Goal: Transaction & Acquisition: Purchase product/service

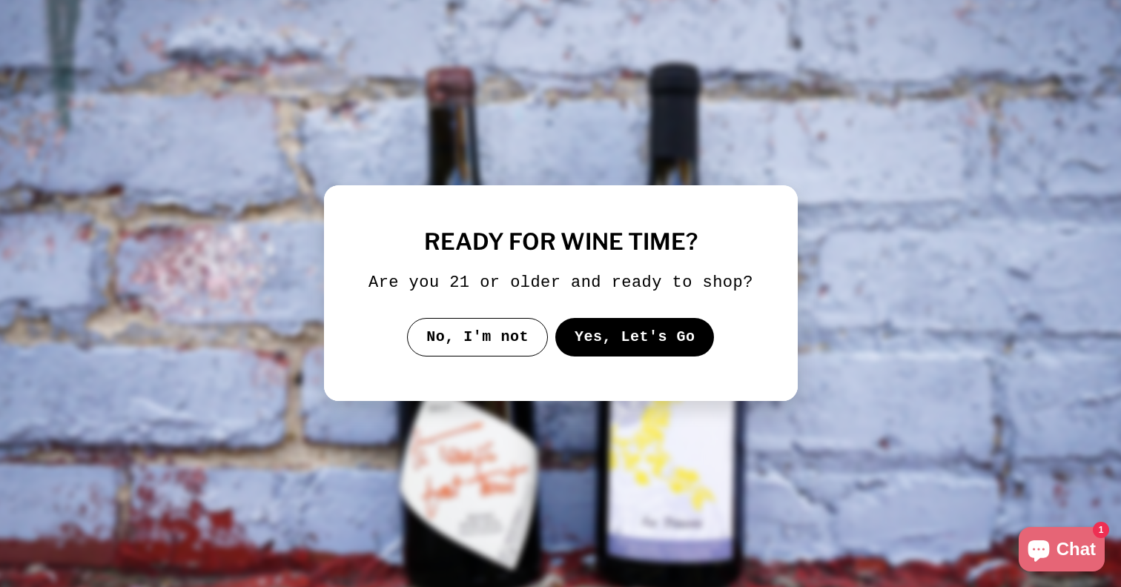
click at [635, 357] on button "Yes, Let's Go" at bounding box center [633, 337] width 159 height 39
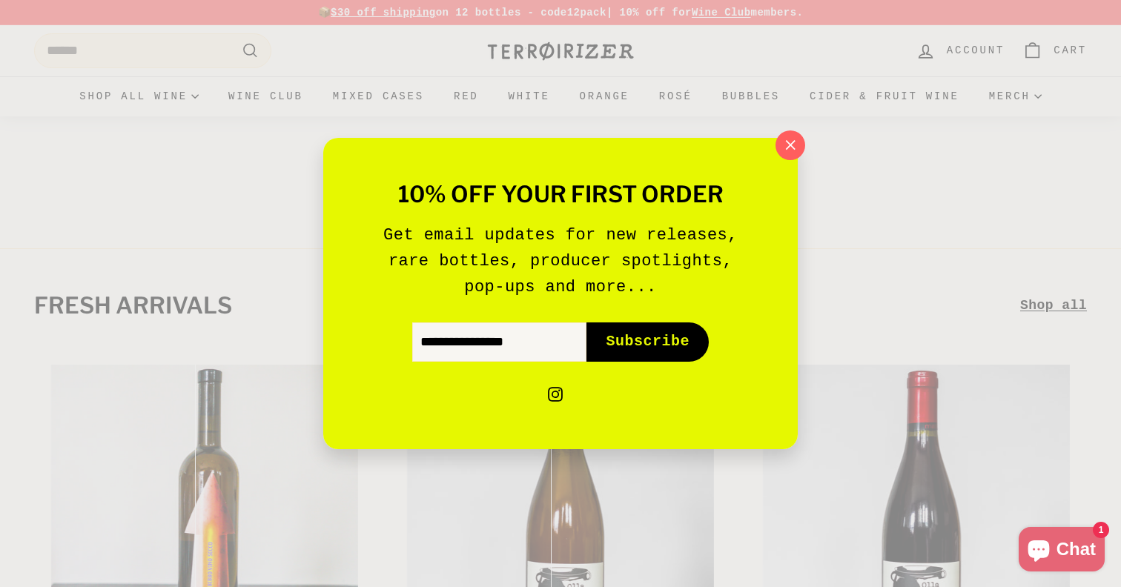
click at [197, 39] on div "10% off your first order Get email updates for new releases, rare bottles, prod…" at bounding box center [560, 293] width 1121 height 587
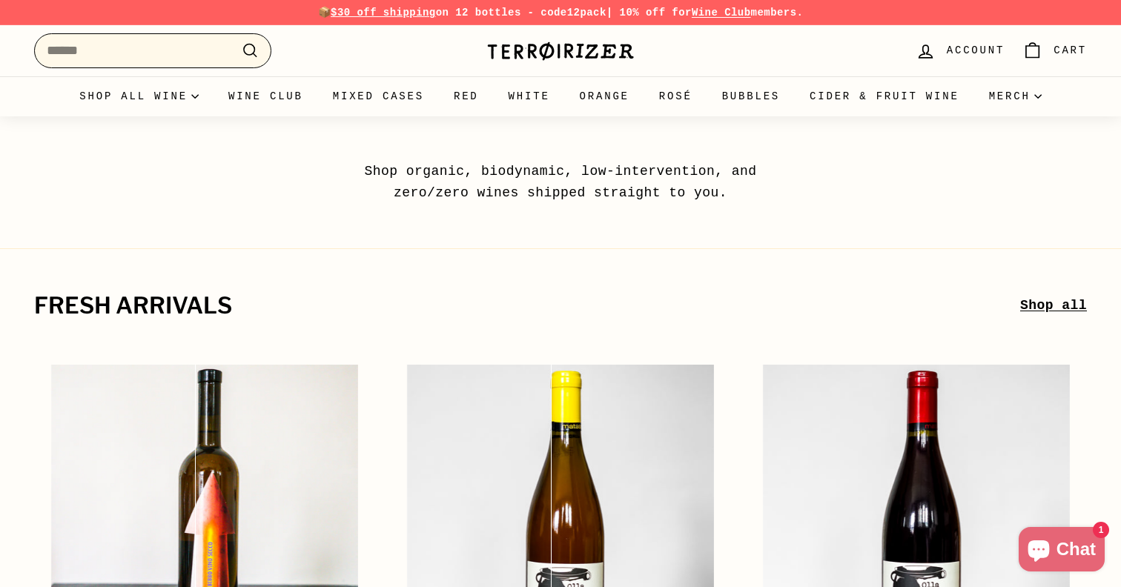
click at [198, 54] on input "Search" at bounding box center [152, 50] width 237 height 35
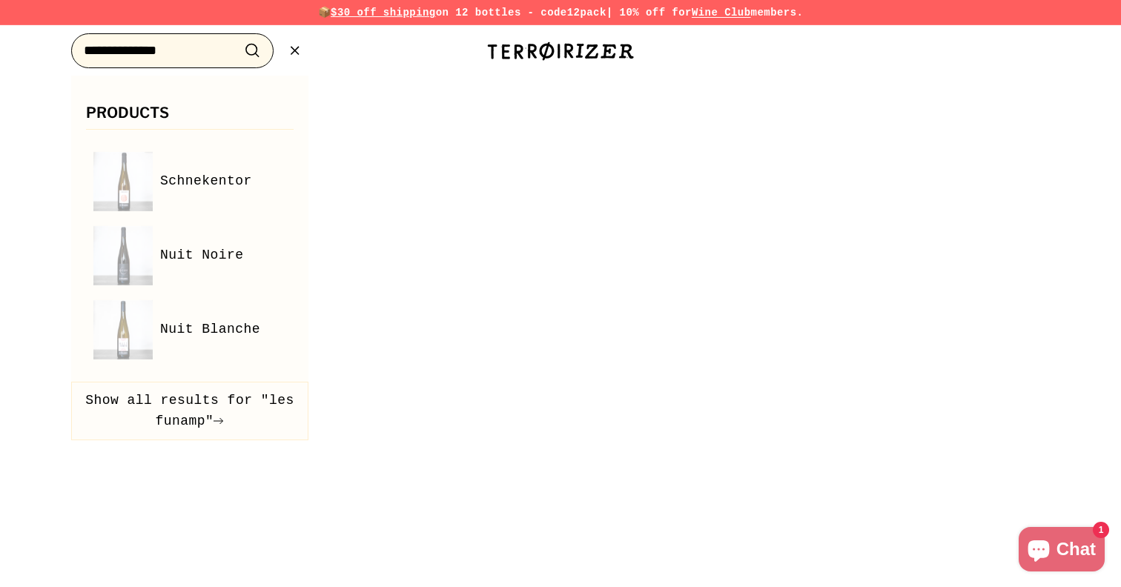
type input "**********"
click at [239, 39] on button ".cls-1{fill:none;stroke:#000;stroke-miterlimit:10;stroke-width:2px} Search" at bounding box center [252, 50] width 27 height 23
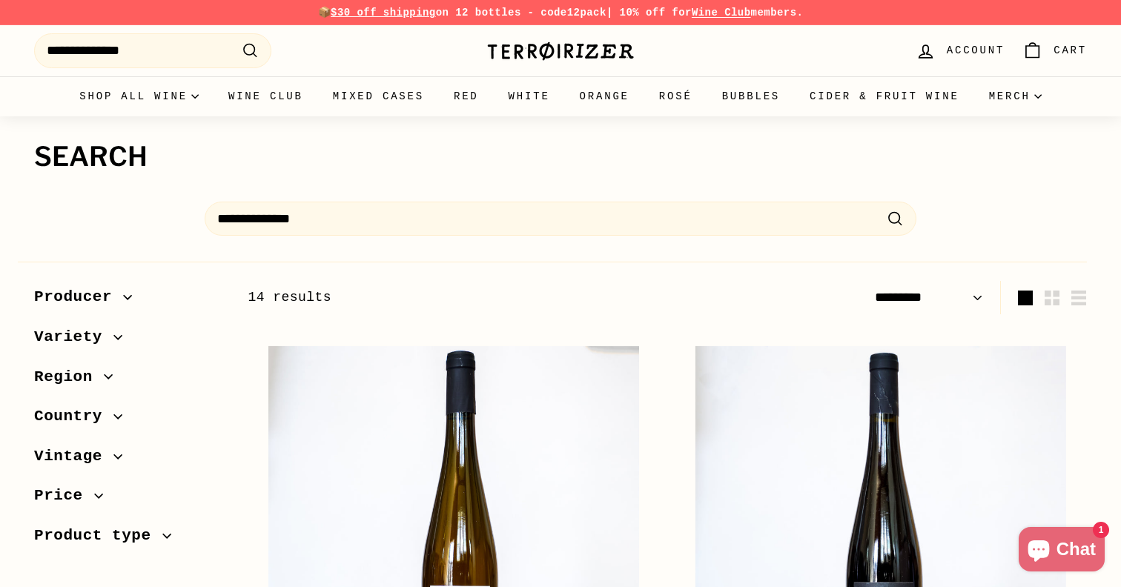
select select "*********"
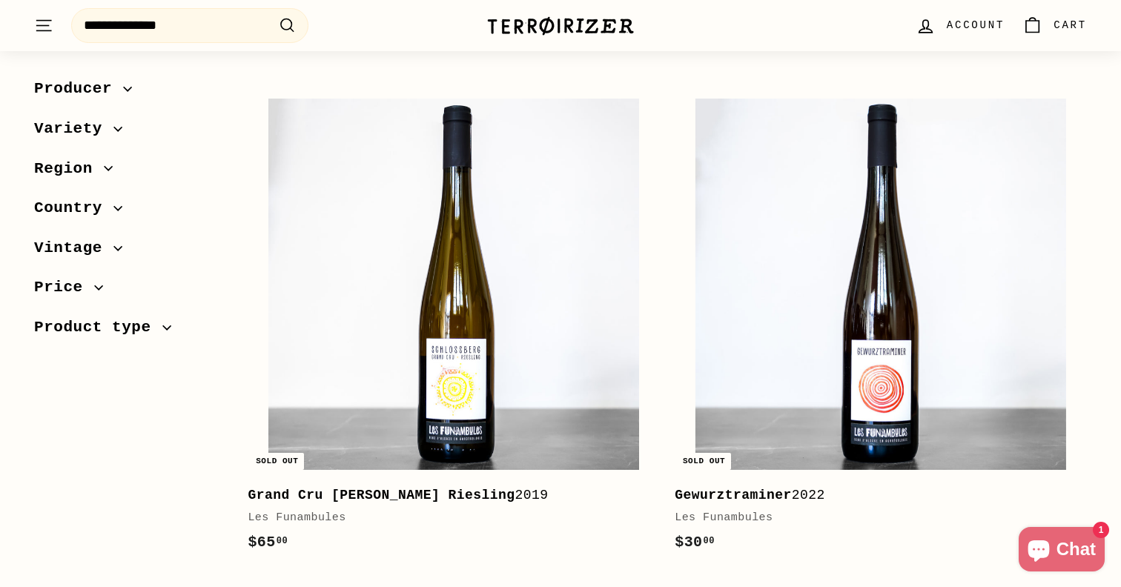
scroll to position [1758, 0]
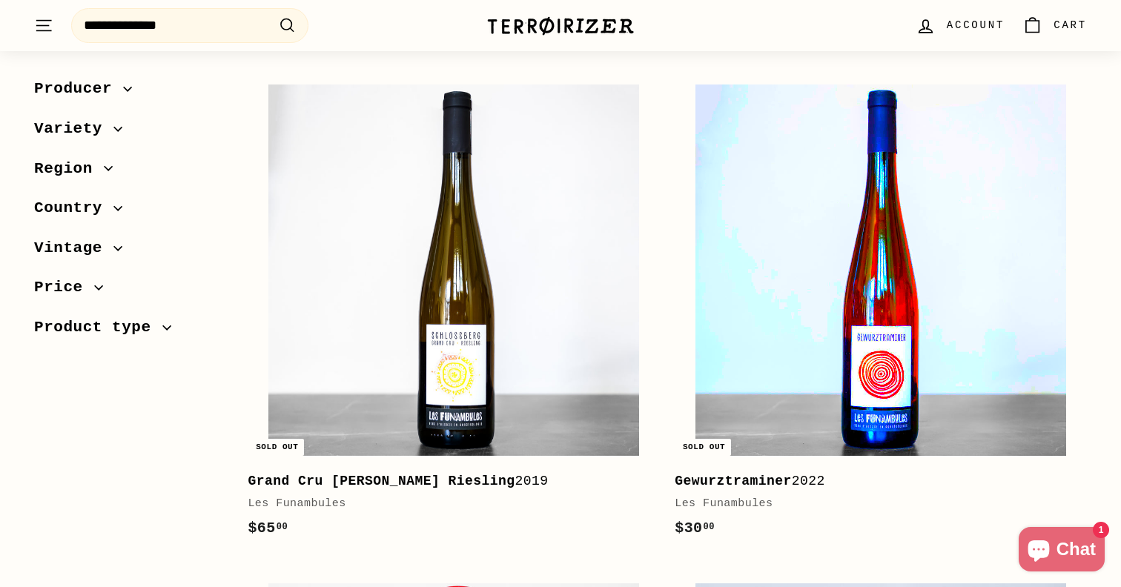
click at [888, 371] on img at bounding box center [880, 270] width 371 height 371
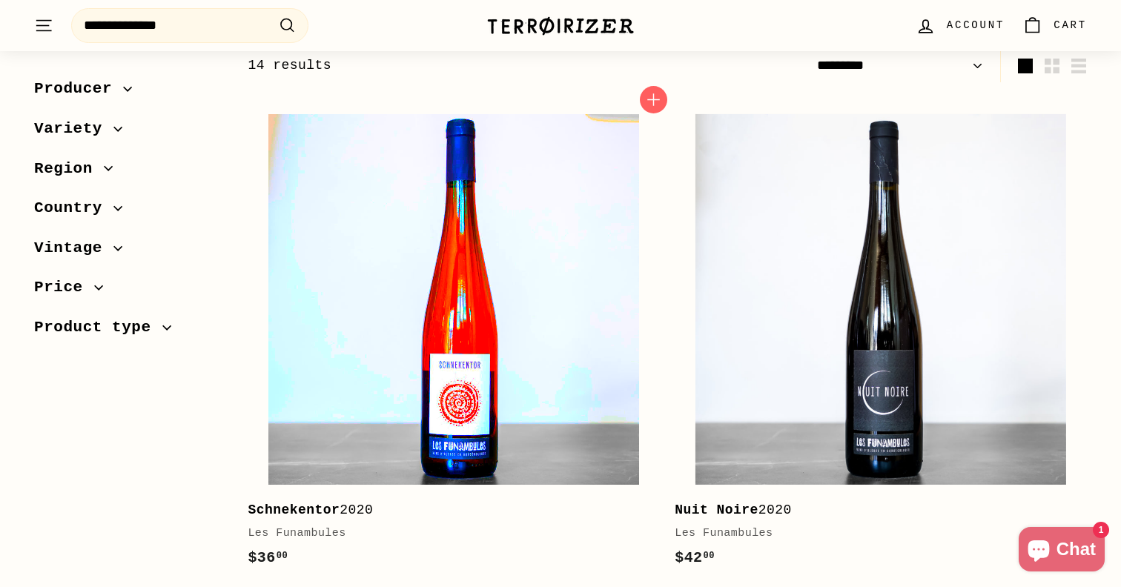
scroll to position [180, 0]
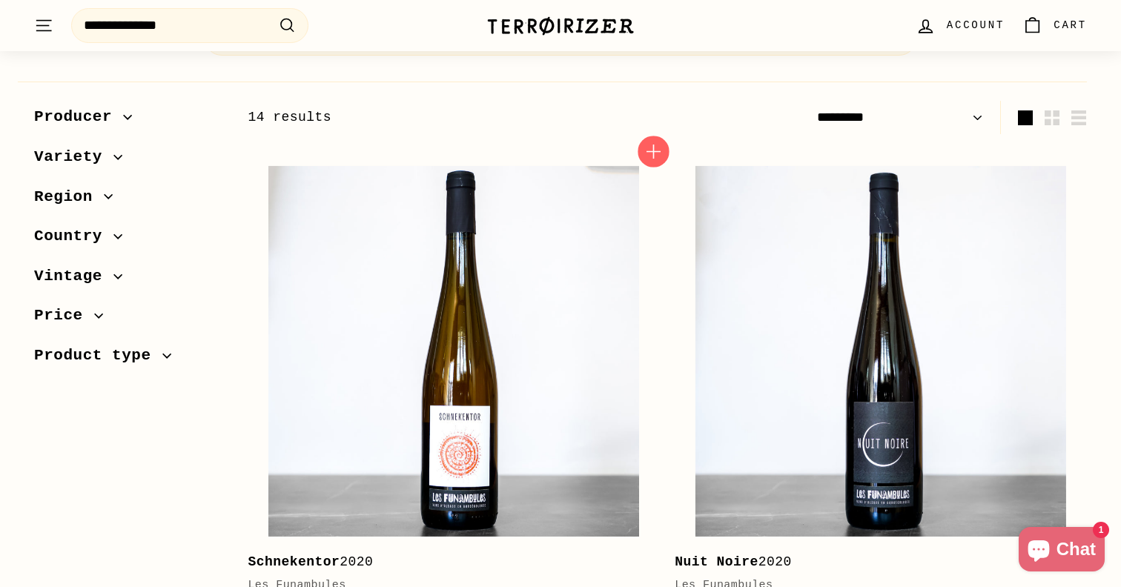
click at [652, 149] on icon "button" at bounding box center [653, 152] width 14 height 14
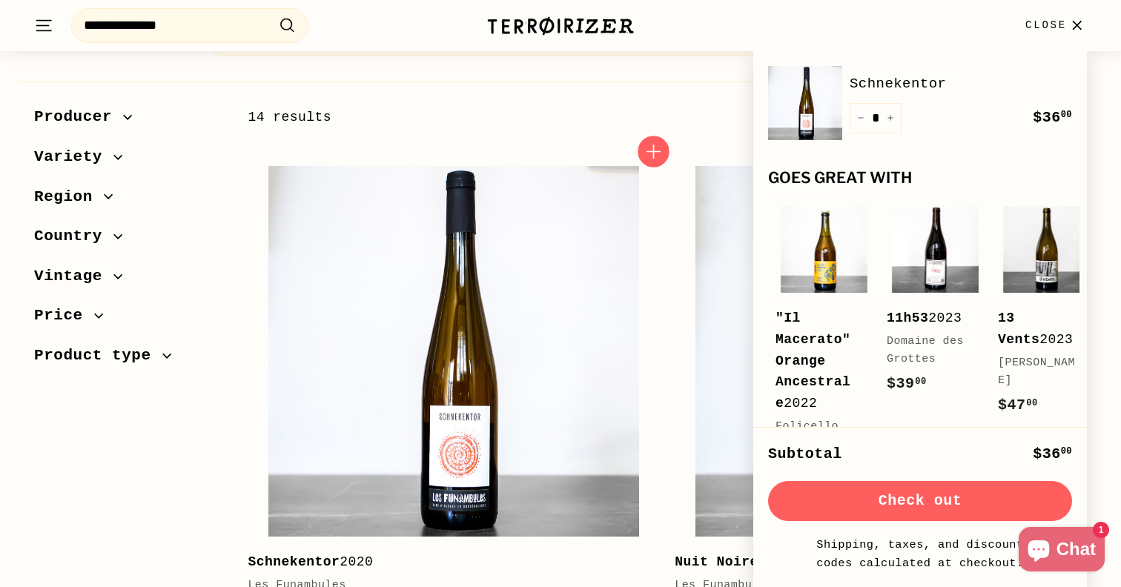
click at [653, 150] on icon "button" at bounding box center [653, 152] width 14 height 14
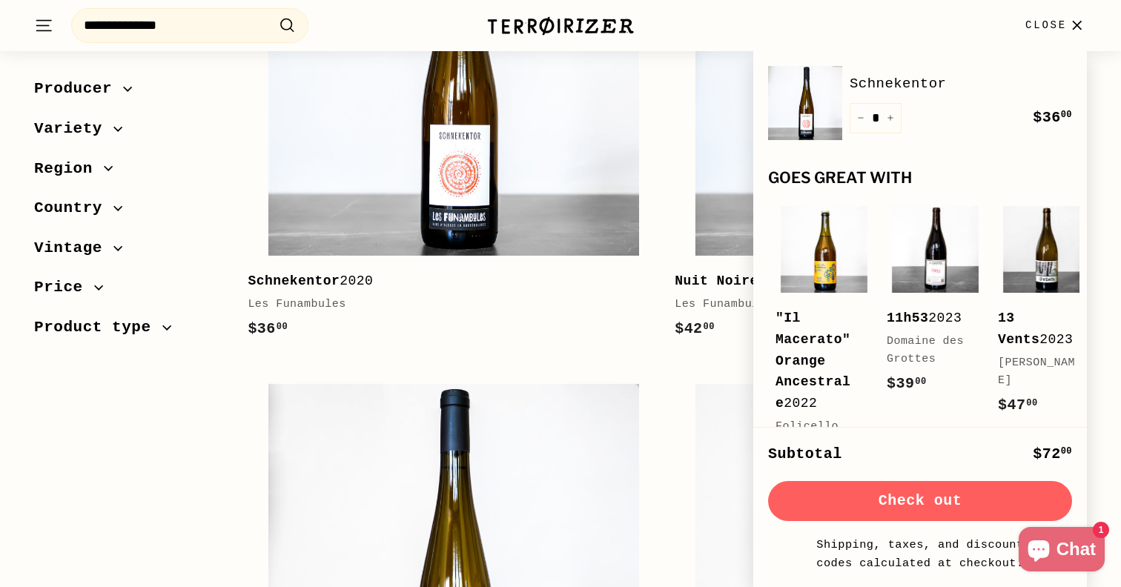
scroll to position [489, 0]
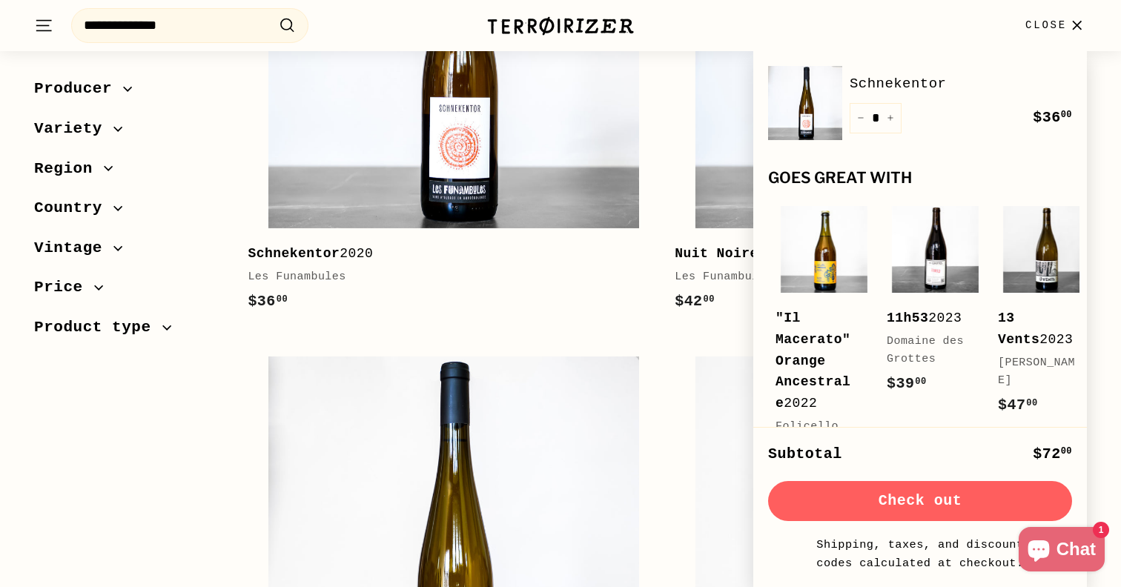
click at [1079, 35] on icon "button" at bounding box center [1077, 26] width 20 height 20
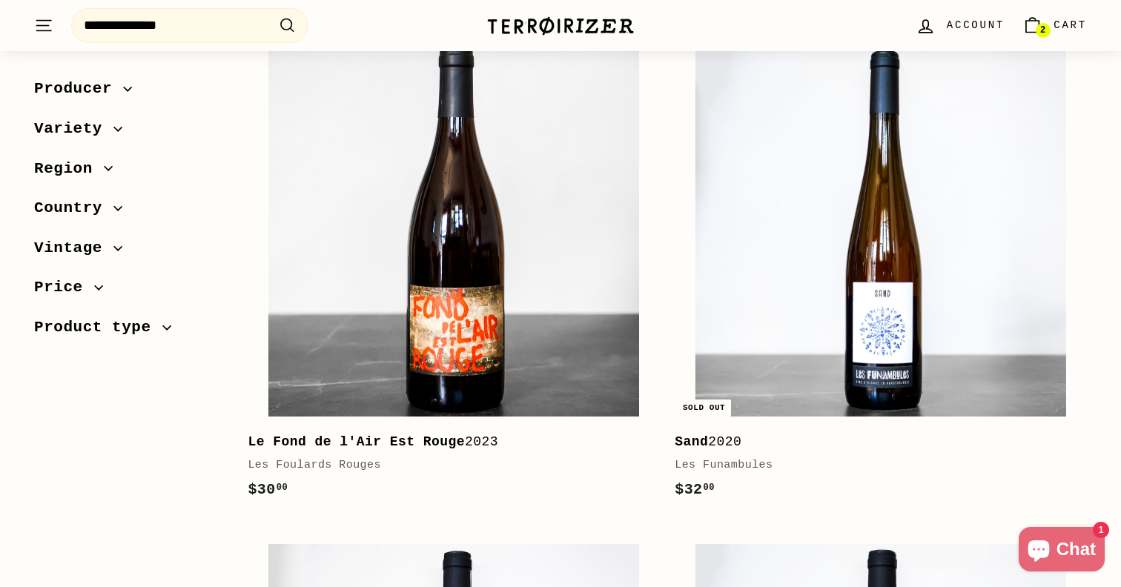
scroll to position [1299, 0]
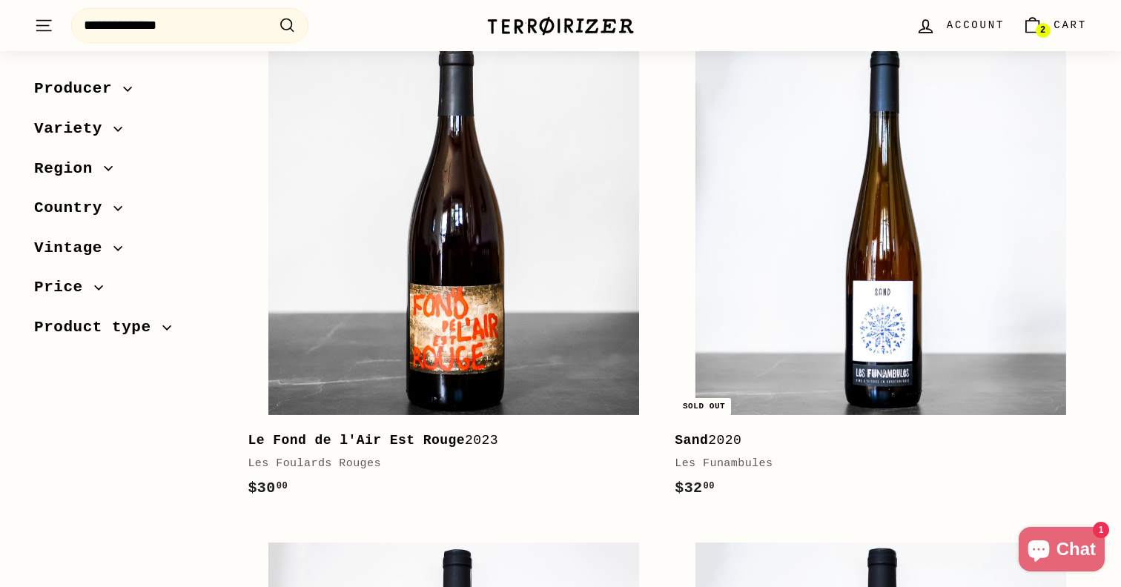
click at [715, 443] on div "Sand 2020" at bounding box center [873, 440] width 397 height 21
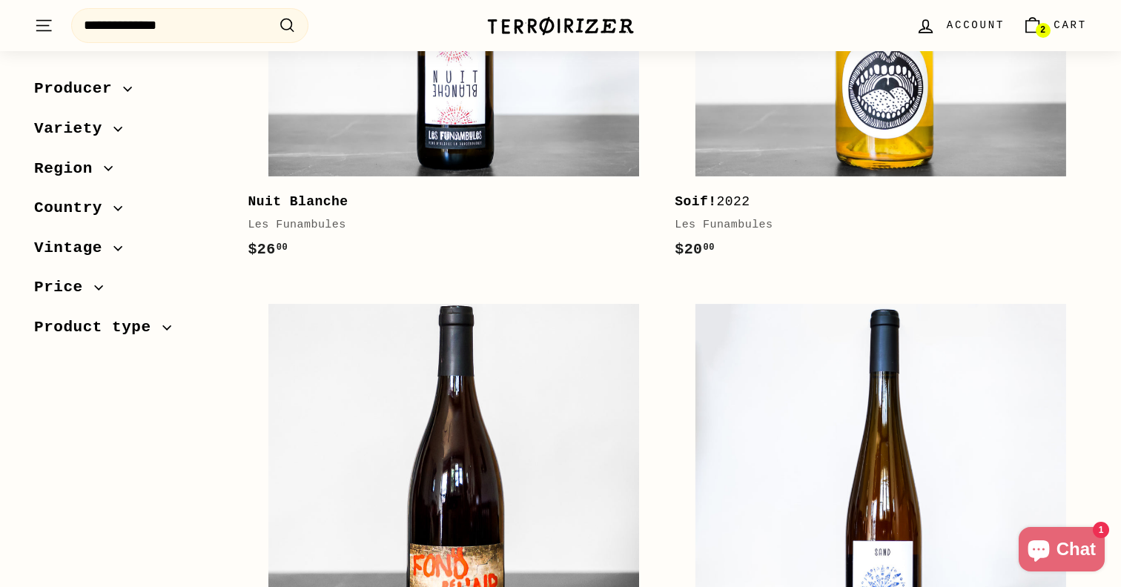
scroll to position [1041, 0]
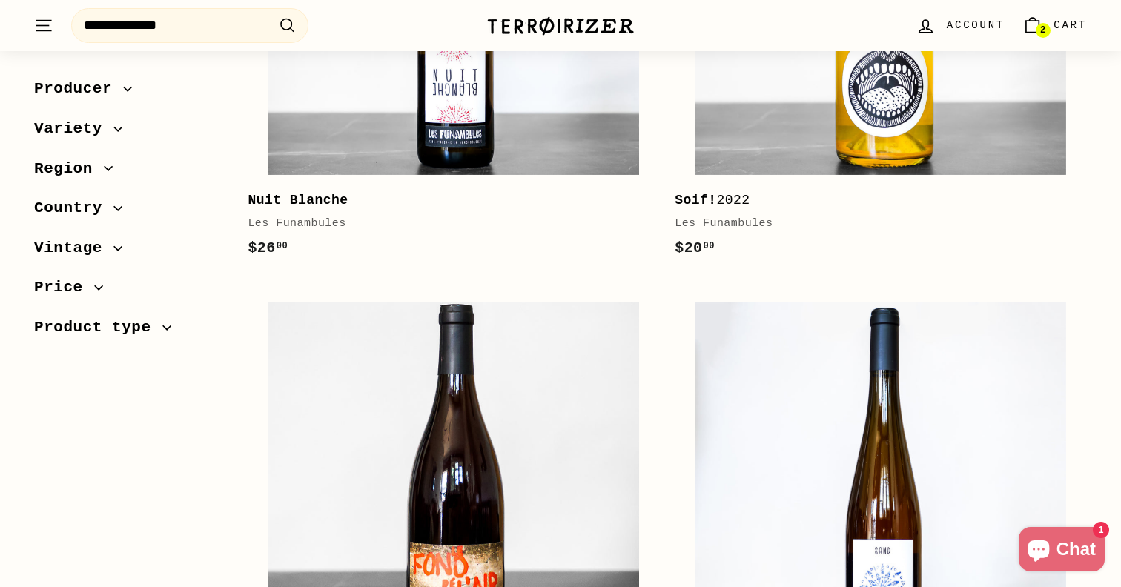
click at [726, 211] on div "Soif! 2022 Les Funambules" at bounding box center [873, 211] width 397 height 43
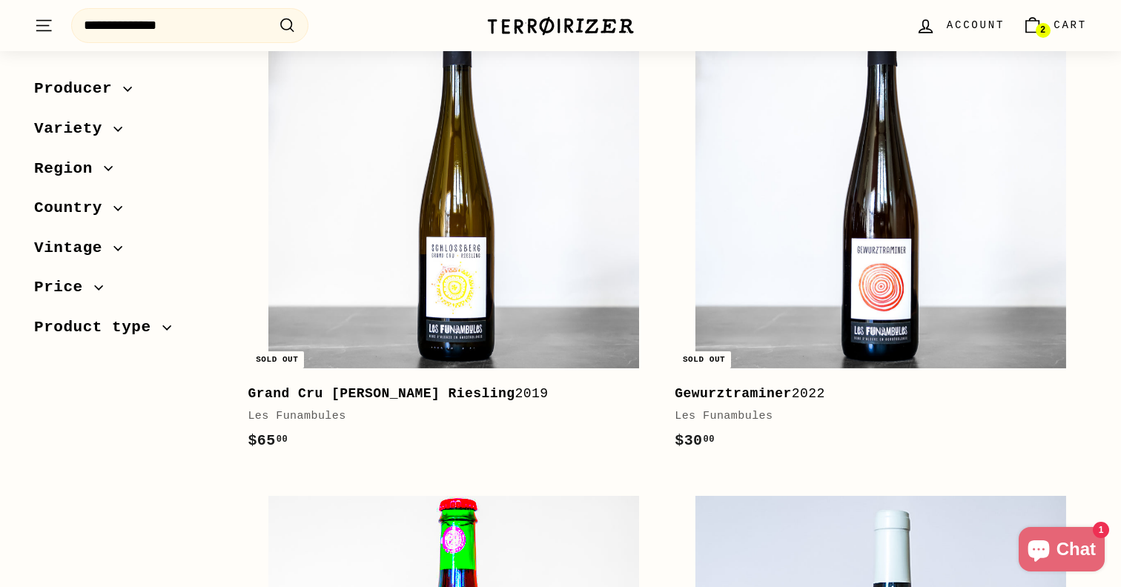
scroll to position [1745, 0]
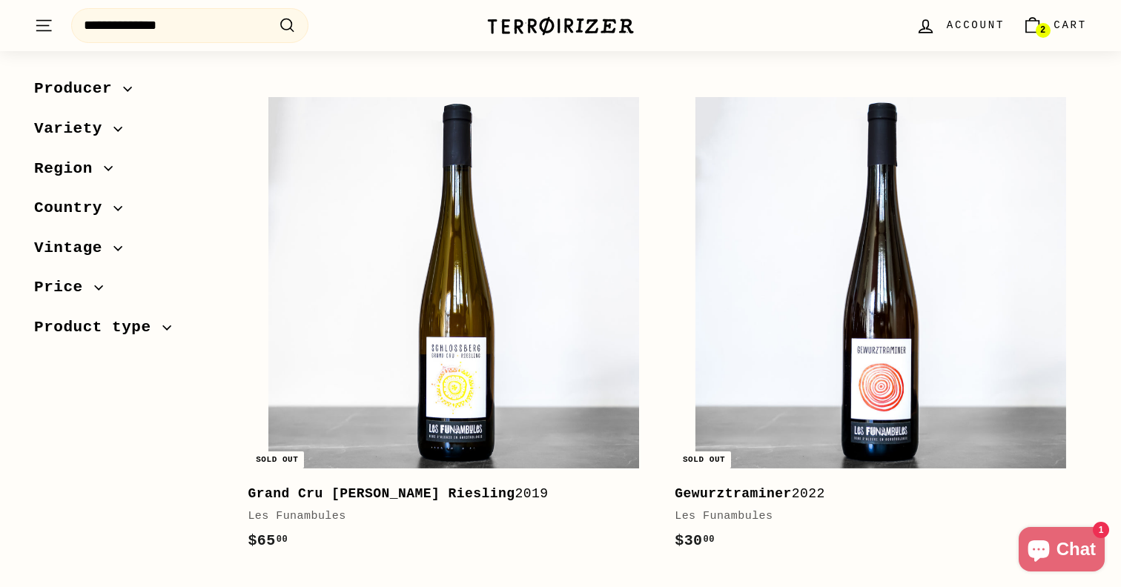
click at [96, 175] on span "Region" at bounding box center [69, 168] width 70 height 25
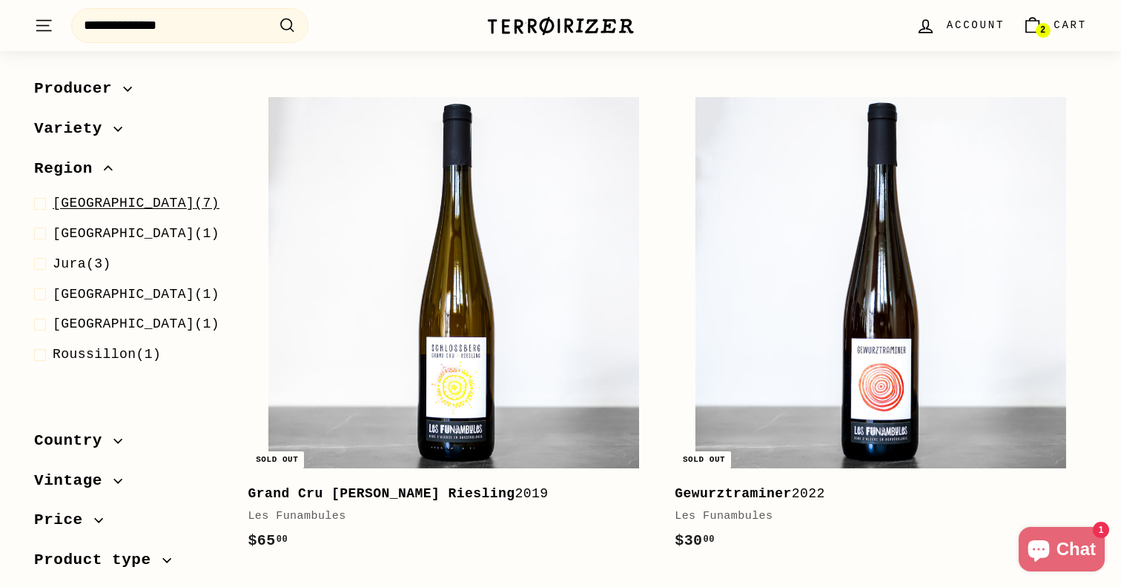
click at [103, 213] on span "Alsace (7)" at bounding box center [136, 203] width 167 height 21
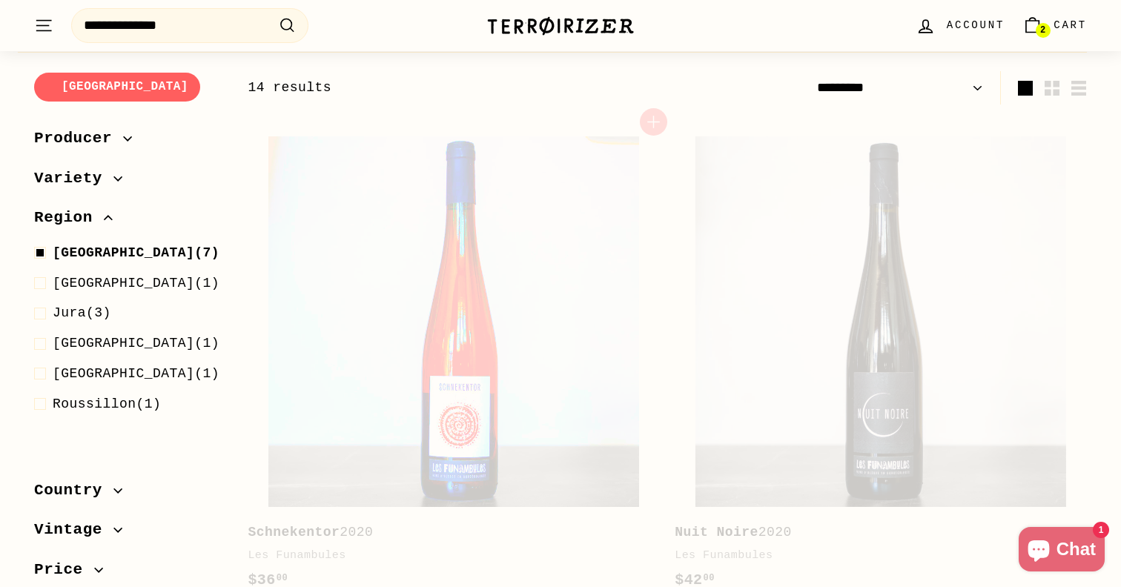
scroll to position [203, 0]
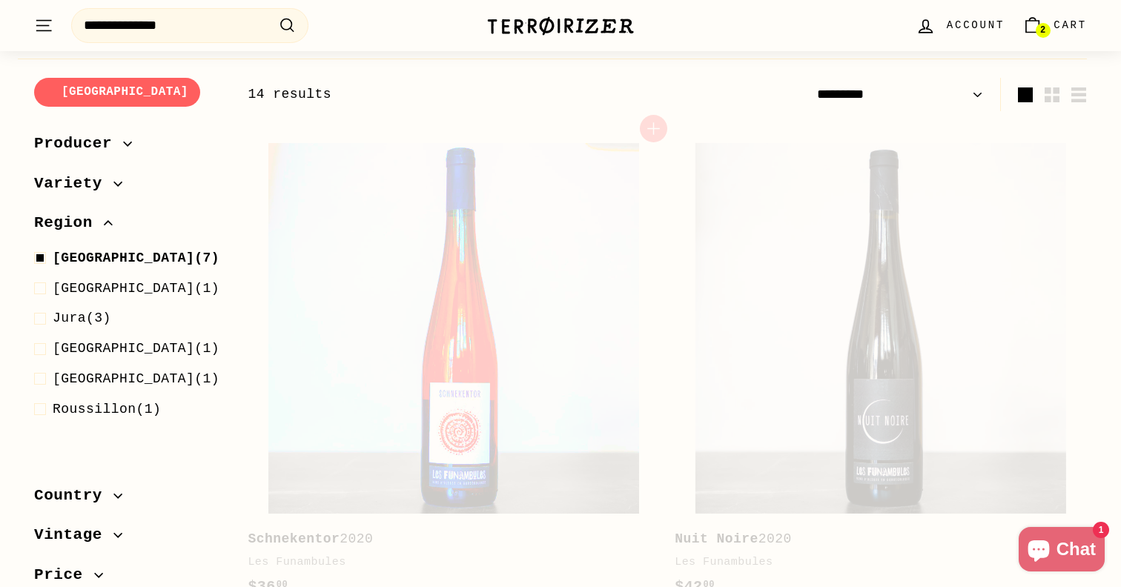
select select "*********"
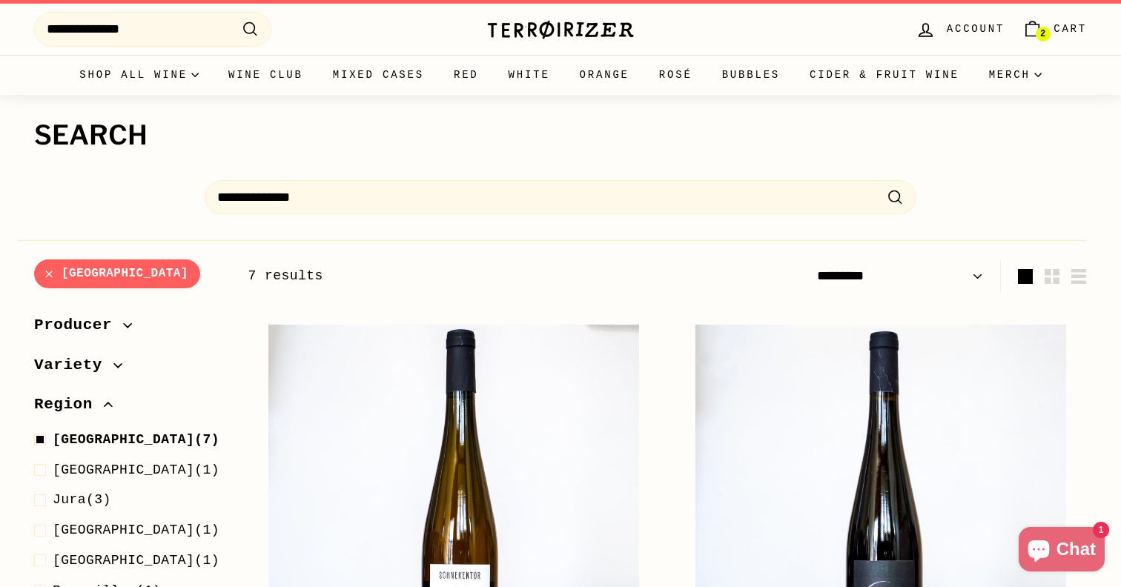
scroll to position [0, 0]
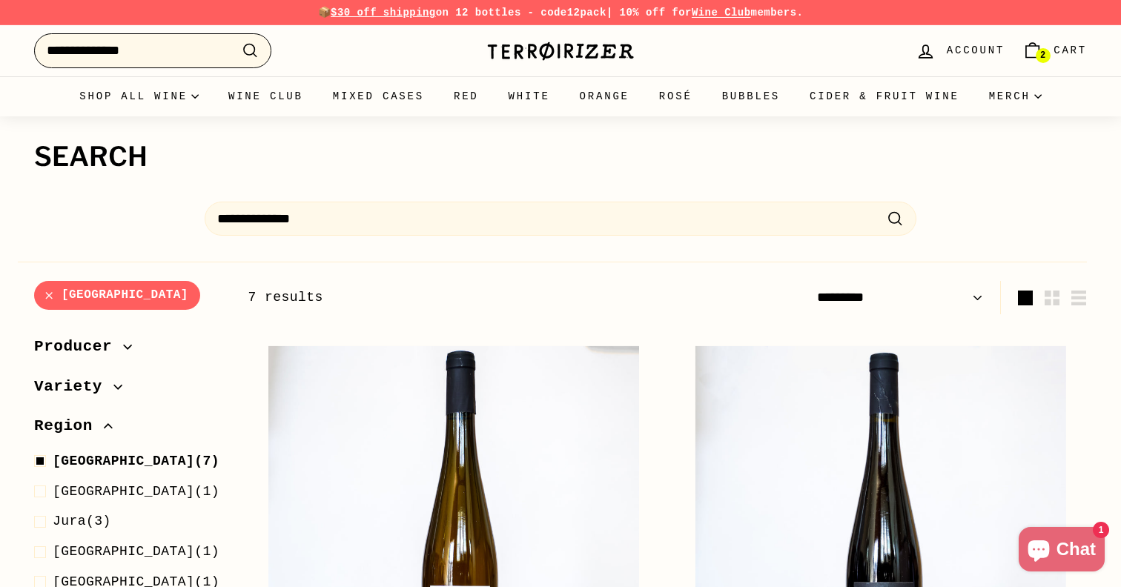
click at [166, 48] on input "**********" at bounding box center [152, 50] width 237 height 35
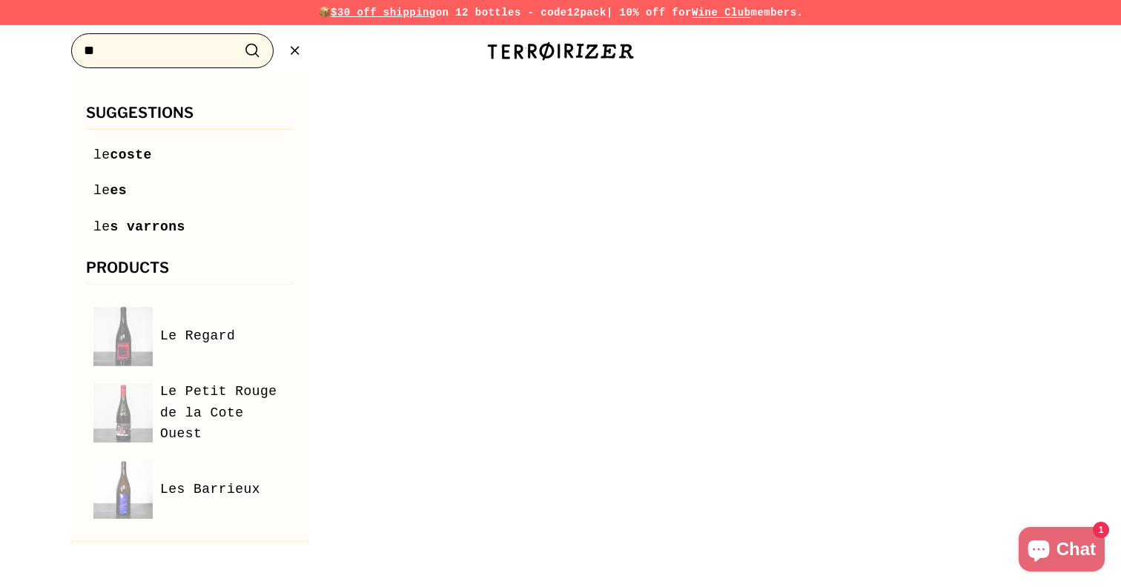
type input "*"
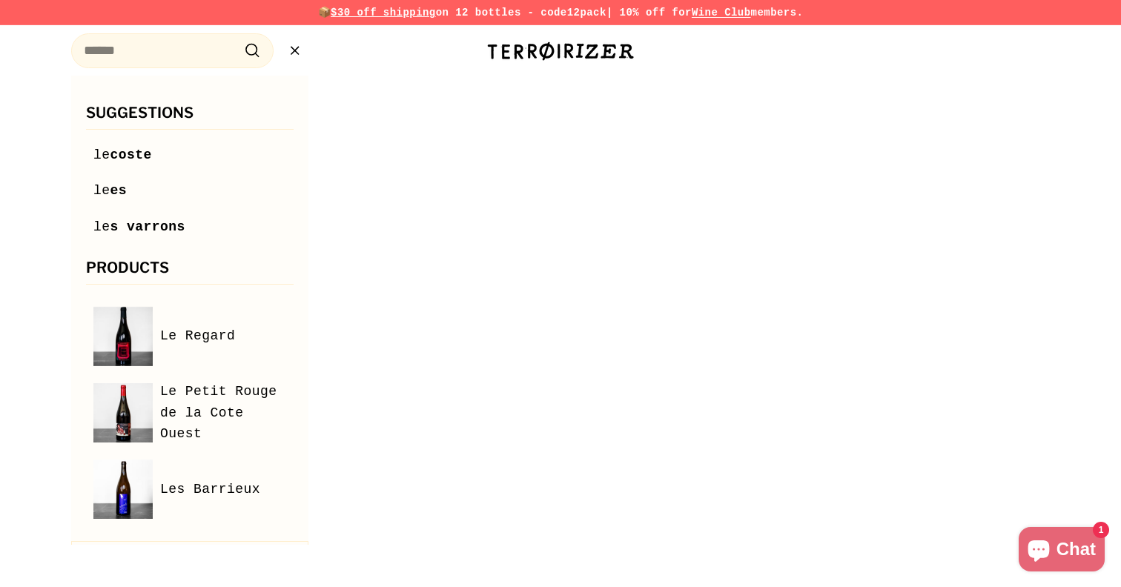
click at [299, 56] on icon ".cls-1{fill:none;stroke:#000;stroke-miterlimit:10;stroke-width:2px}" at bounding box center [294, 51] width 19 height 19
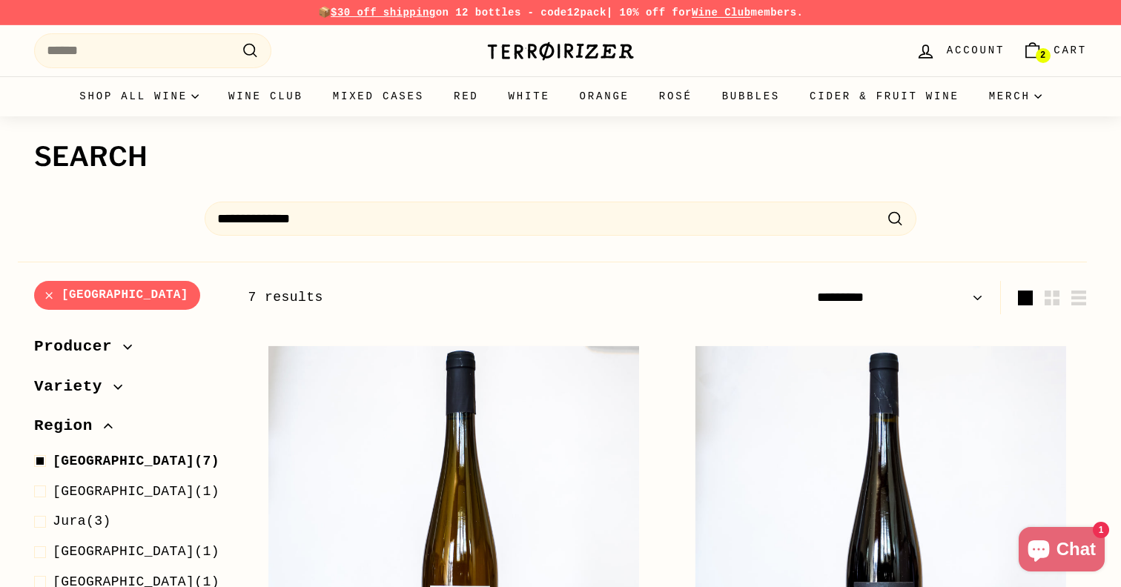
scroll to position [46, 0]
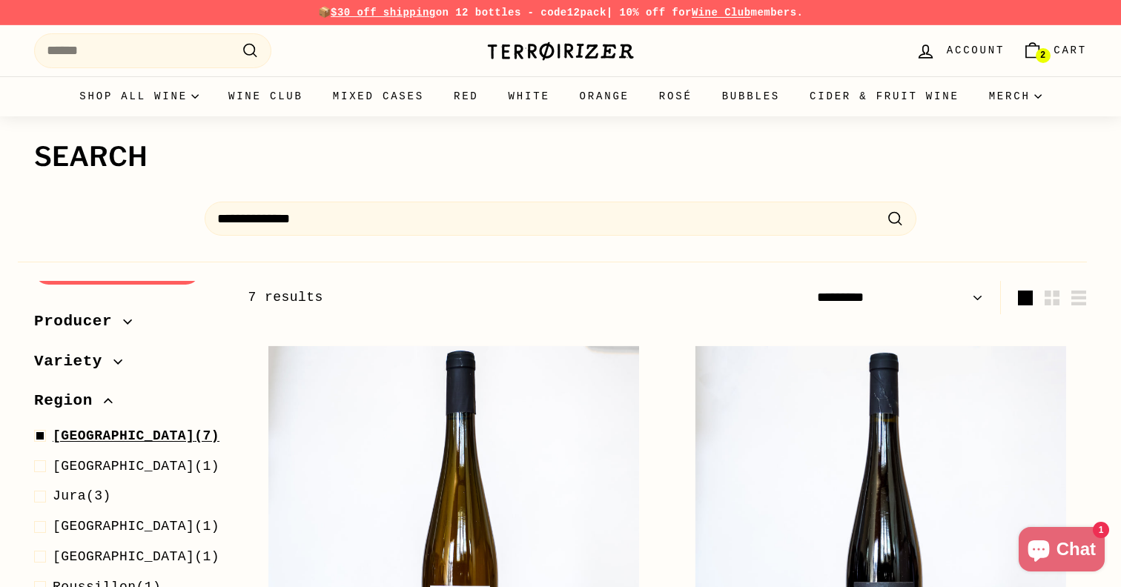
click at [67, 428] on span "Alsace" at bounding box center [124, 435] width 142 height 15
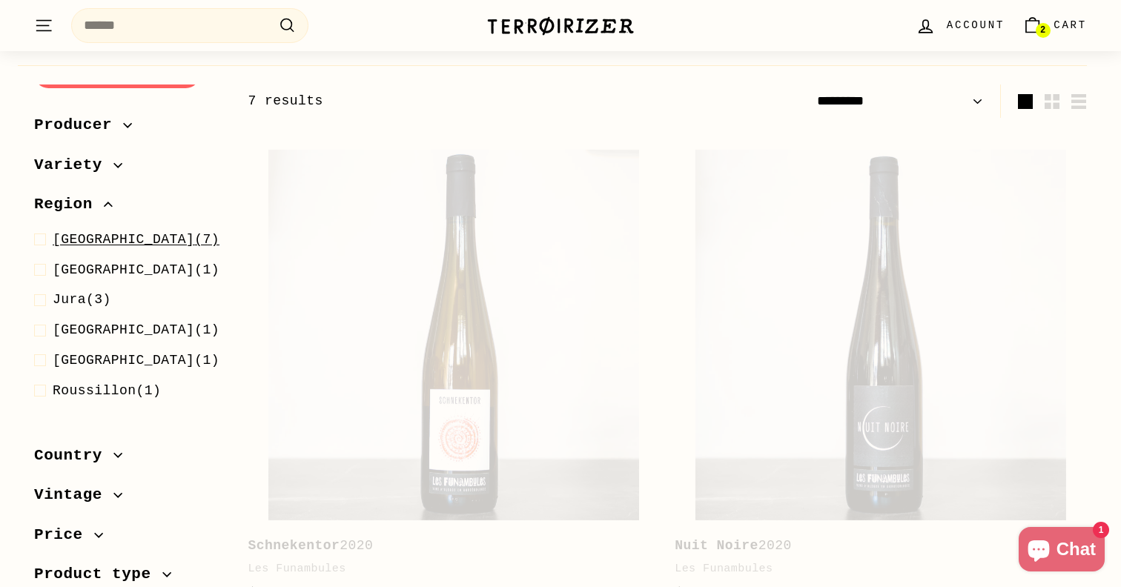
scroll to position [203, 0]
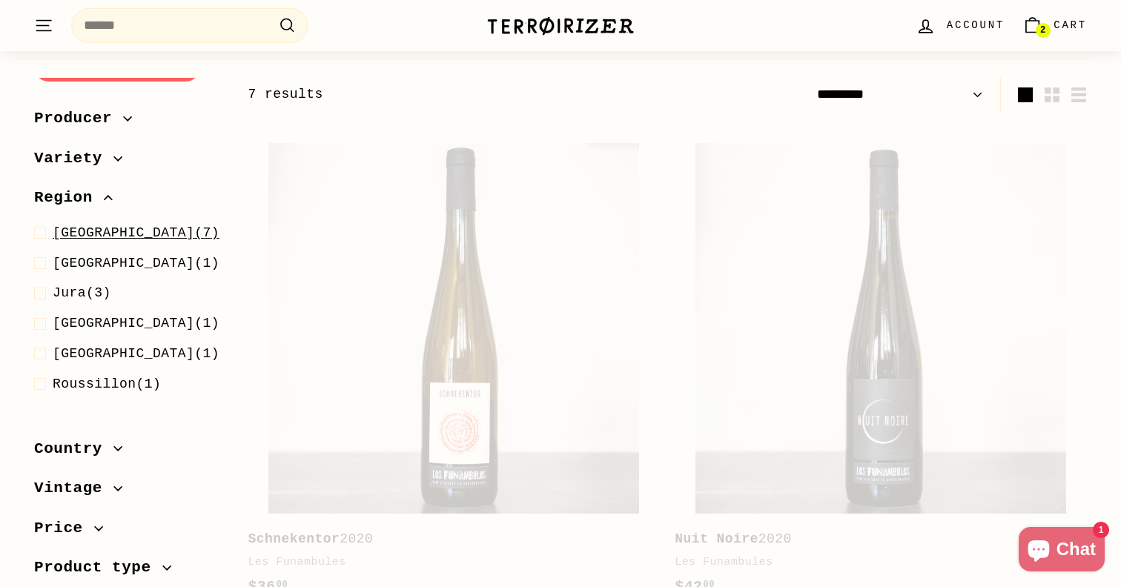
select select "*********"
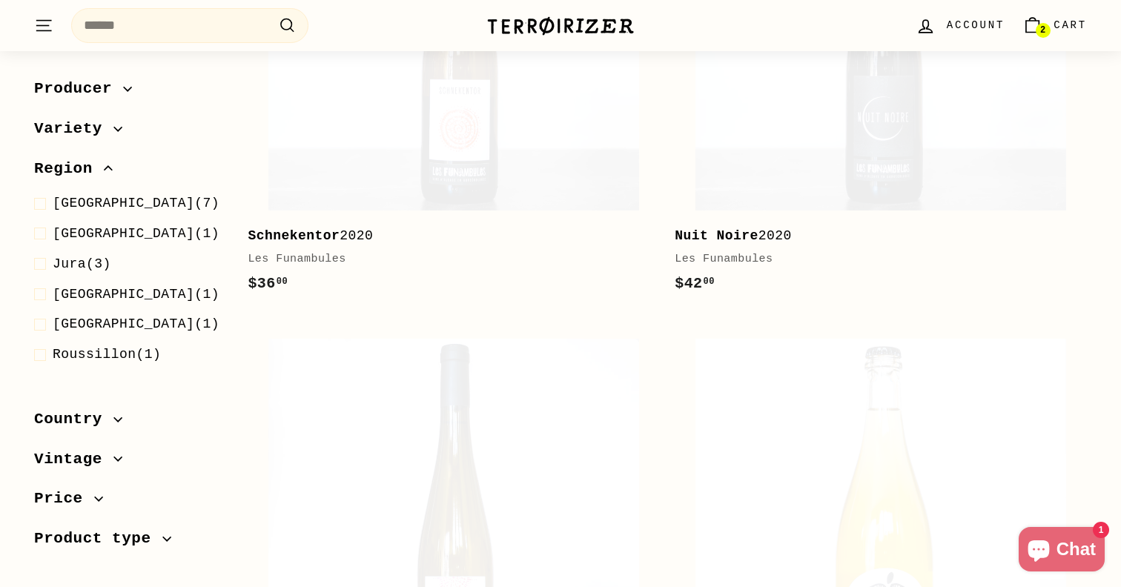
scroll to position [0, 0]
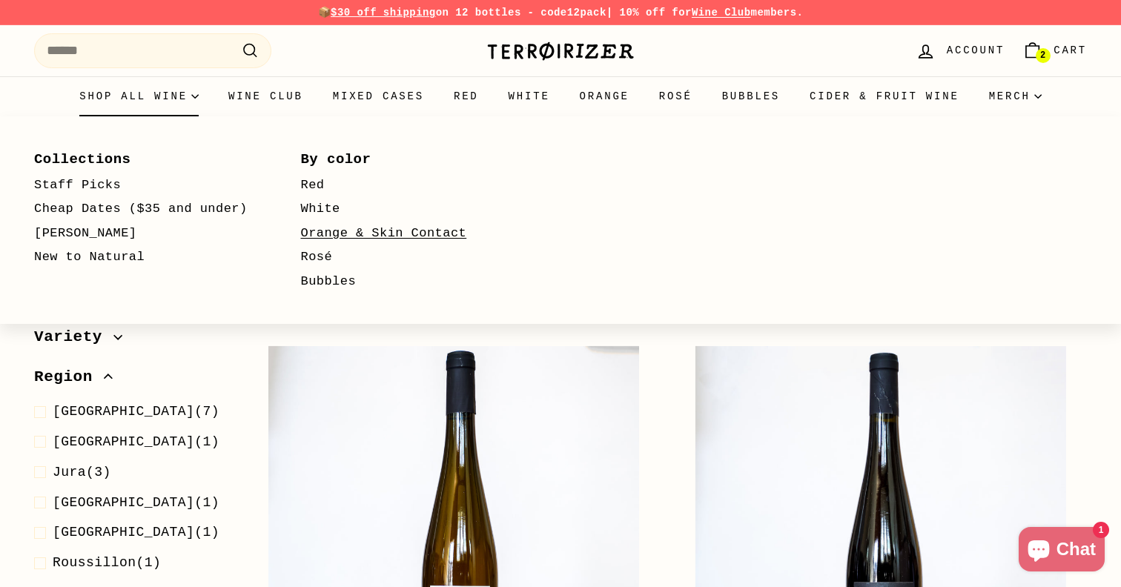
click at [332, 232] on link "Orange & Skin Contact" at bounding box center [413, 234] width 224 height 24
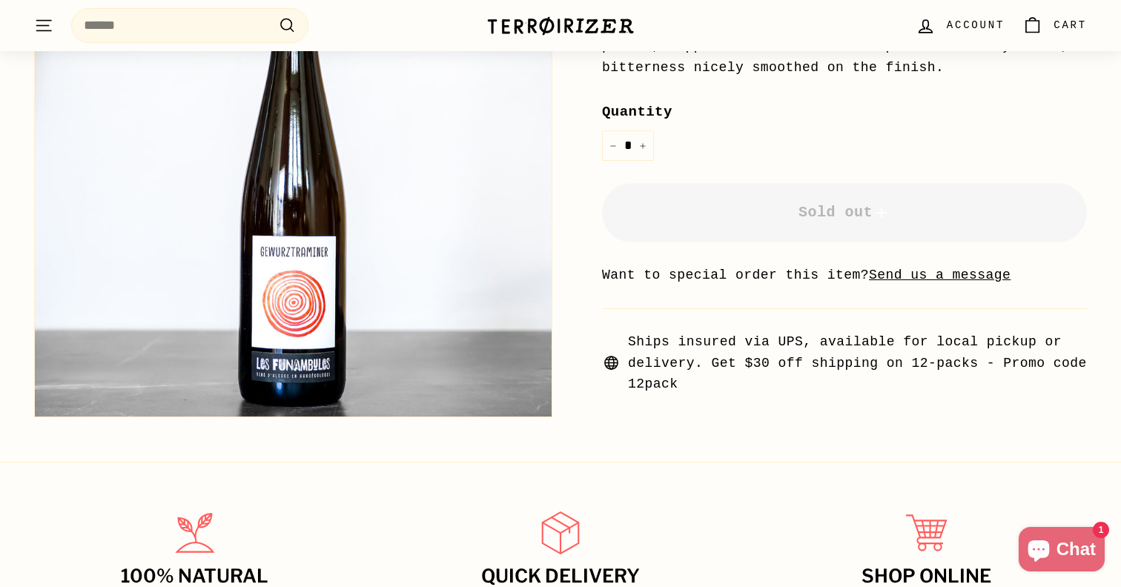
scroll to position [561, 0]
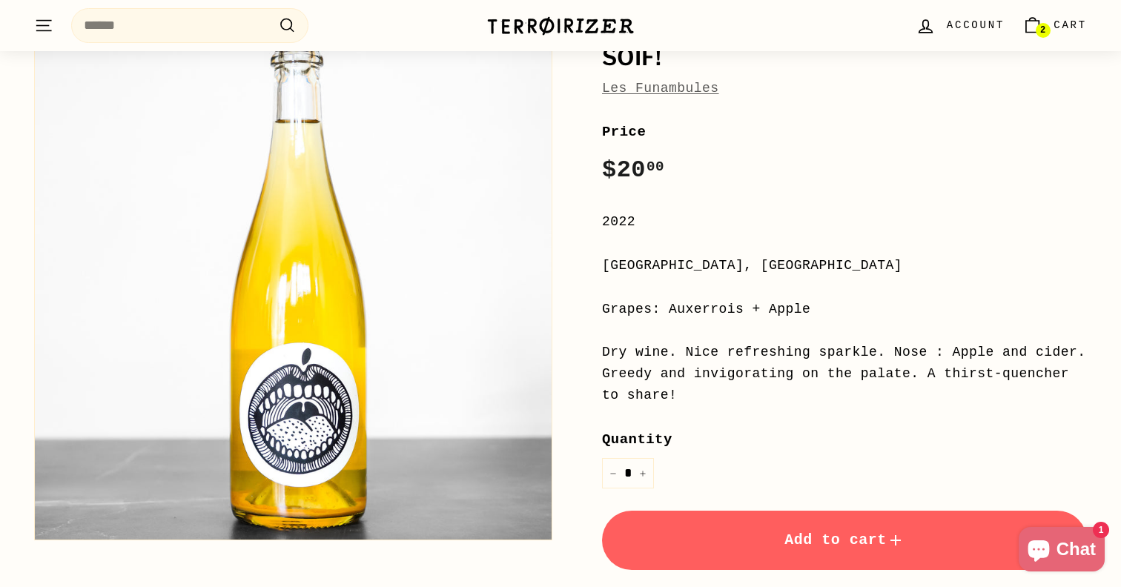
scroll to position [148, 0]
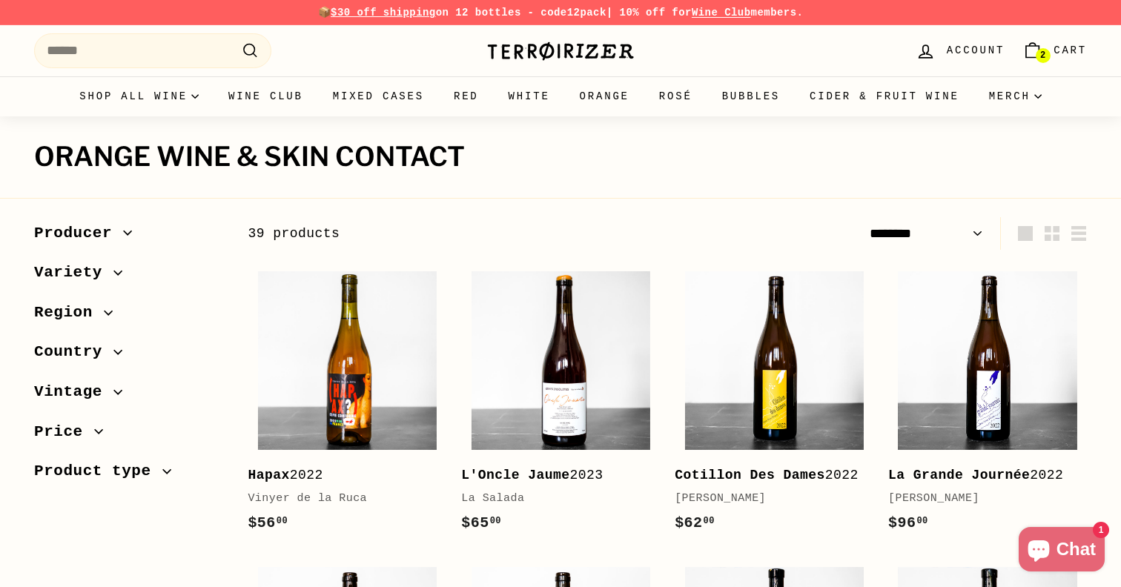
select select "******"
click at [186, 56] on input "Search" at bounding box center [152, 50] width 237 height 35
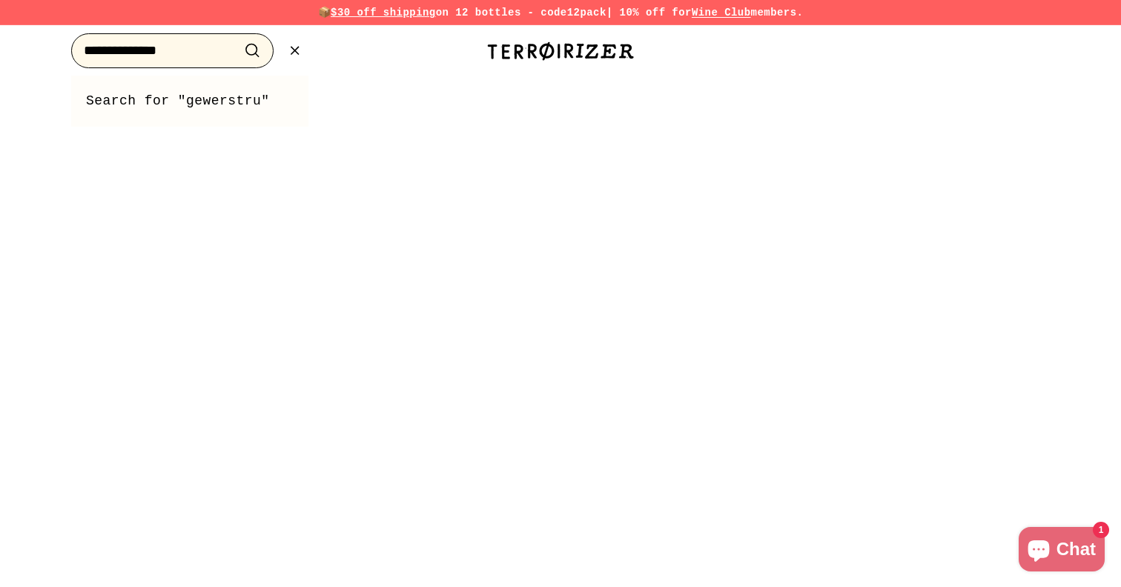
type input "**********"
click at [239, 39] on button ".cls-1{fill:none;stroke:#000;stroke-miterlimit:10;stroke-width:2px} Search" at bounding box center [252, 50] width 27 height 23
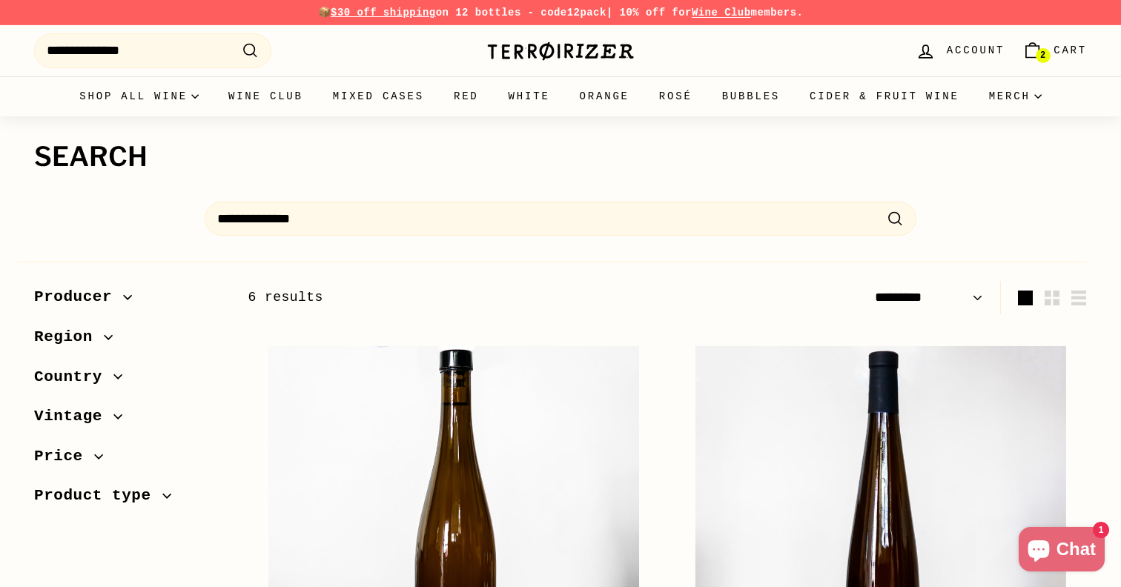
select select "*********"
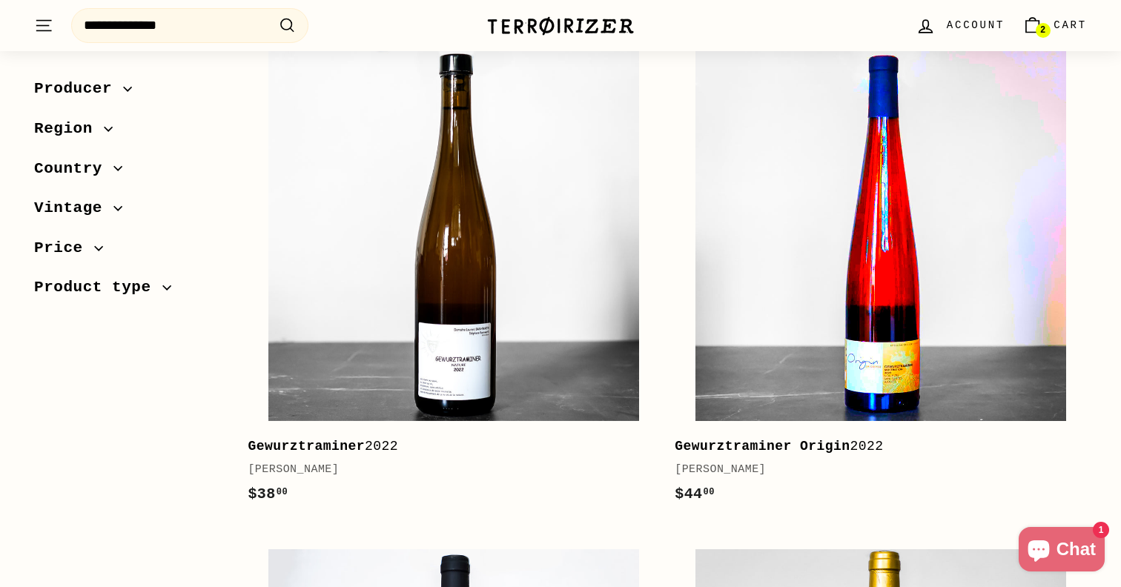
scroll to position [283, 0]
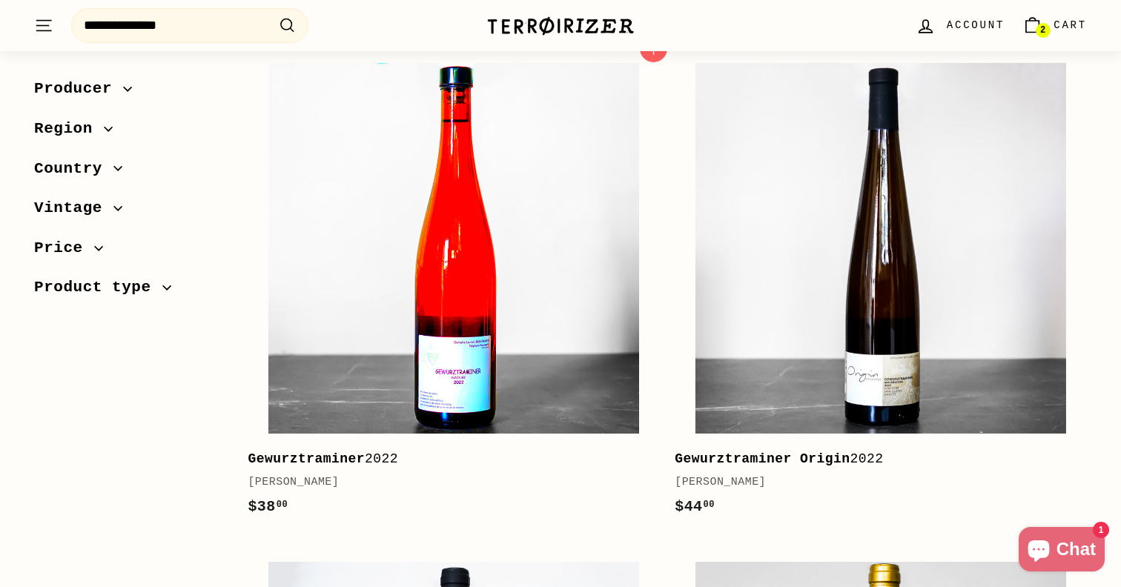
click at [509, 410] on img at bounding box center [453, 248] width 371 height 371
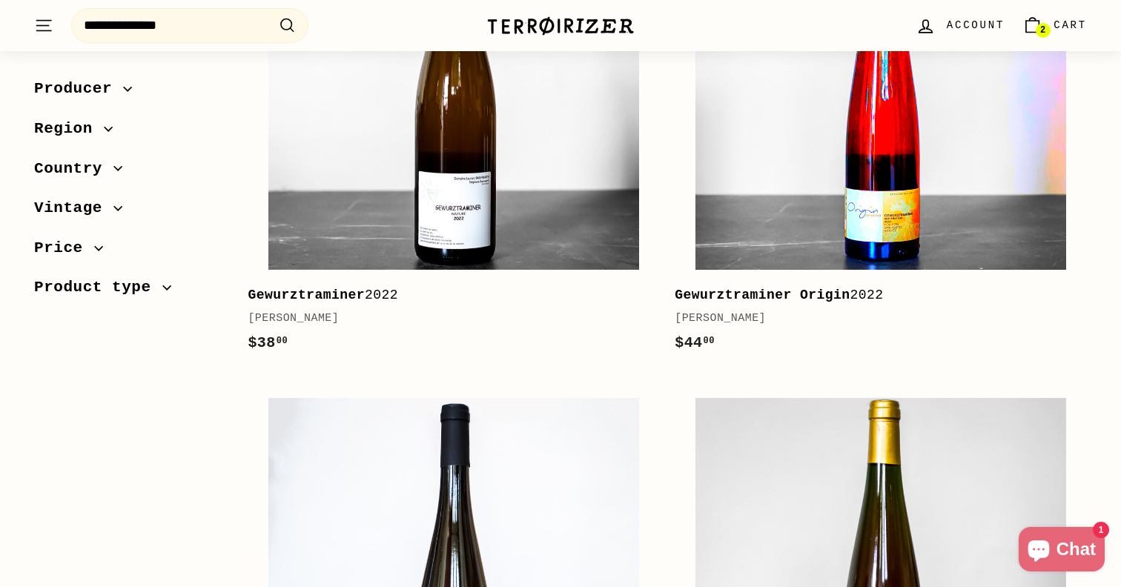
scroll to position [434, 0]
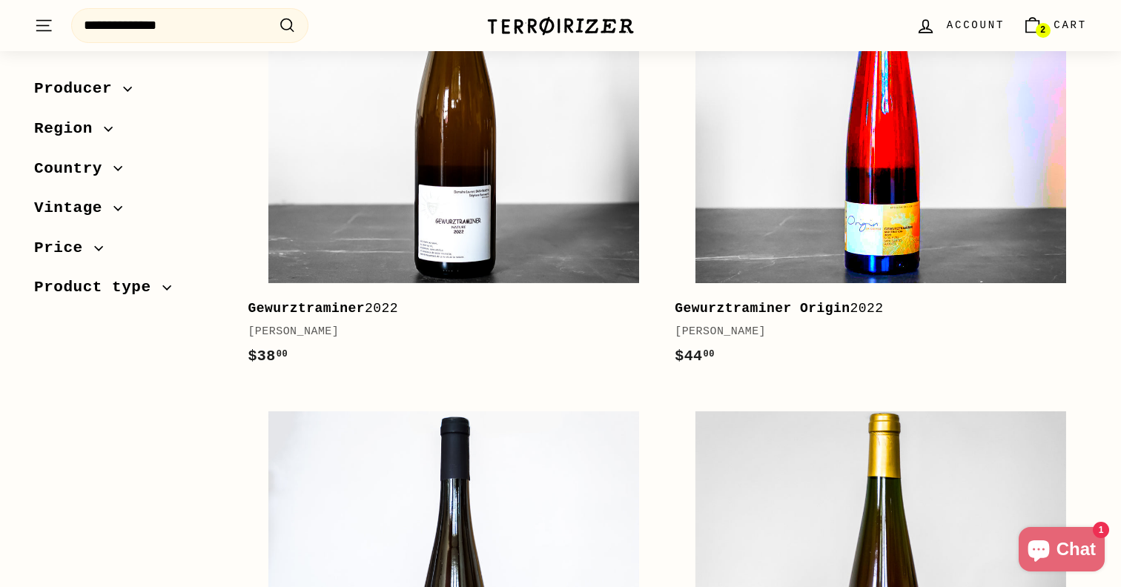
click at [907, 268] on img at bounding box center [880, 98] width 371 height 371
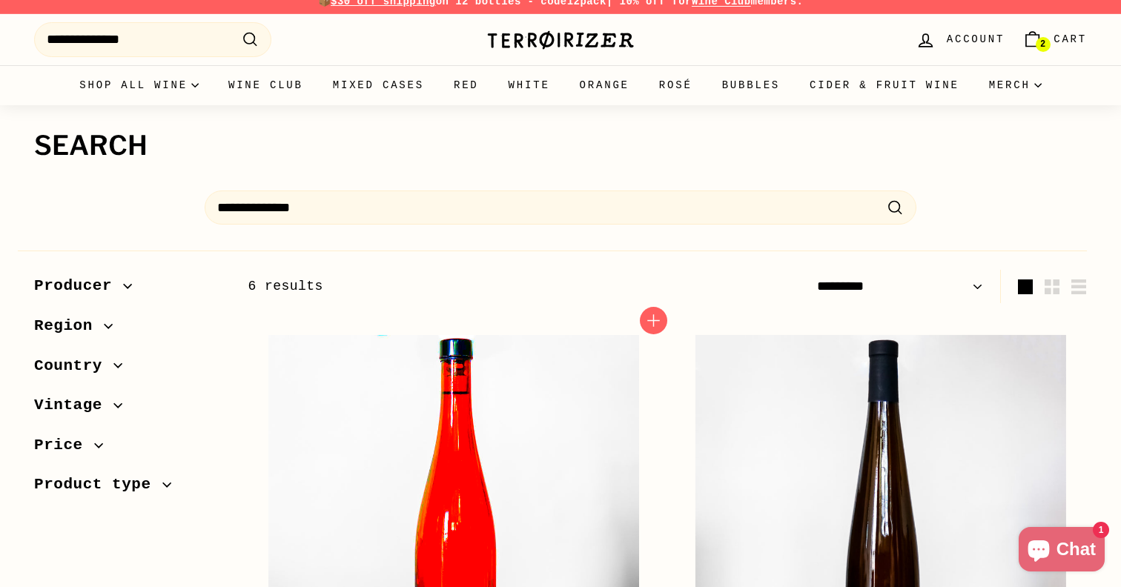
scroll to position [0, 0]
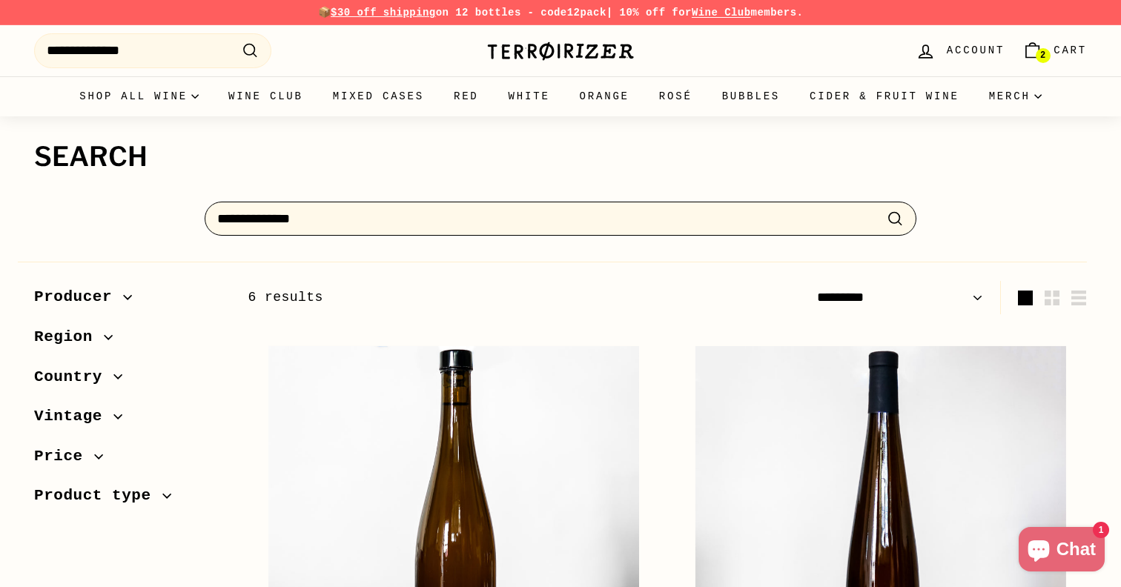
click at [251, 218] on input "**********" at bounding box center [561, 219] width 712 height 35
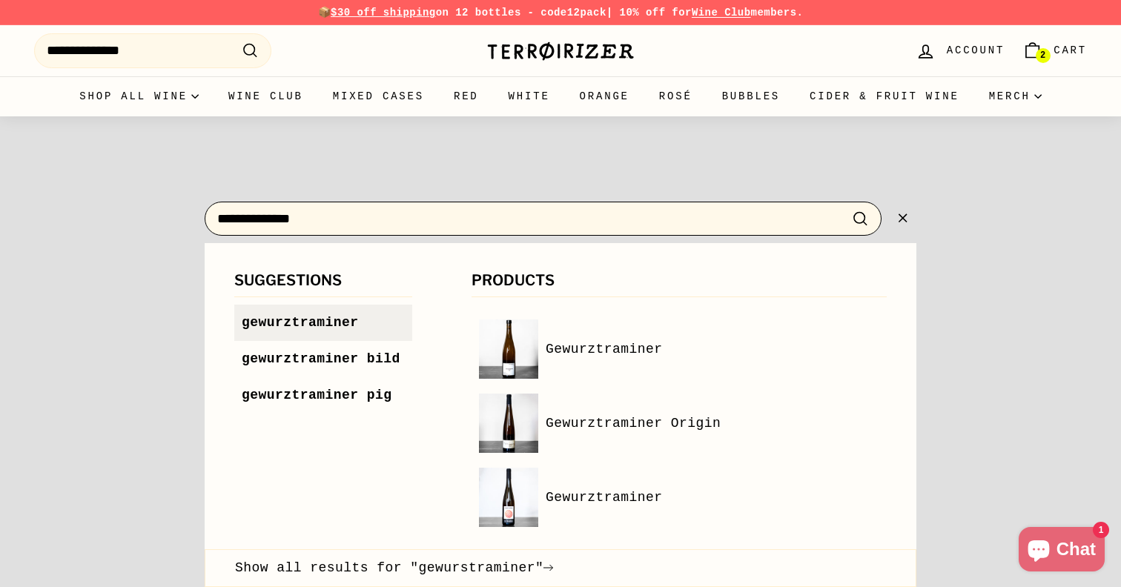
type input "**********"
click at [280, 319] on span "gewurztraminer" at bounding box center [300, 322] width 117 height 15
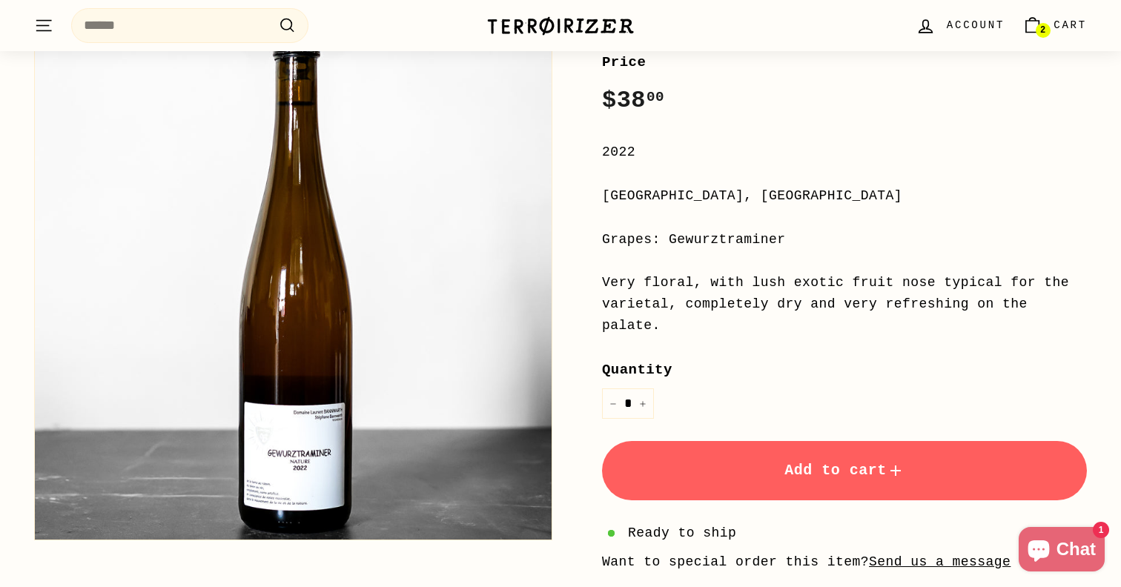
scroll to position [234, 0]
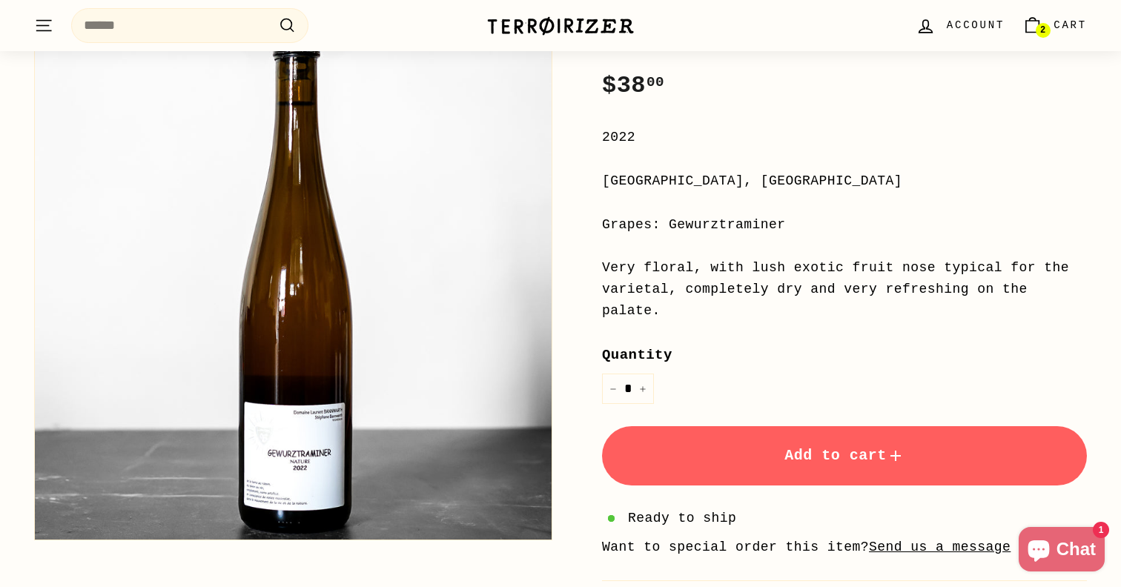
click at [828, 466] on button "Add to cart" at bounding box center [844, 455] width 485 height 59
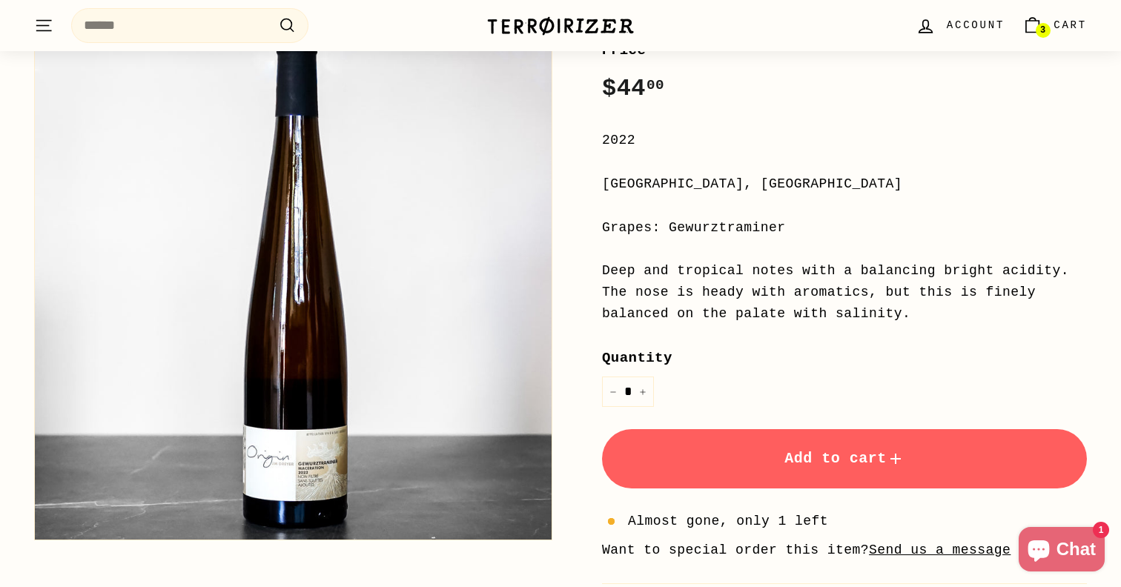
scroll to position [238, 0]
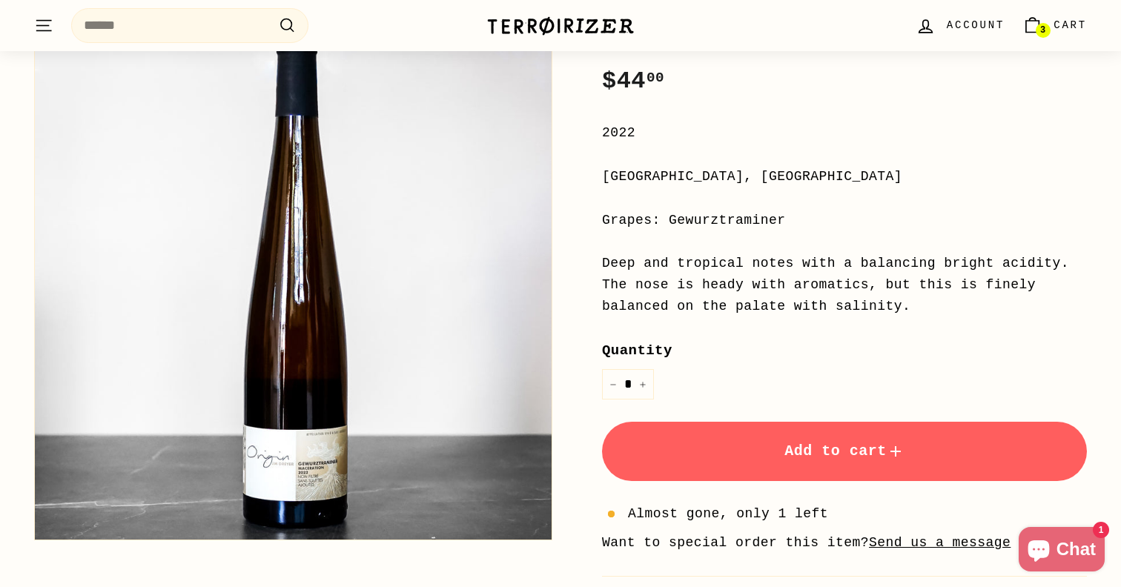
click at [823, 443] on span "Add to cart" at bounding box center [844, 451] width 120 height 17
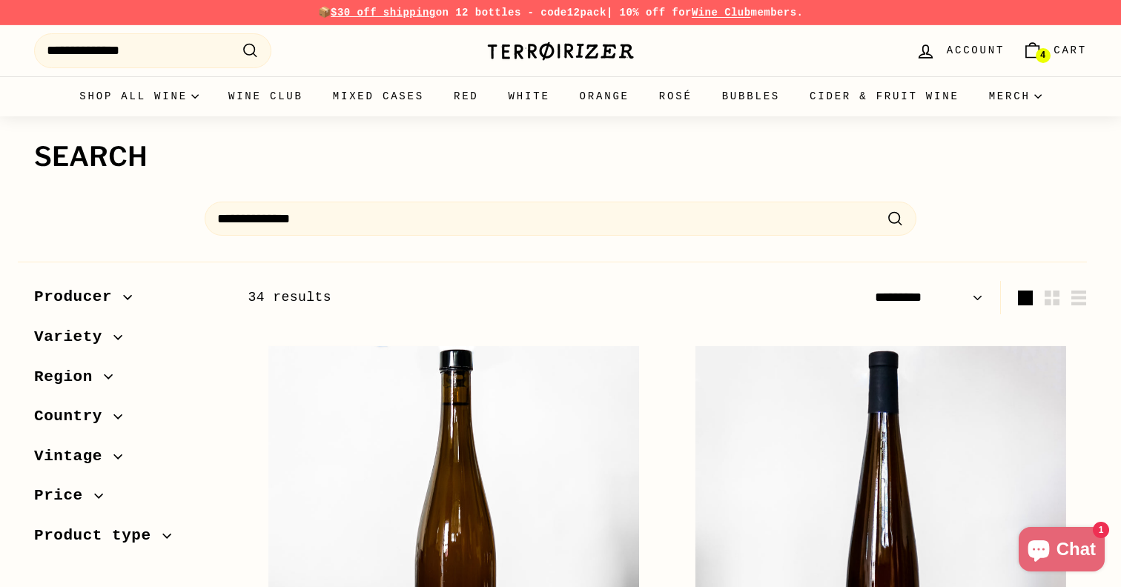
select select "*********"
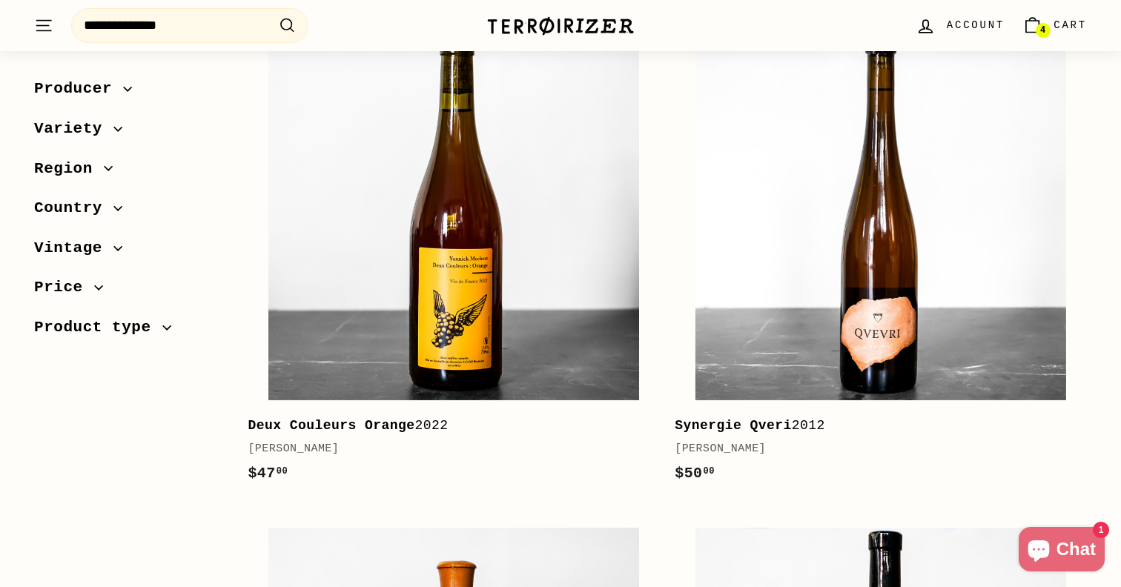
scroll to position [820, 0]
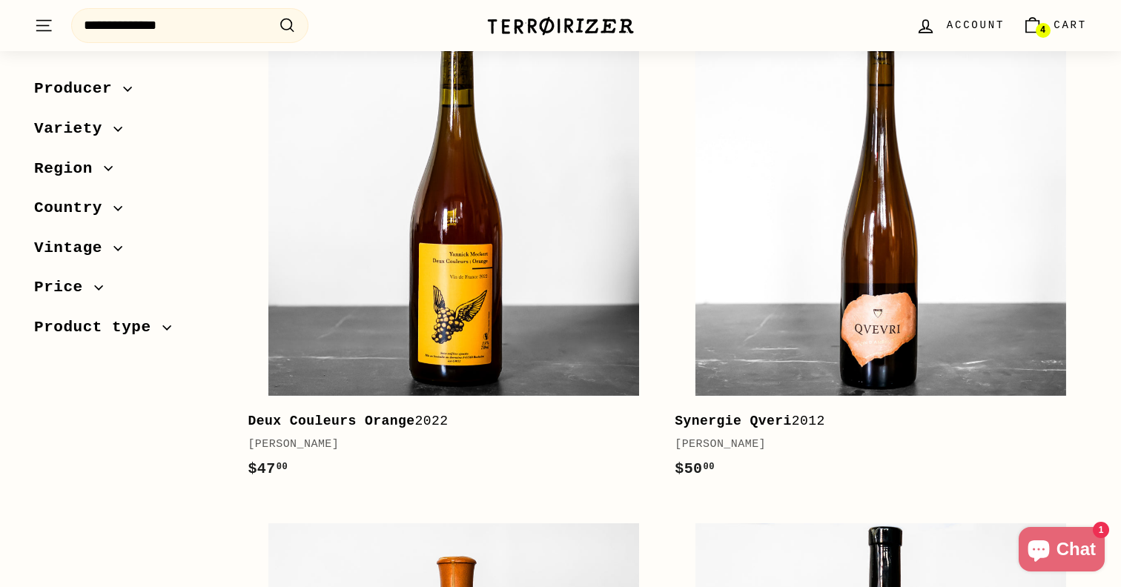
click at [386, 408] on link "Deux Couleurs Orange 2022 [PERSON_NAME] $47 00 $47.00" at bounding box center [454, 249] width 412 height 491
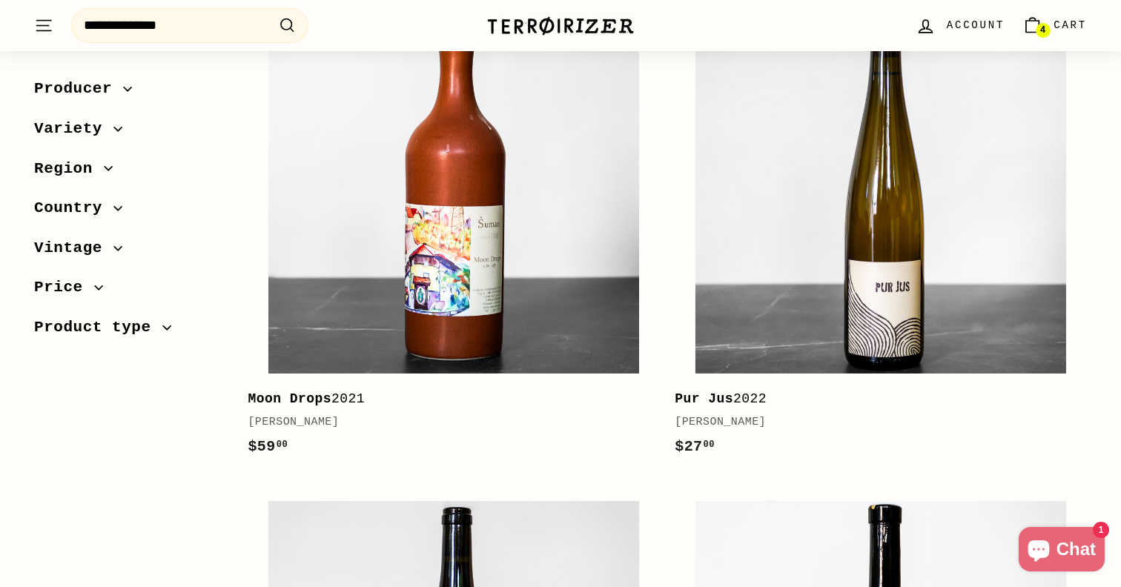
scroll to position [3848, 0]
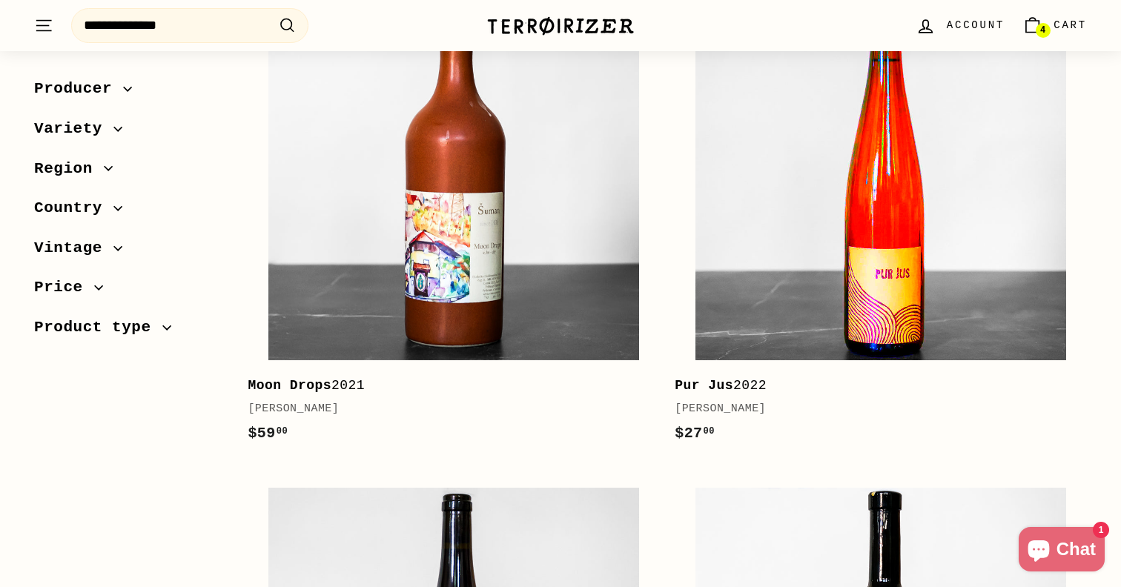
click at [907, 272] on img at bounding box center [880, 175] width 371 height 371
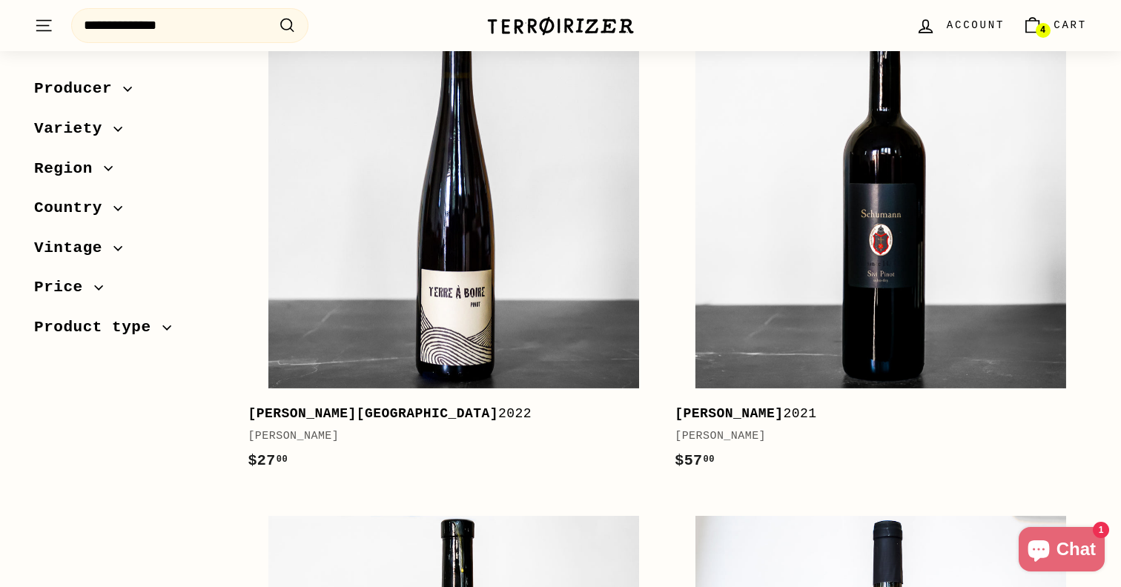
scroll to position [4319, 0]
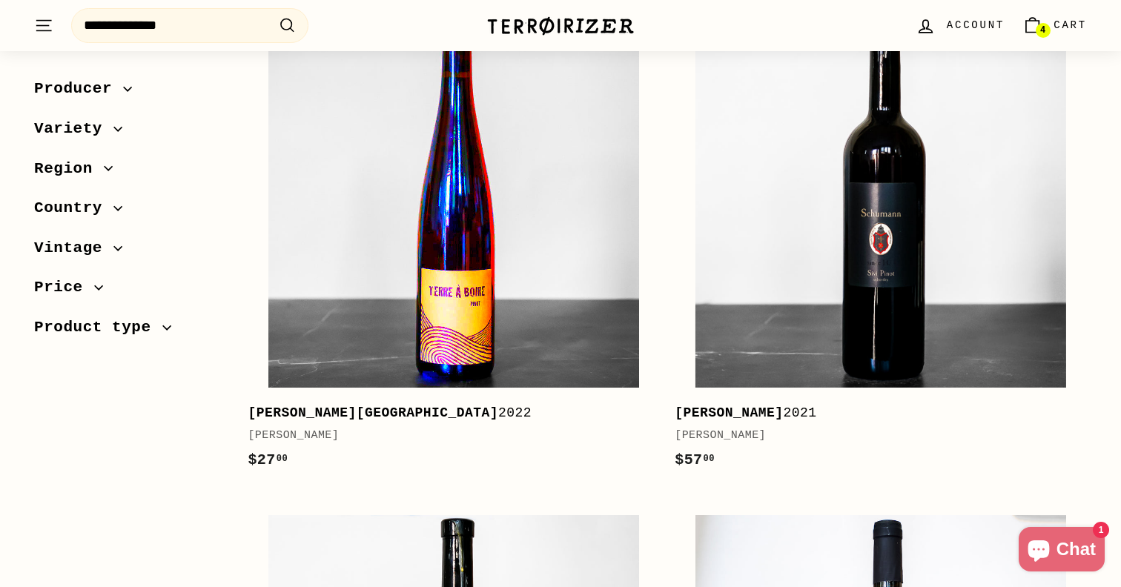
click at [437, 299] on img at bounding box center [453, 201] width 371 height 371
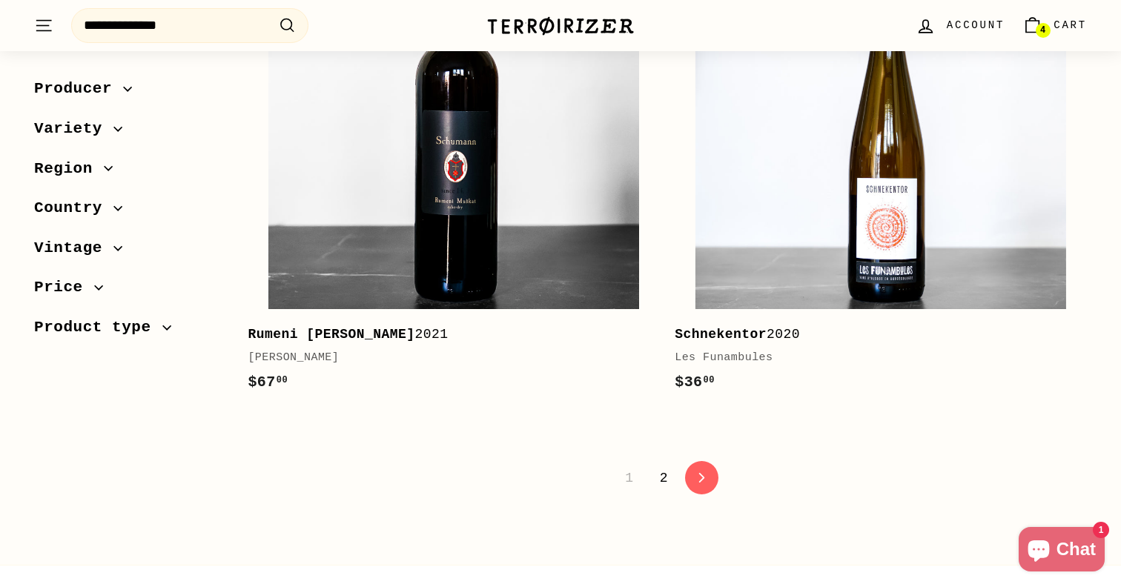
scroll to position [4898, 0]
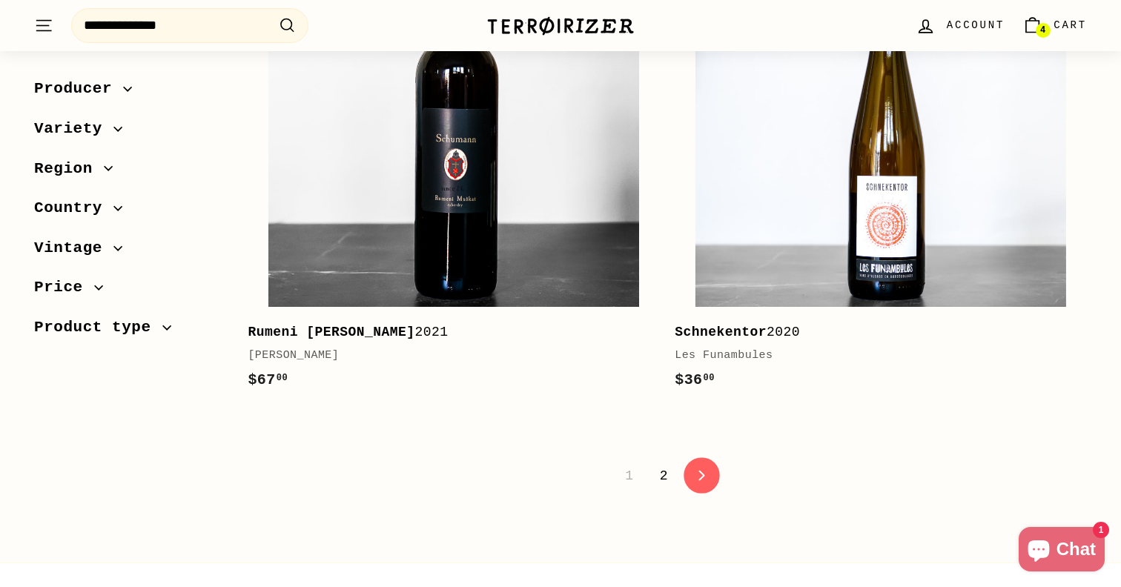
click at [701, 482] on link "icon-chevron Next" at bounding box center [701, 475] width 36 height 36
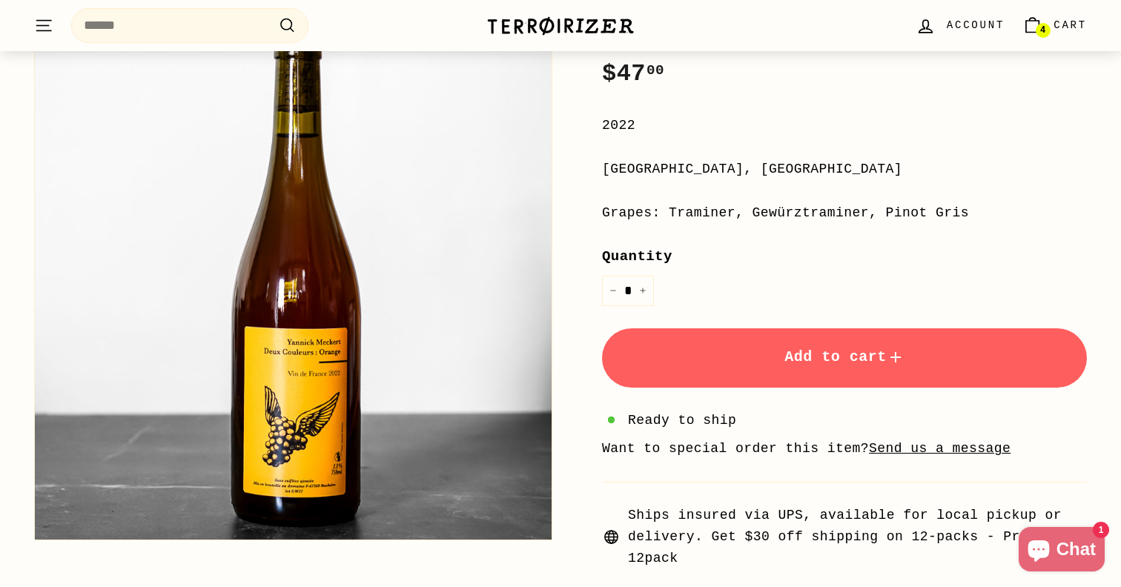
scroll to position [288, 0]
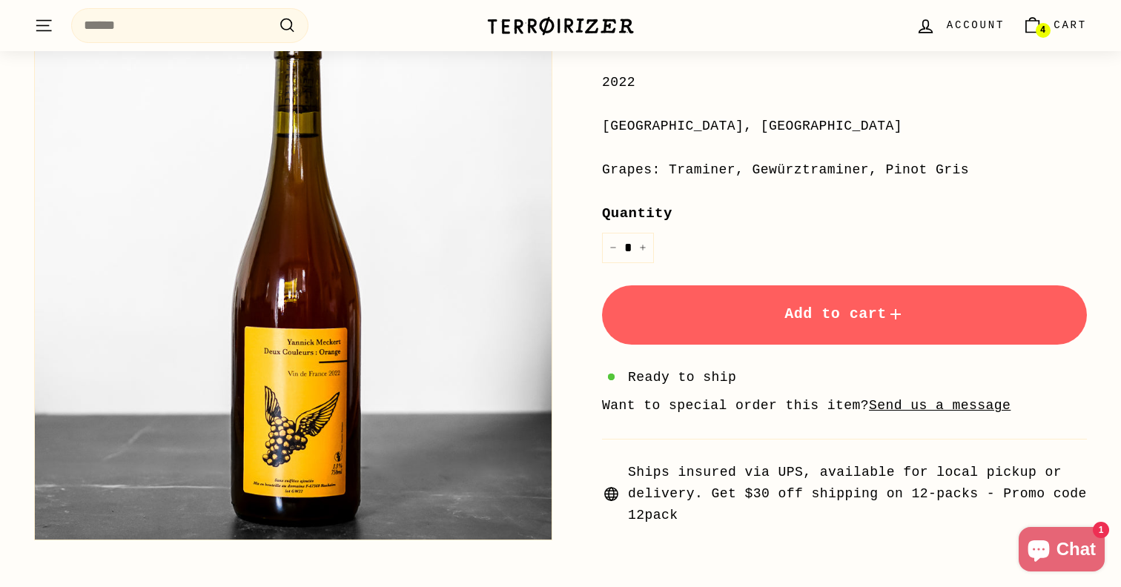
click at [812, 299] on button "Add to cart" at bounding box center [844, 314] width 485 height 59
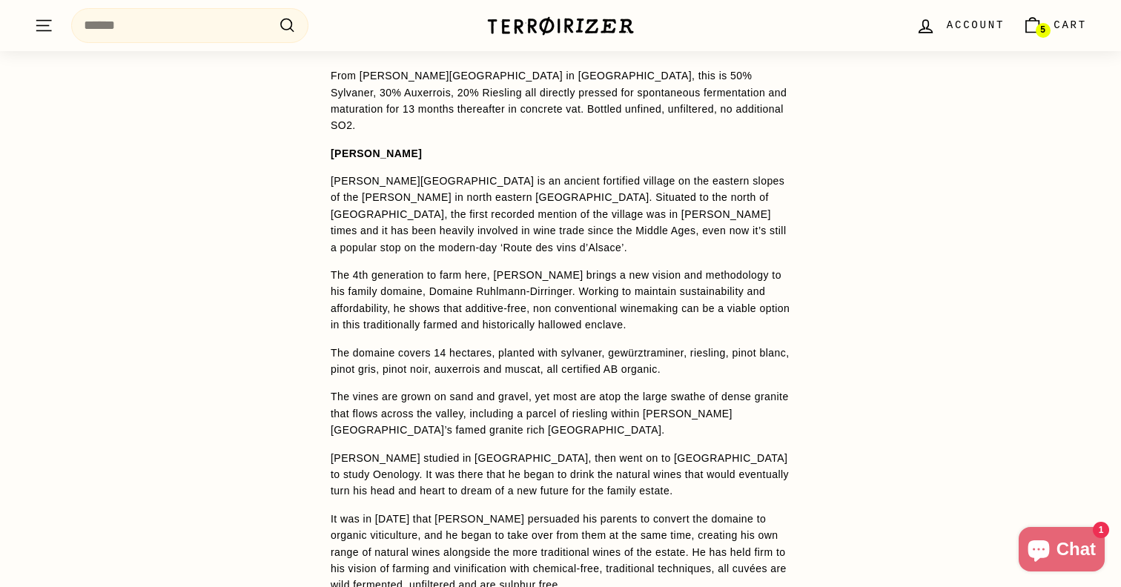
scroll to position [1167, 0]
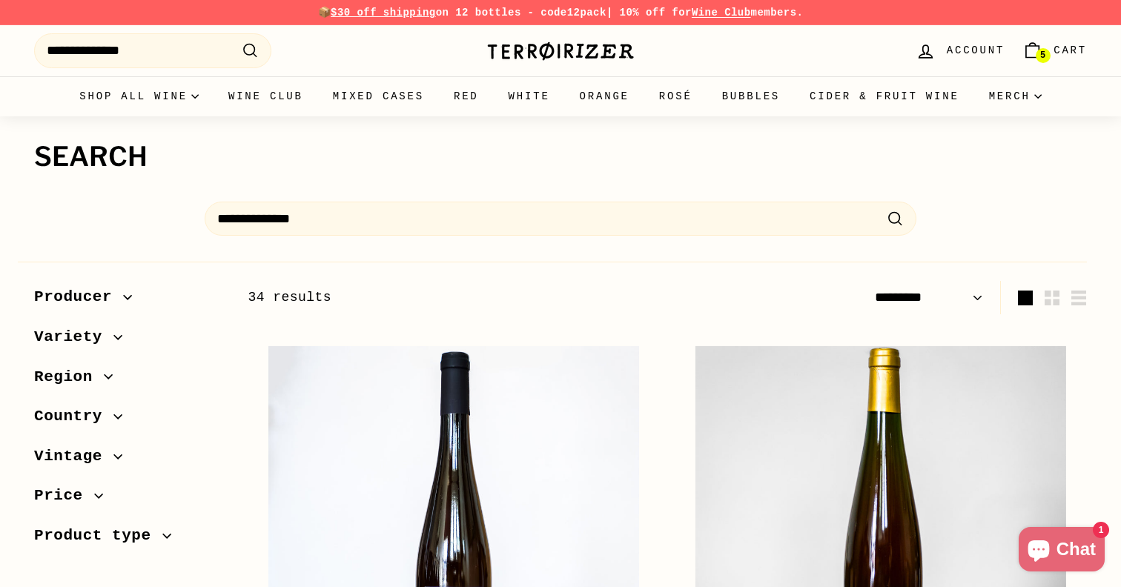
select select "*********"
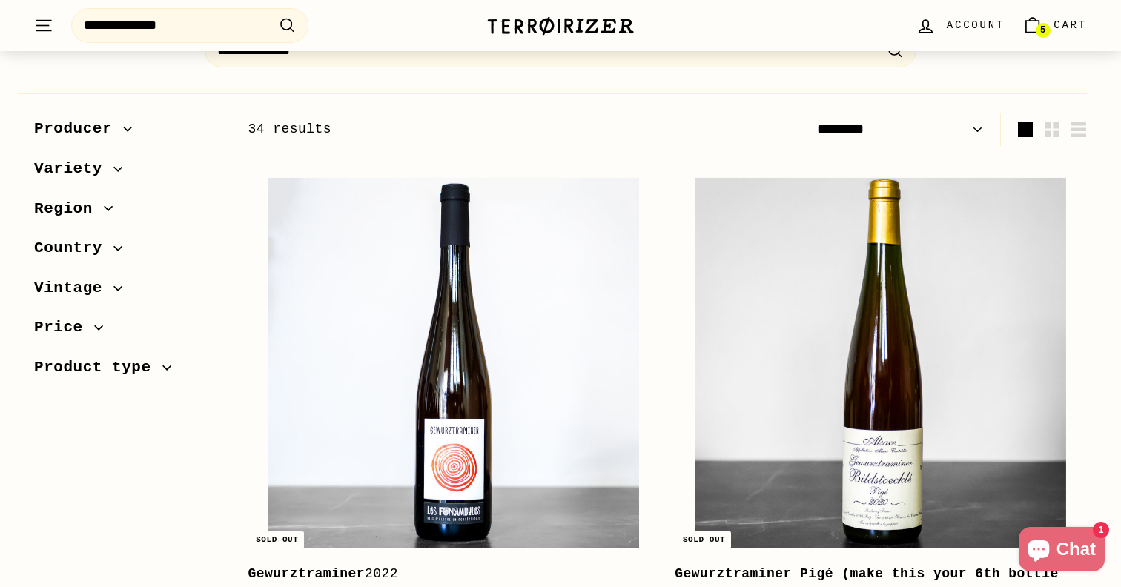
scroll to position [376, 0]
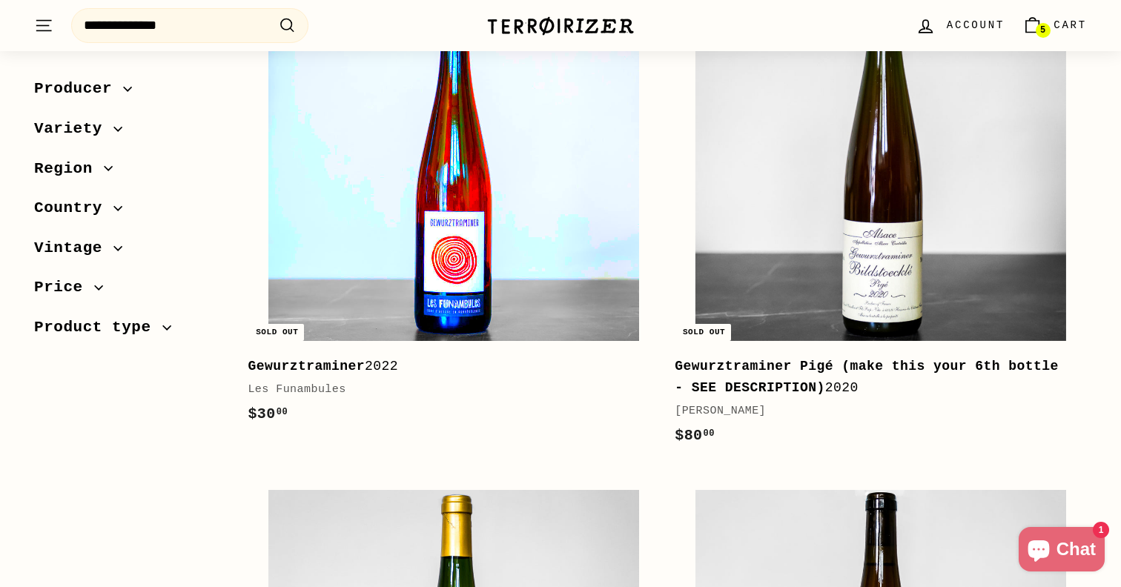
click at [545, 216] on img at bounding box center [453, 155] width 371 height 371
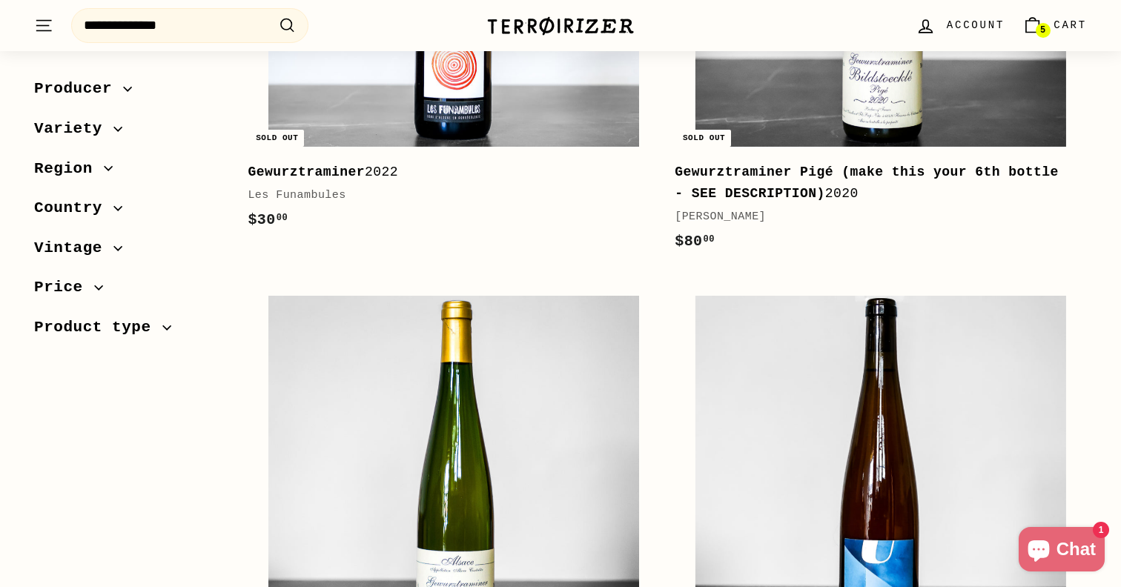
scroll to position [0, 0]
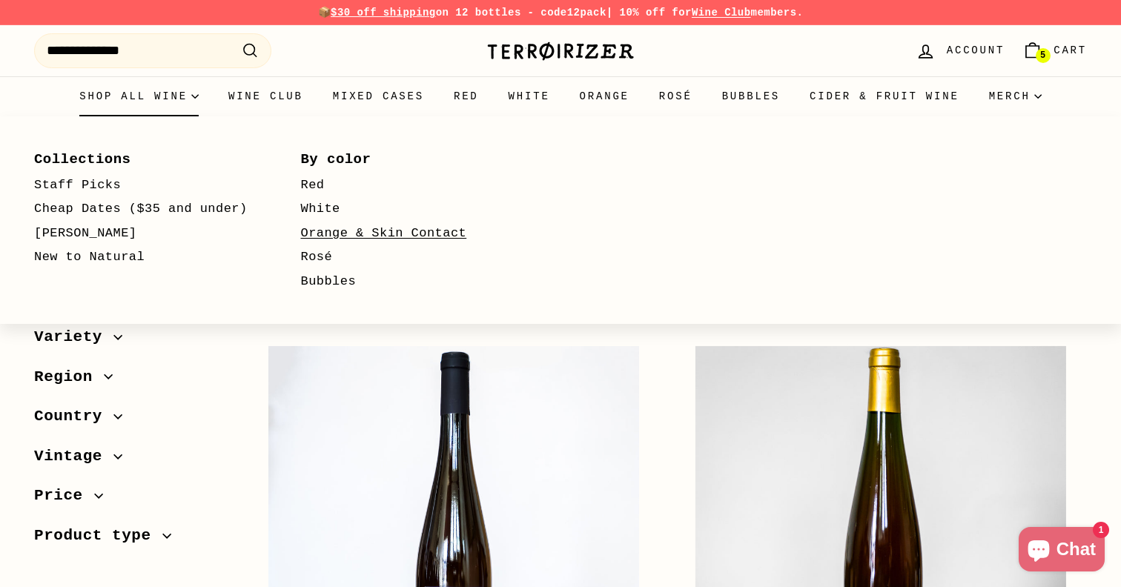
click at [344, 233] on link "Orange & Skin Contact" at bounding box center [413, 234] width 224 height 24
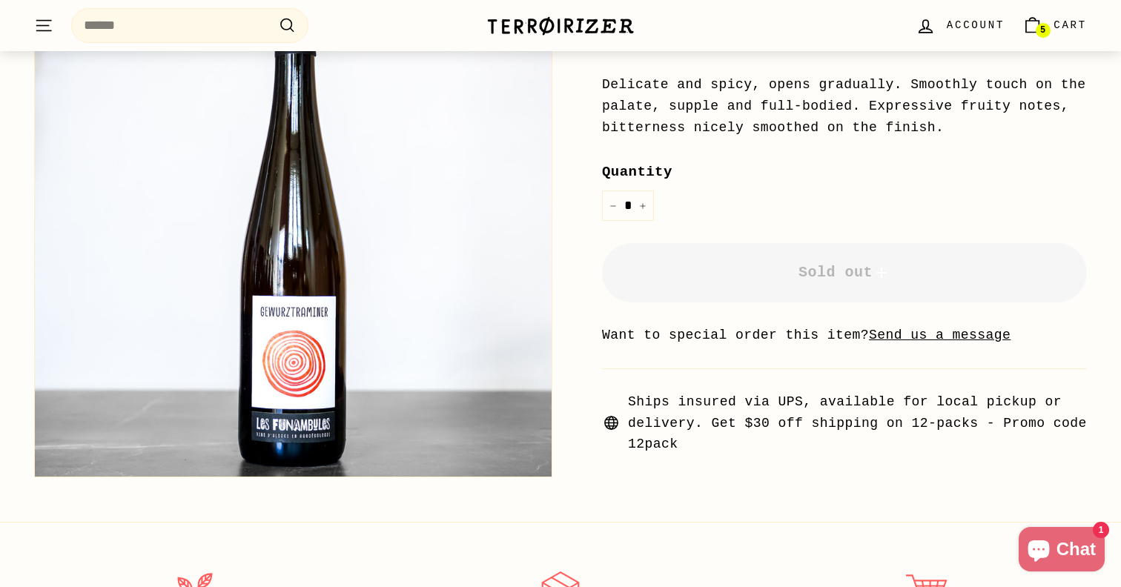
scroll to position [434, 0]
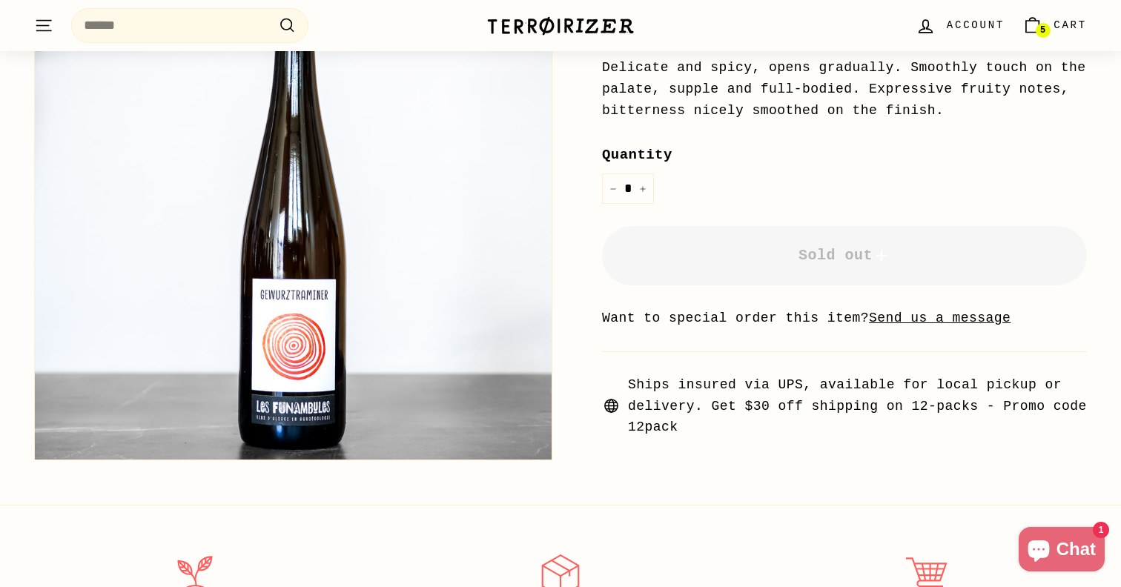
click at [958, 322] on u "Send us a message" at bounding box center [940, 318] width 142 height 15
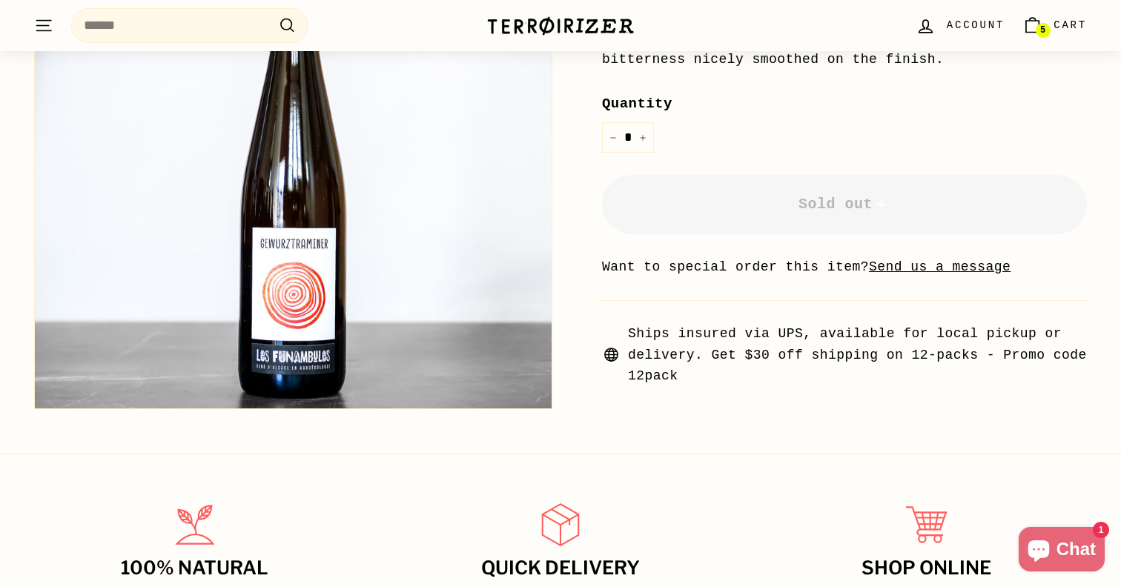
scroll to position [491, 0]
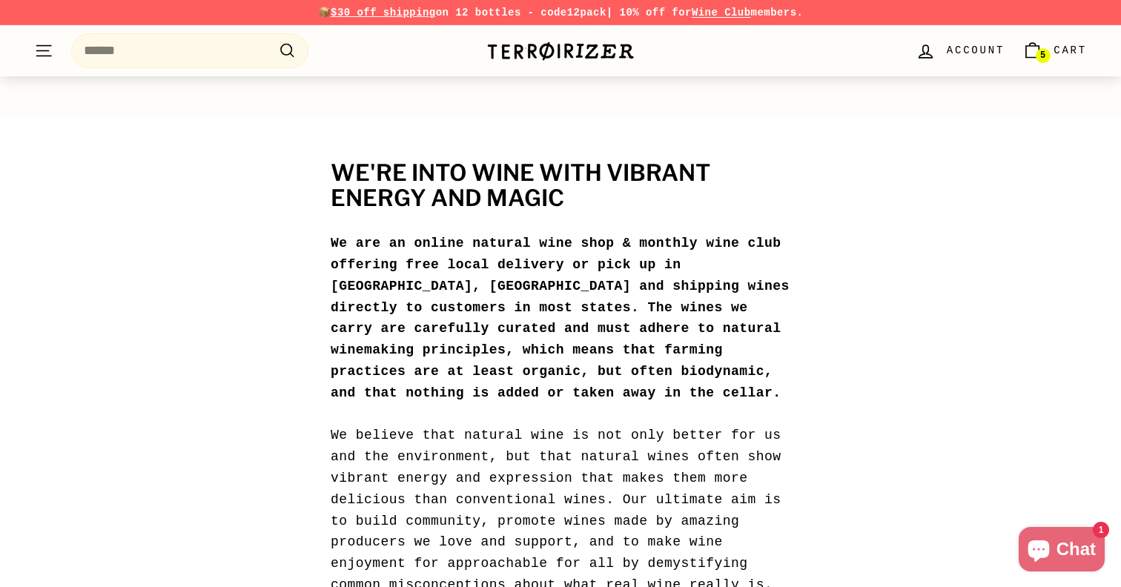
scroll to position [1208, 0]
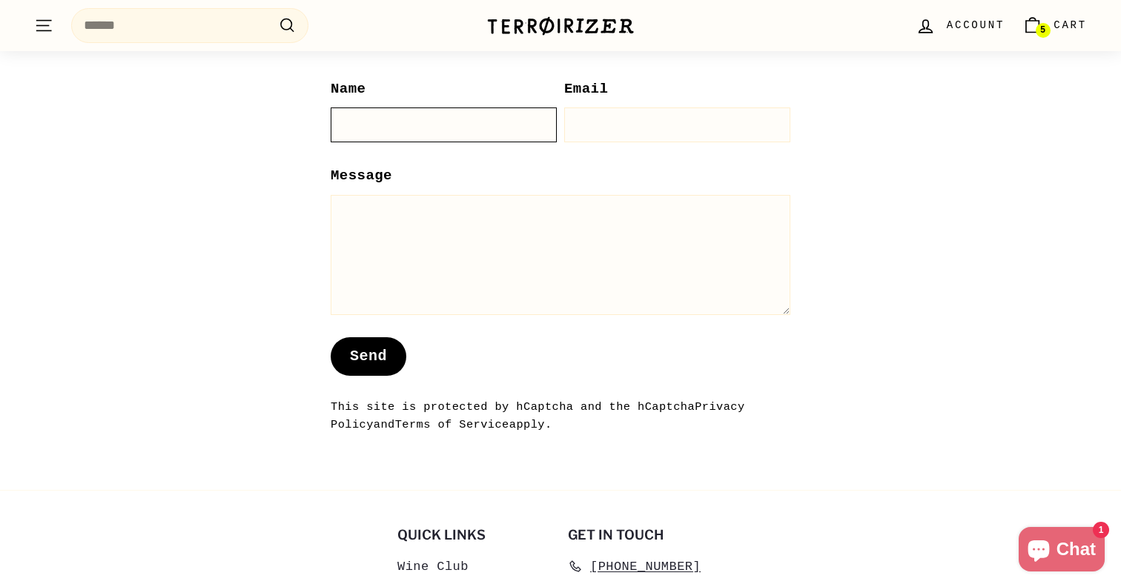
click at [516, 142] on input "Name" at bounding box center [444, 124] width 226 height 35
type input "**********"
click at [560, 165] on div "Email" at bounding box center [674, 121] width 234 height 87
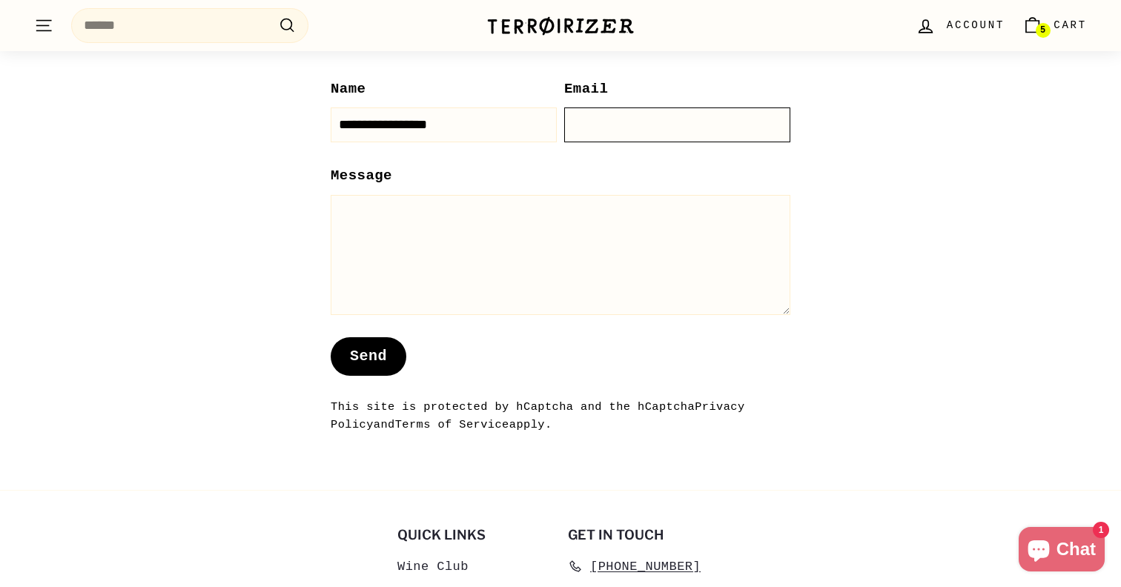
click at [580, 142] on input "Email" at bounding box center [677, 124] width 226 height 35
type input "**********"
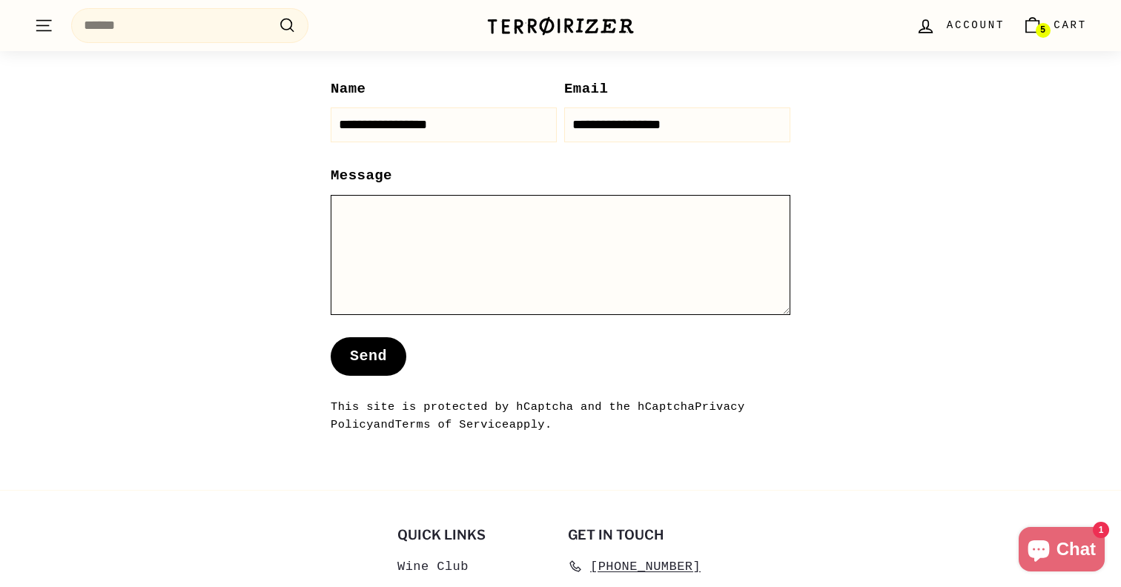
click at [555, 225] on textarea "Message" at bounding box center [561, 255] width 460 height 120
type textarea "*"
type textarea "**********"
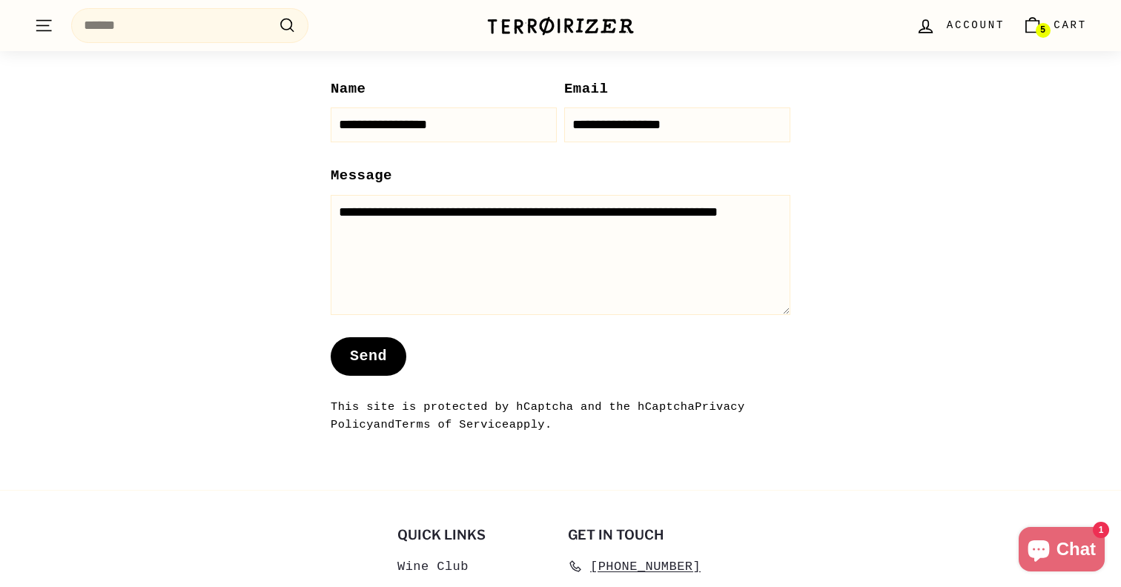
click at [380, 376] on button "Send" at bounding box center [369, 356] width 76 height 39
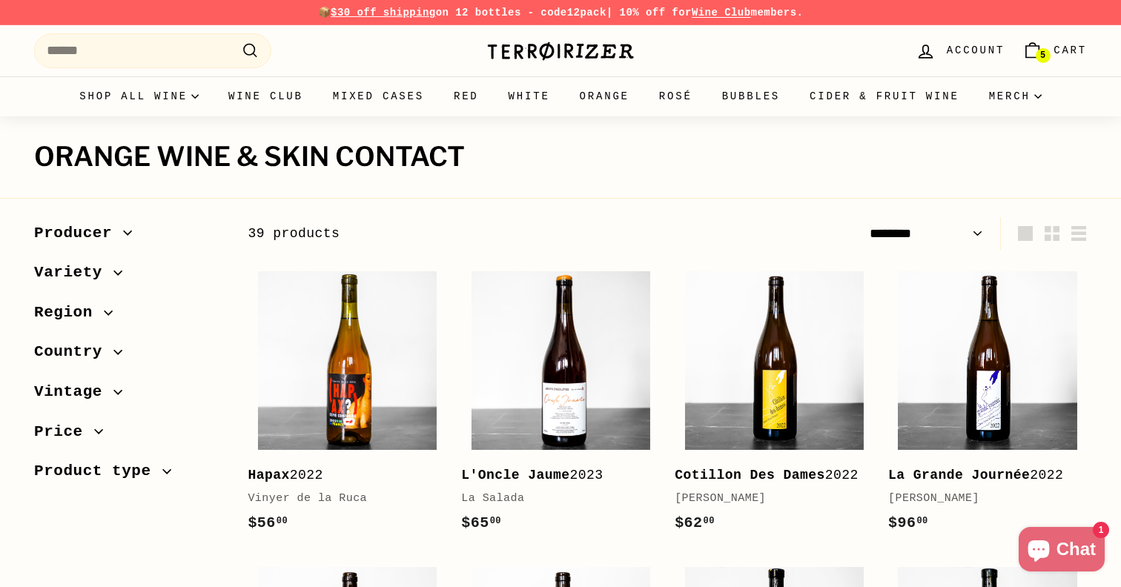
select select "******"
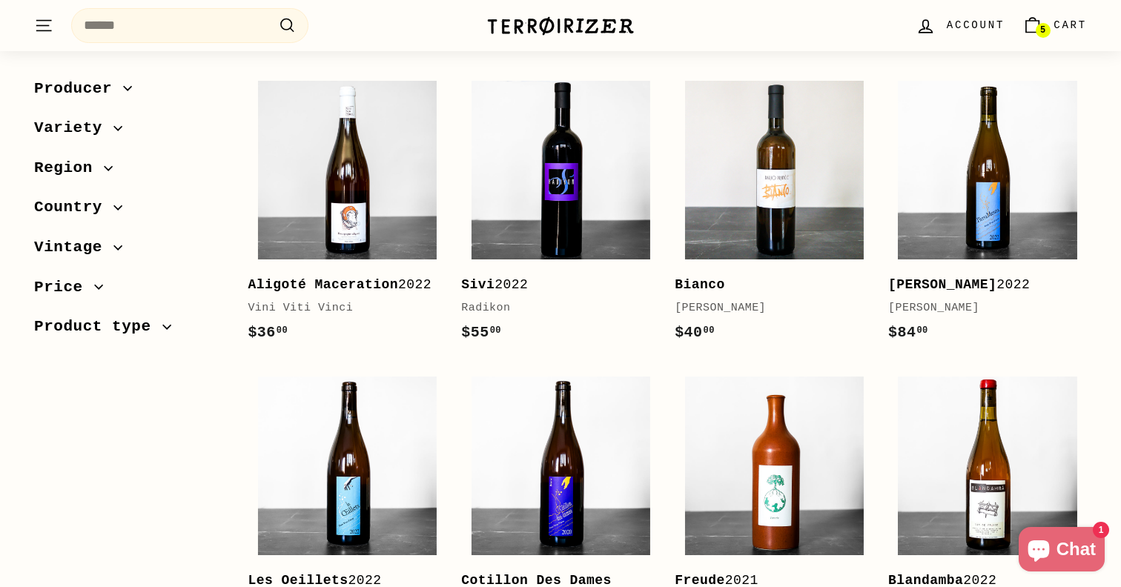
scroll to position [801, 0]
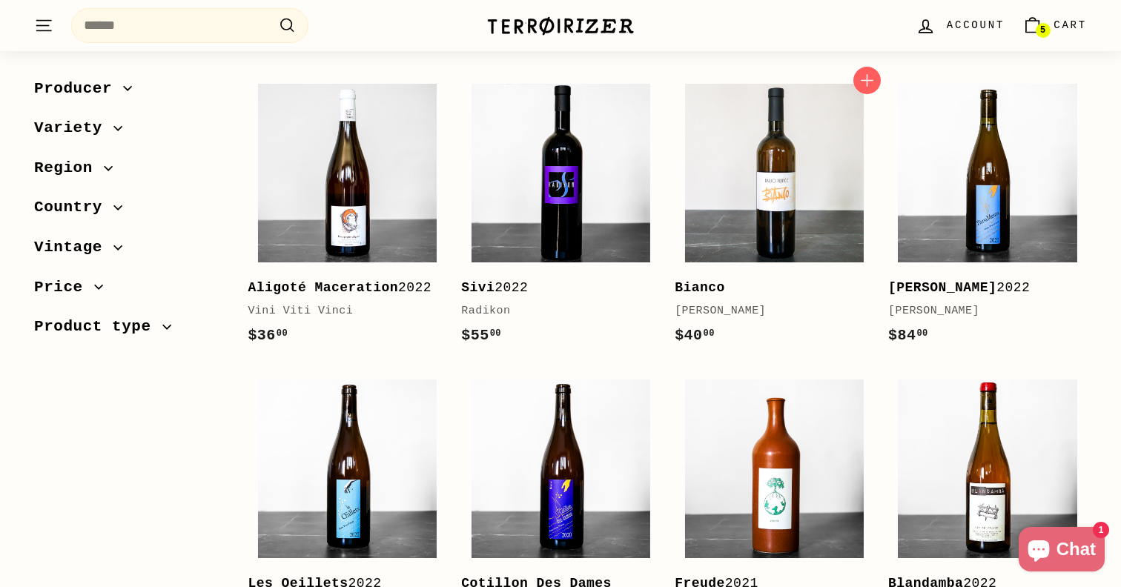
click at [721, 299] on div "Bianco Dario Princic" at bounding box center [767, 298] width 184 height 43
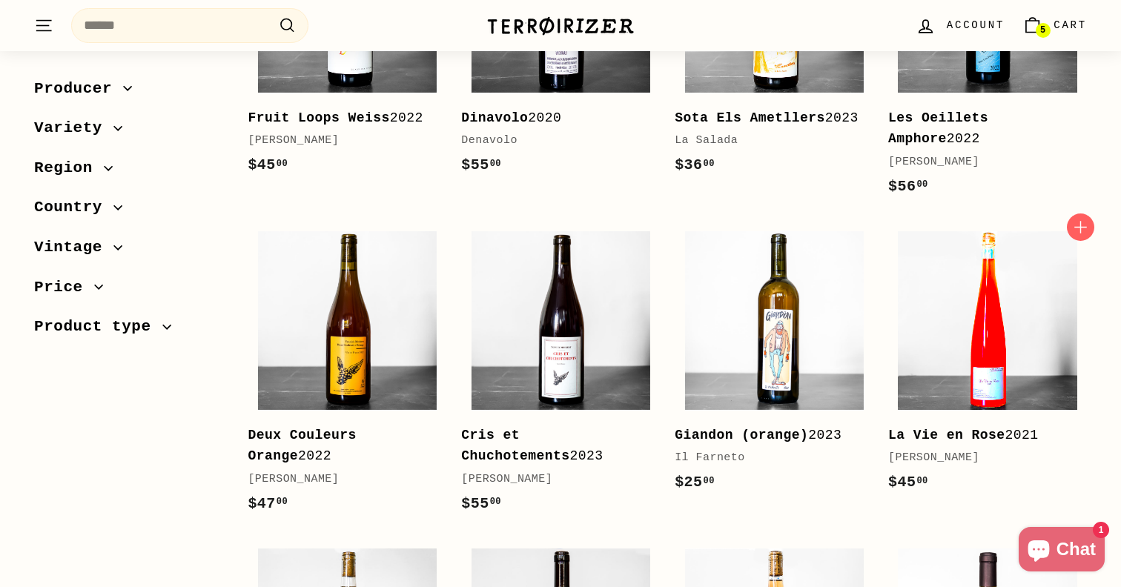
scroll to position [1594, 0]
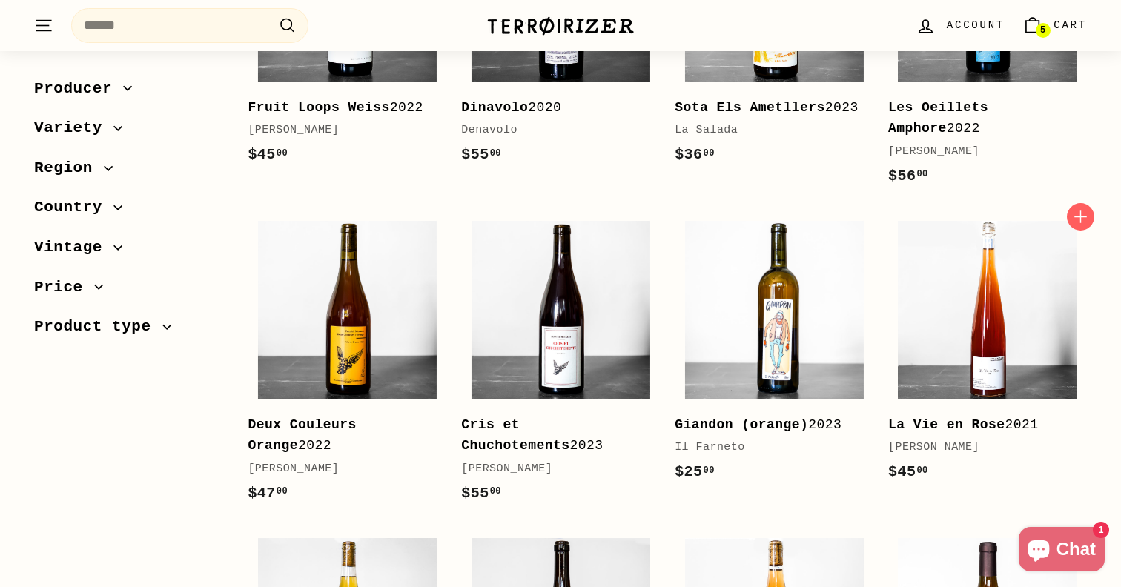
click at [967, 434] on link "La Vie en Rose 2021 Laurent Bannwarth $45 00 $45.00" at bounding box center [987, 355] width 199 height 288
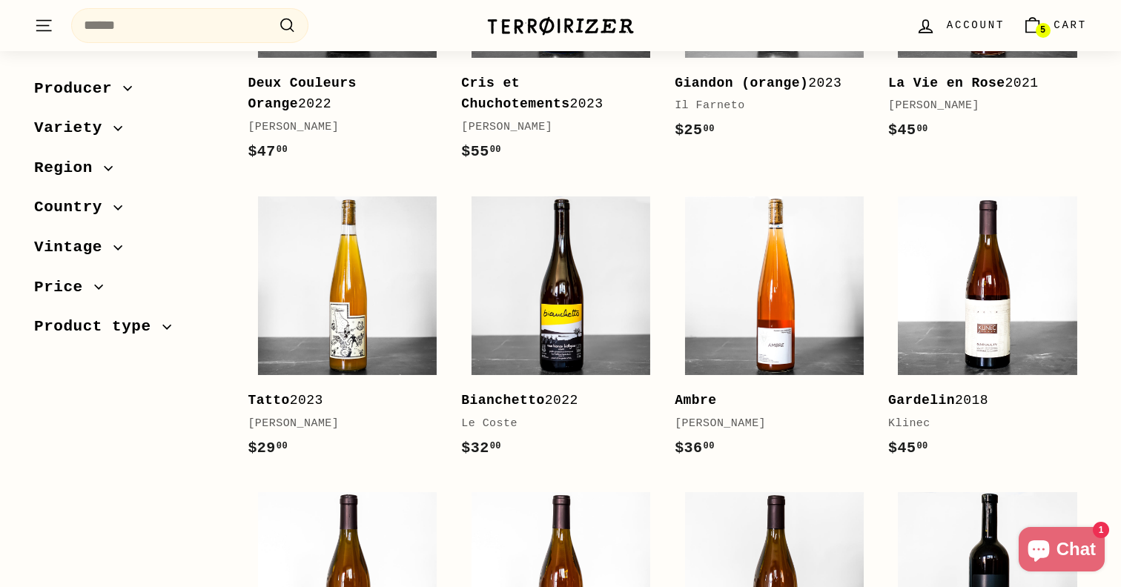
scroll to position [1937, 0]
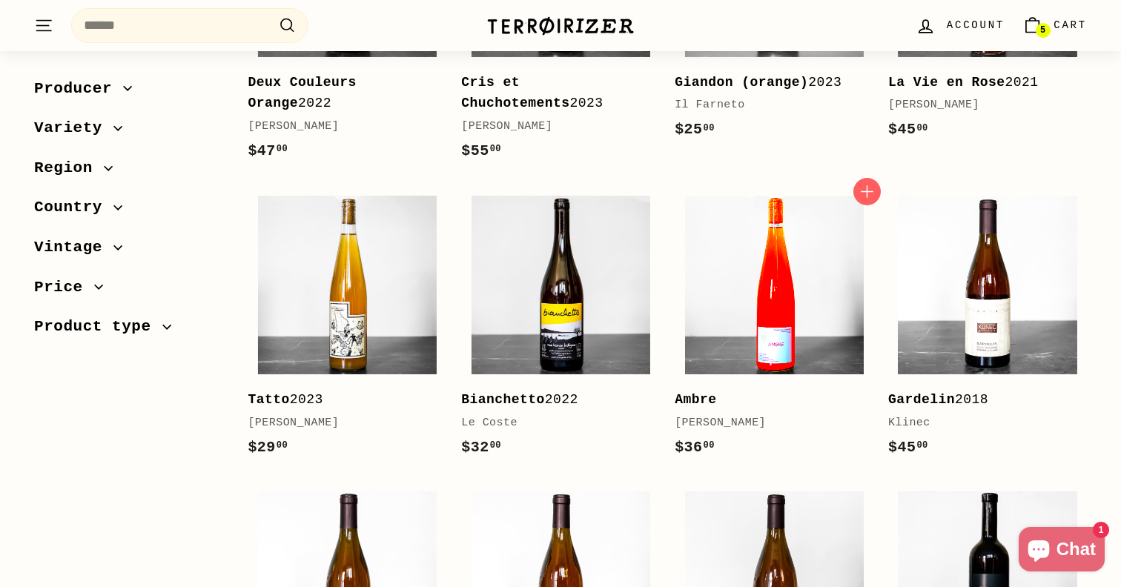
click at [806, 365] on img at bounding box center [774, 285] width 179 height 179
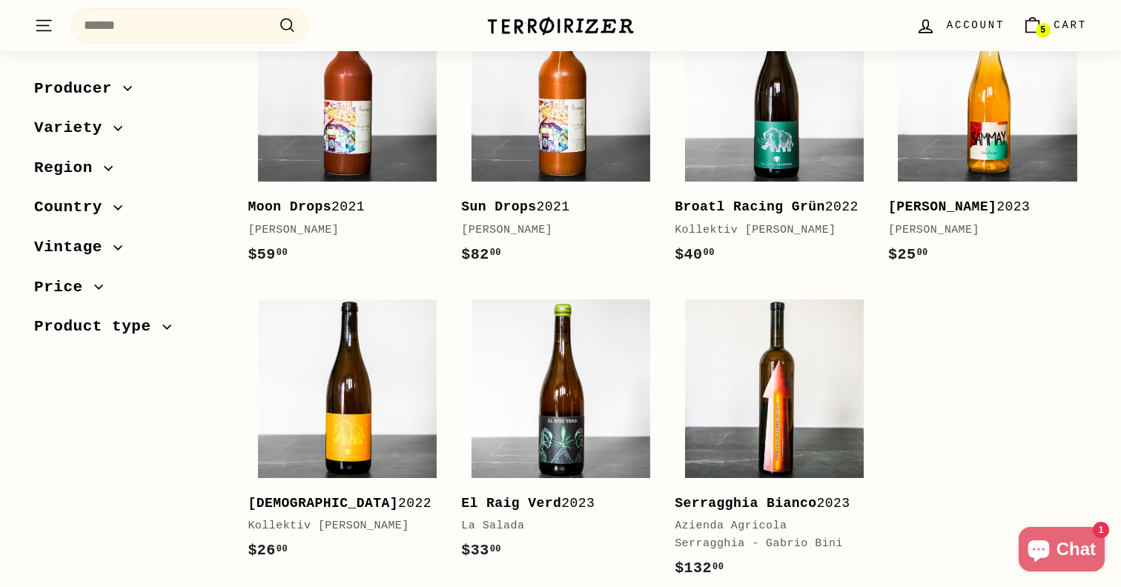
scroll to position [2768, 0]
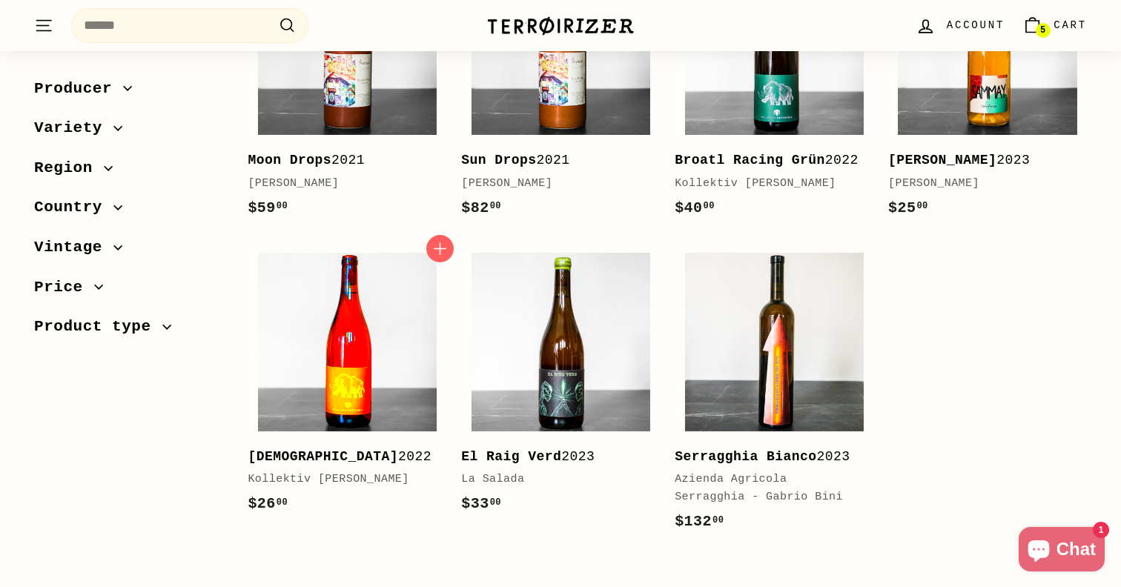
click at [349, 431] on img at bounding box center [347, 342] width 179 height 179
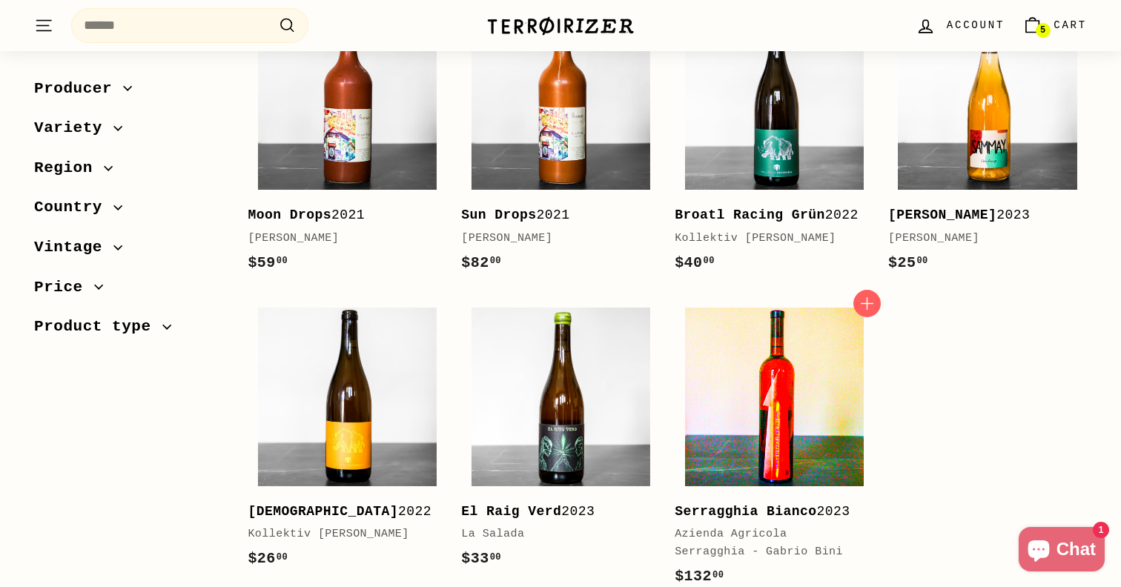
scroll to position [2687, 0]
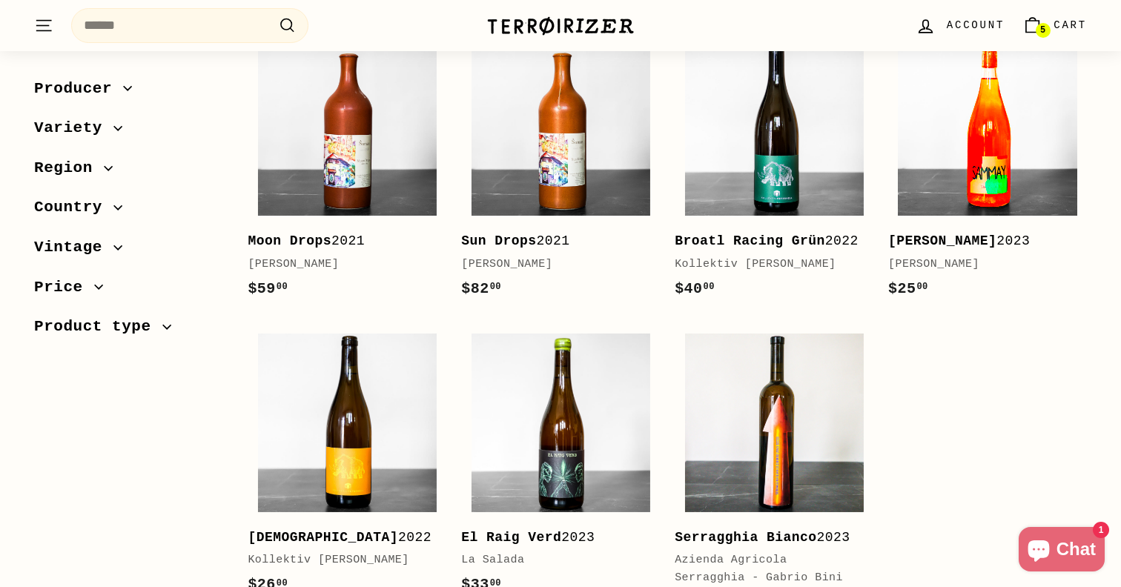
click at [990, 179] on img at bounding box center [987, 126] width 179 height 179
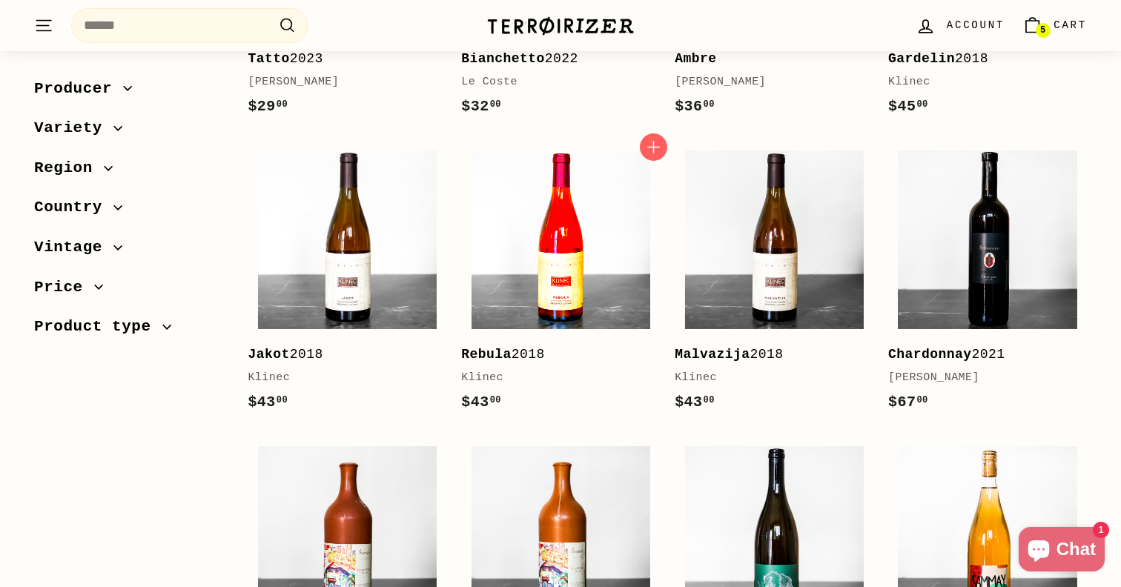
scroll to position [2233, 0]
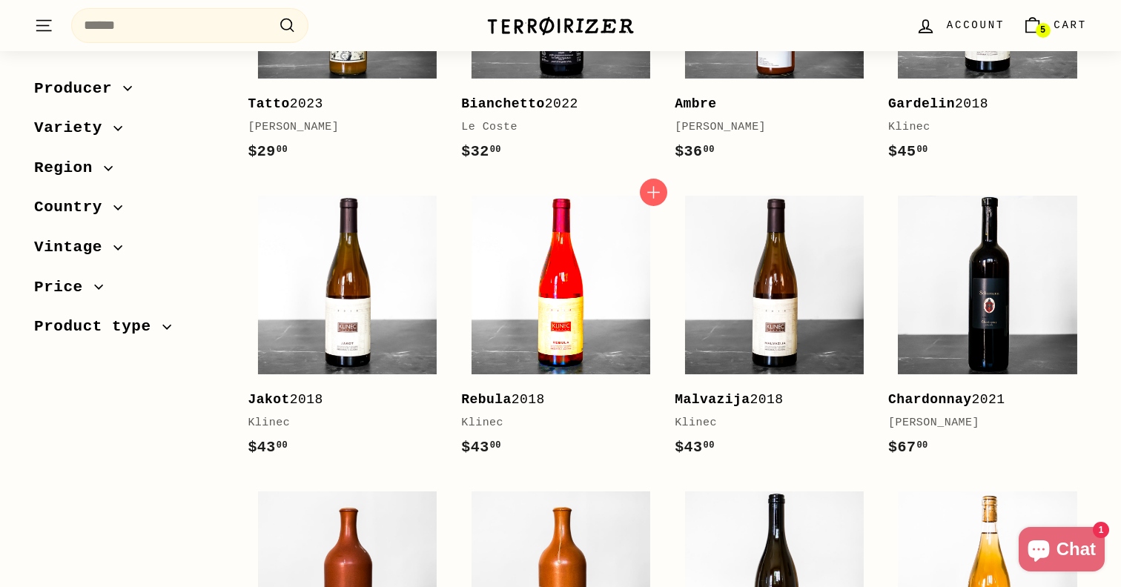
click at [555, 257] on img at bounding box center [560, 285] width 179 height 179
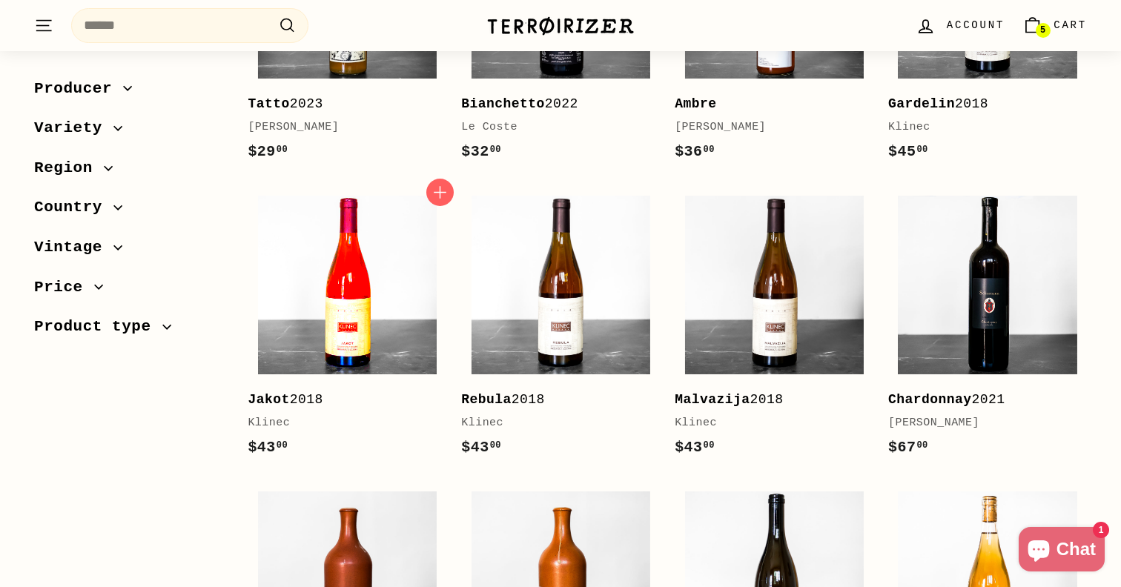
click at [334, 324] on img at bounding box center [347, 285] width 179 height 179
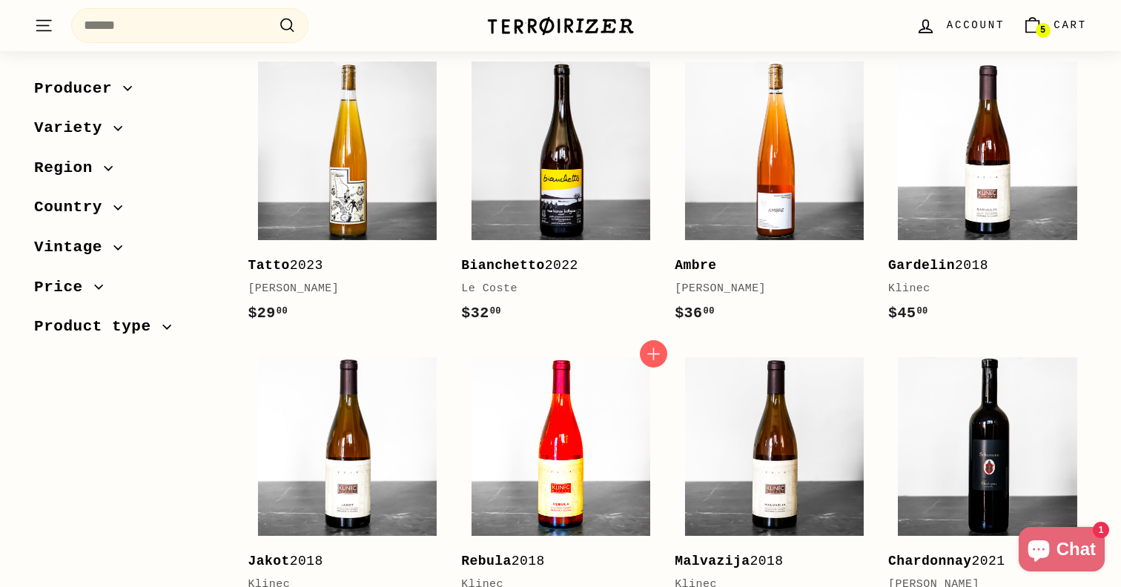
scroll to position [1839, 0]
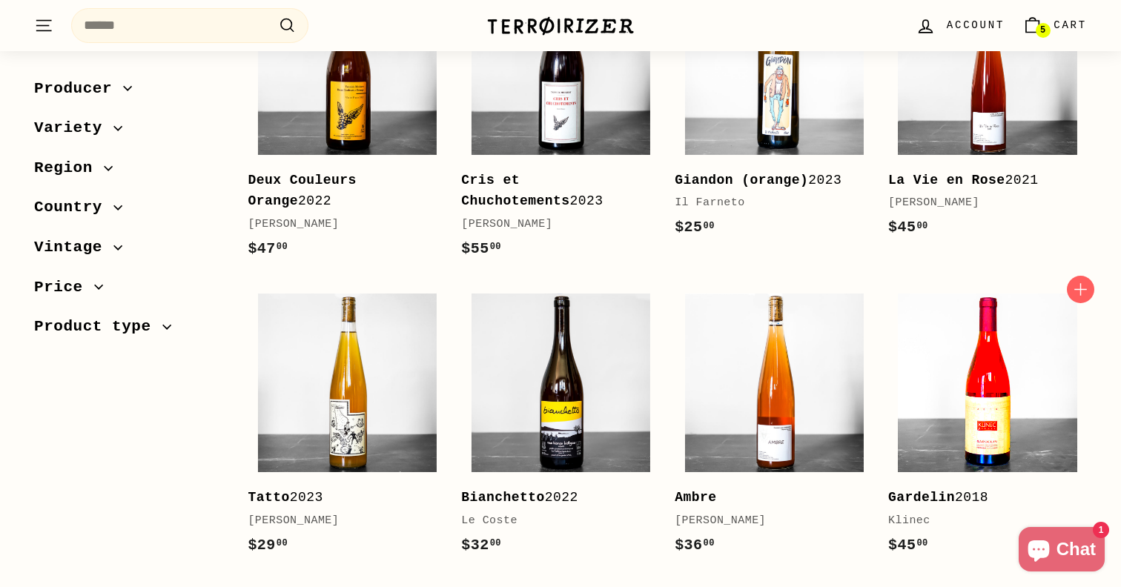
click at [999, 472] on img at bounding box center [987, 383] width 179 height 179
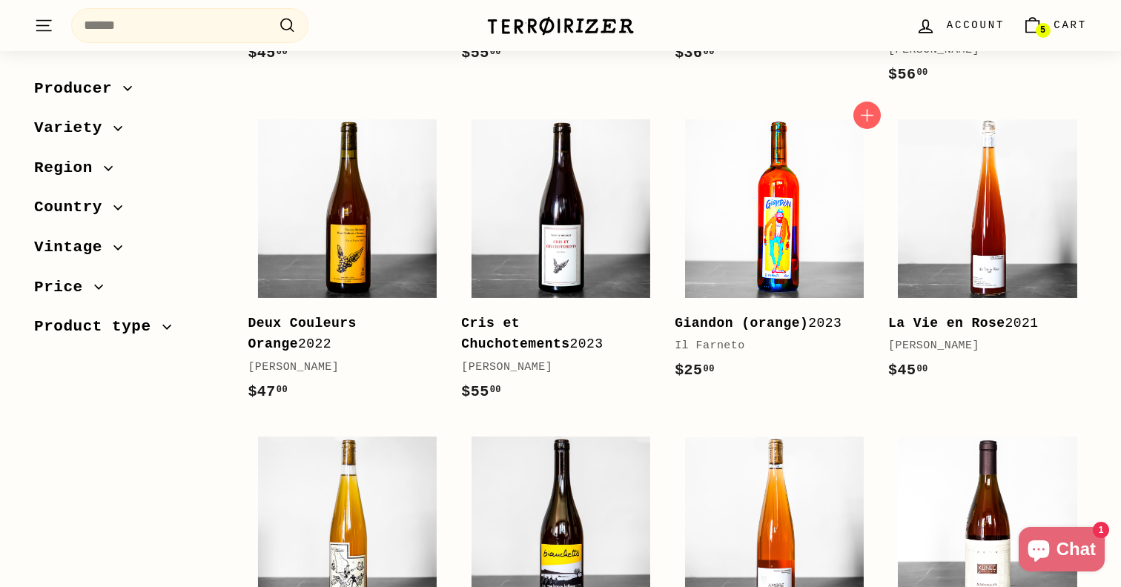
scroll to position [1692, 0]
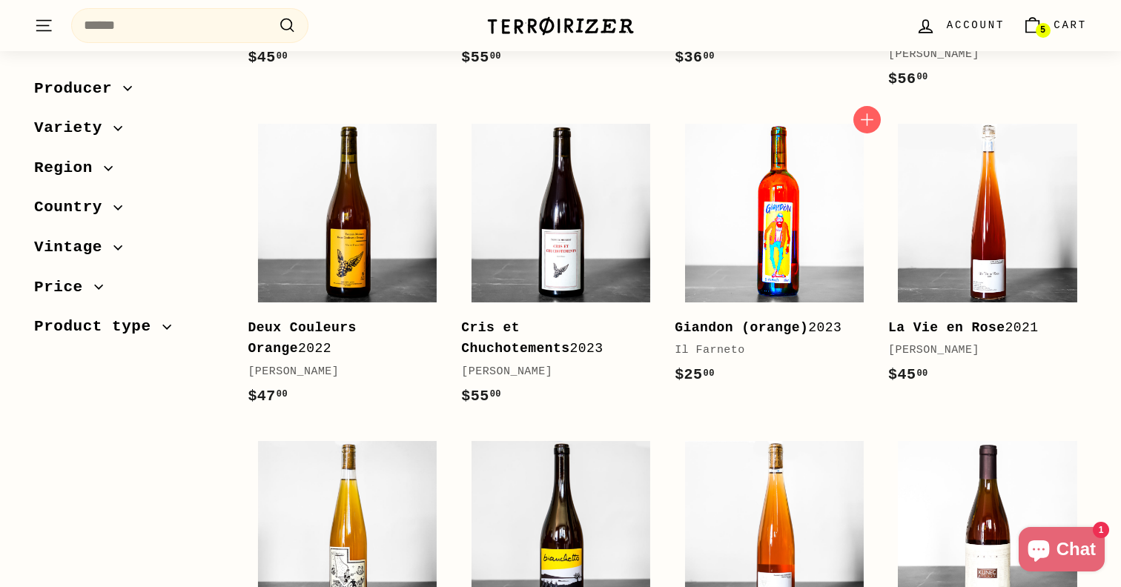
click at [784, 259] on img at bounding box center [774, 213] width 179 height 179
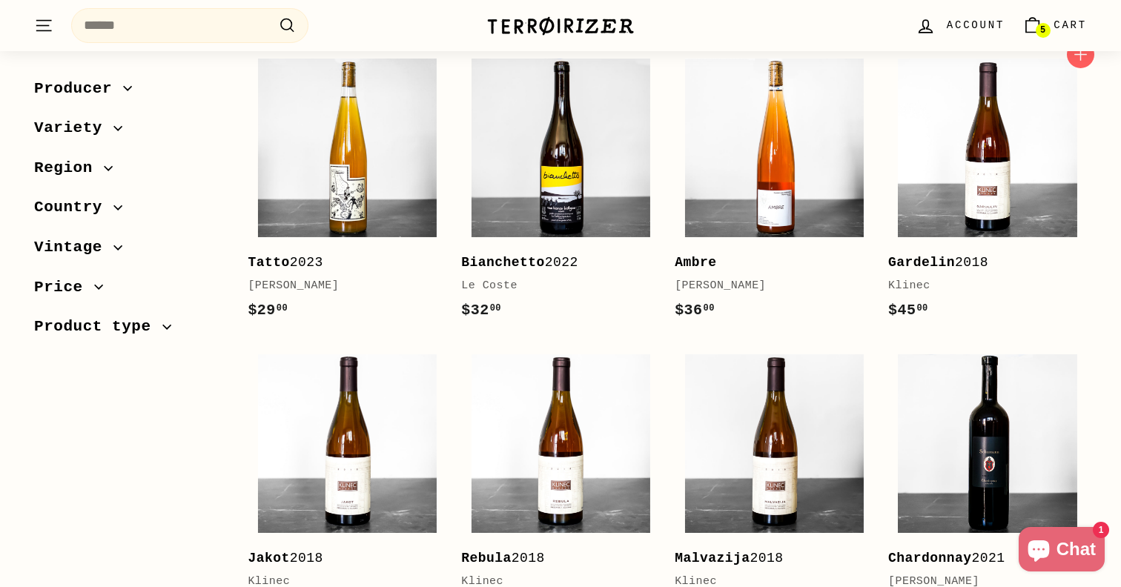
scroll to position [2039, 0]
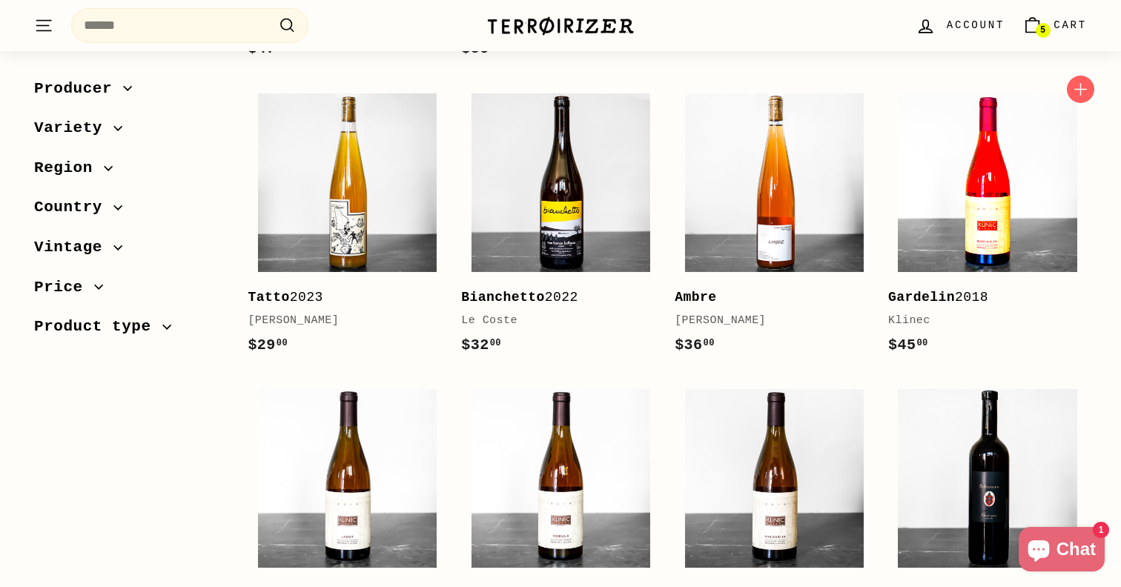
click at [985, 254] on img at bounding box center [987, 182] width 179 height 179
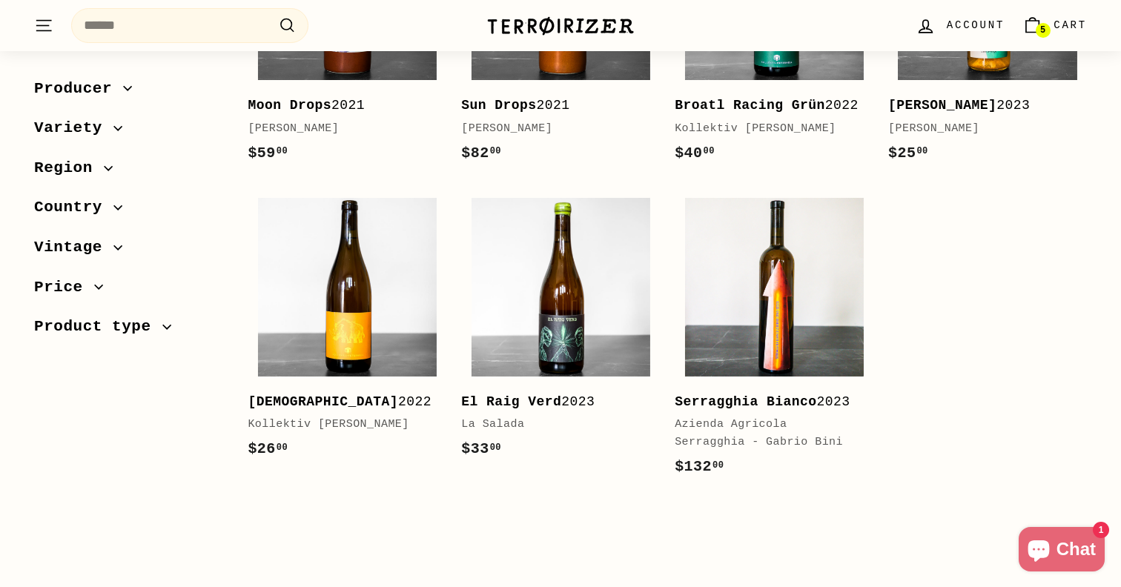
scroll to position [2827, 0]
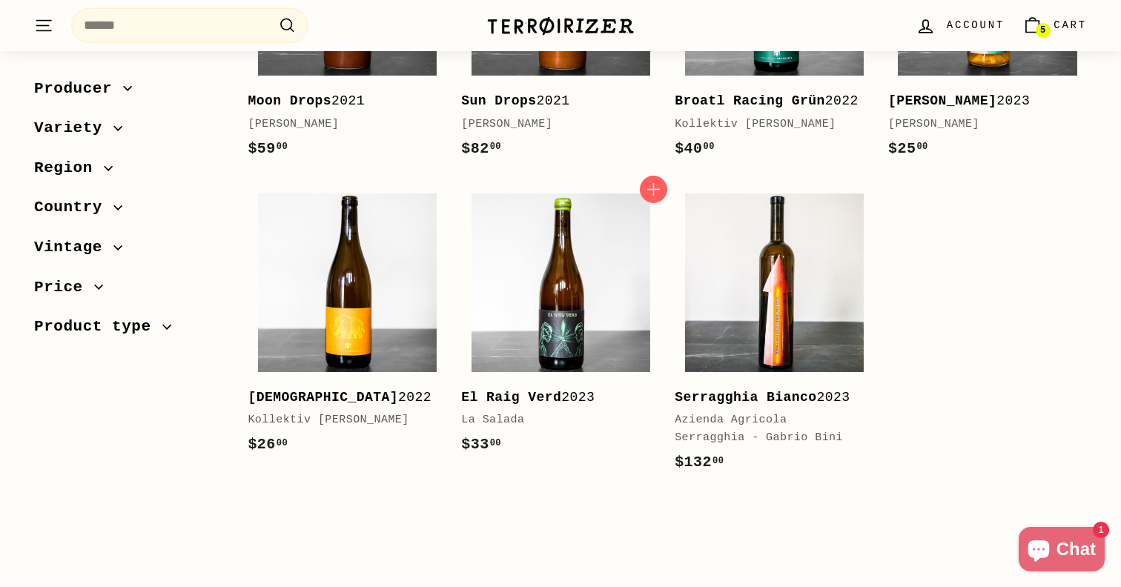
click at [520, 405] on b "El Raig Verd" at bounding box center [511, 397] width 100 height 15
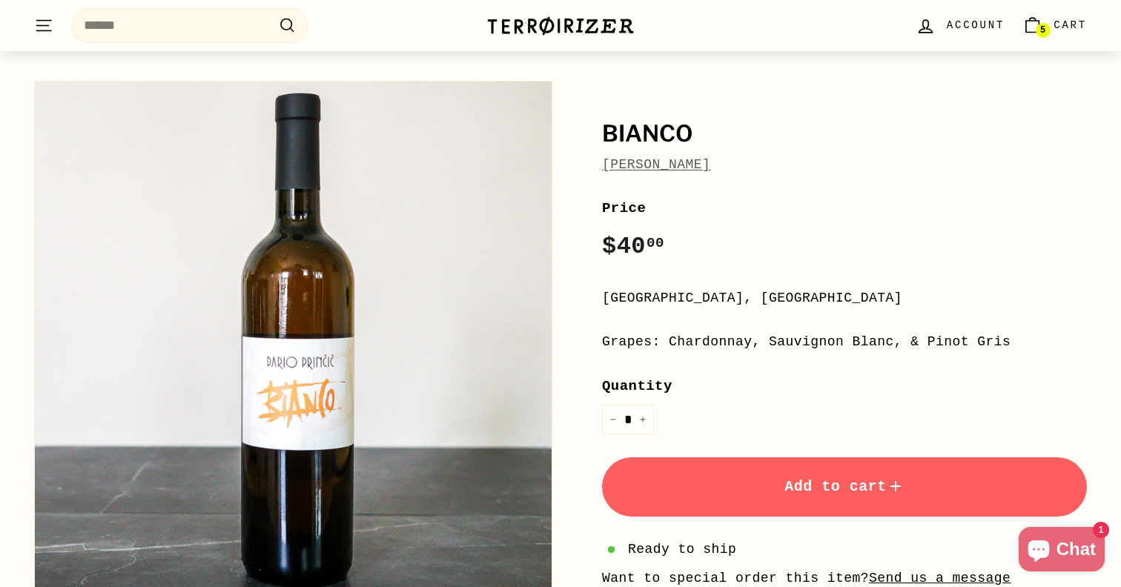
scroll to position [99, 0]
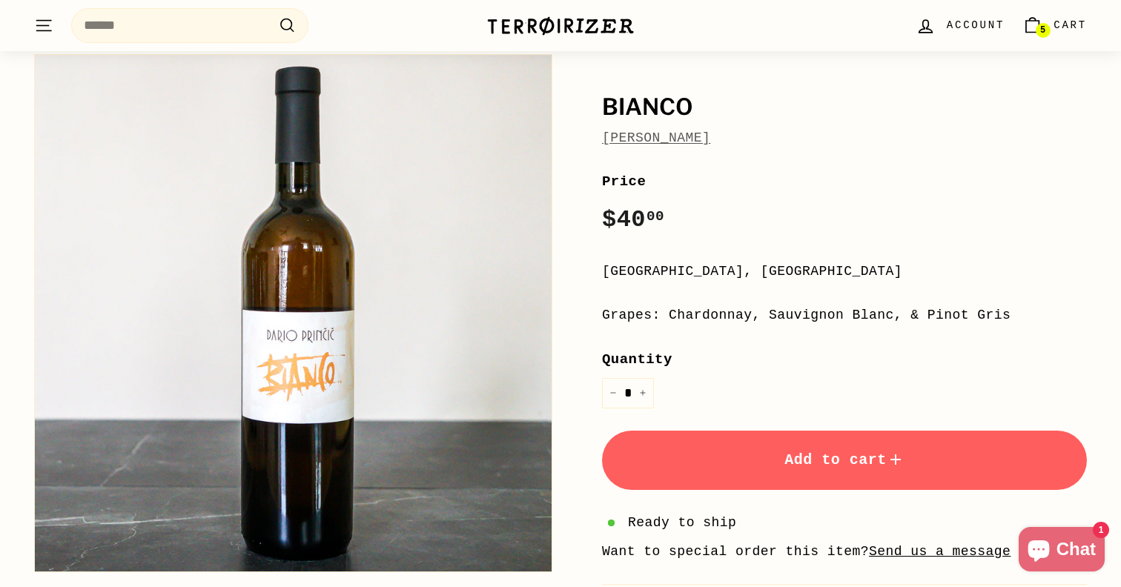
click at [757, 460] on button "Add to cart" at bounding box center [844, 460] width 485 height 59
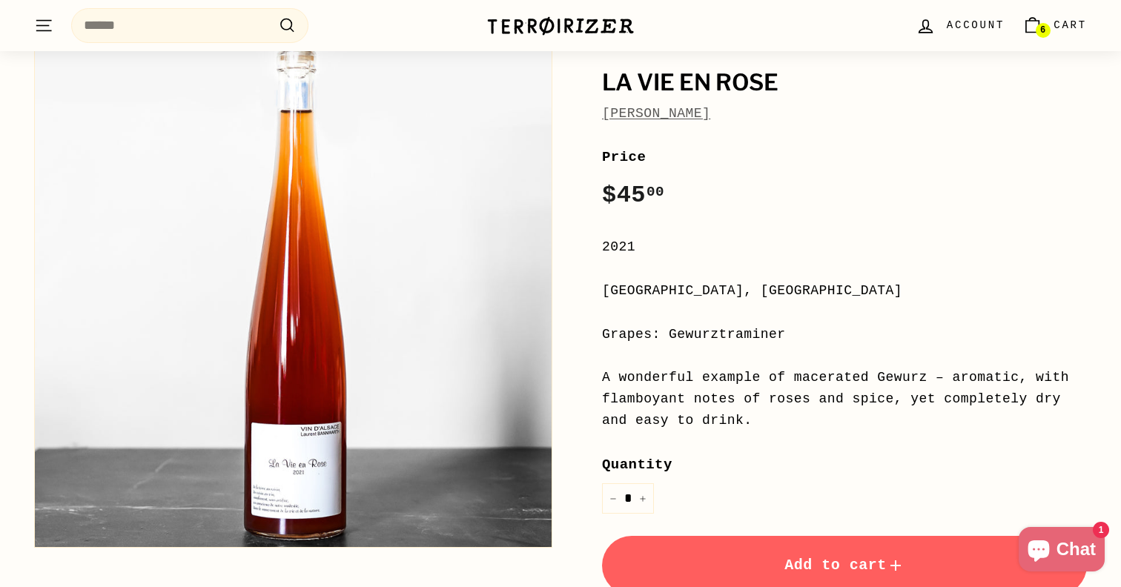
scroll to position [125, 0]
click at [649, 494] on button "+" at bounding box center [643, 498] width 22 height 30
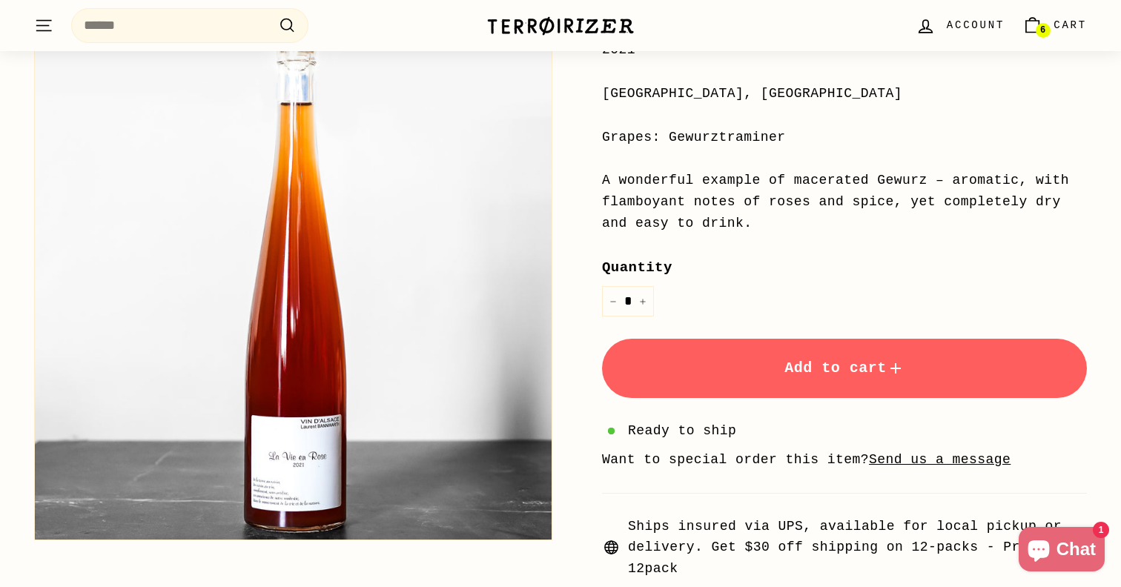
scroll to position [204, 0]
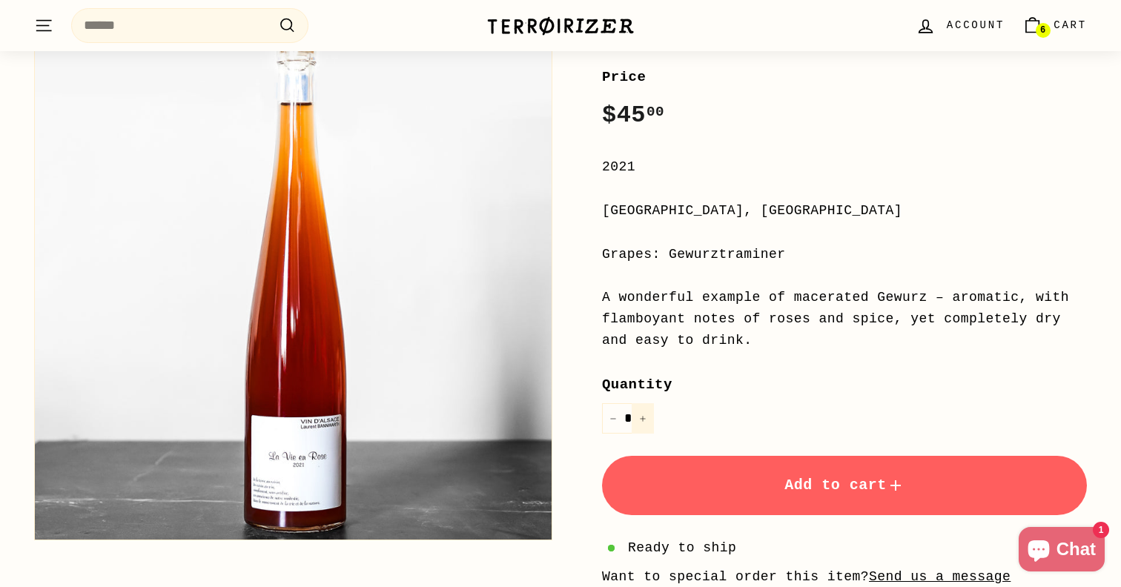
click at [649, 420] on button "+" at bounding box center [643, 418] width 22 height 30
click at [609, 415] on icon "Reduce item quantity by one" at bounding box center [612, 418] width 7 height 7
type input "*"
click at [740, 482] on button "Add to cart" at bounding box center [844, 485] width 485 height 59
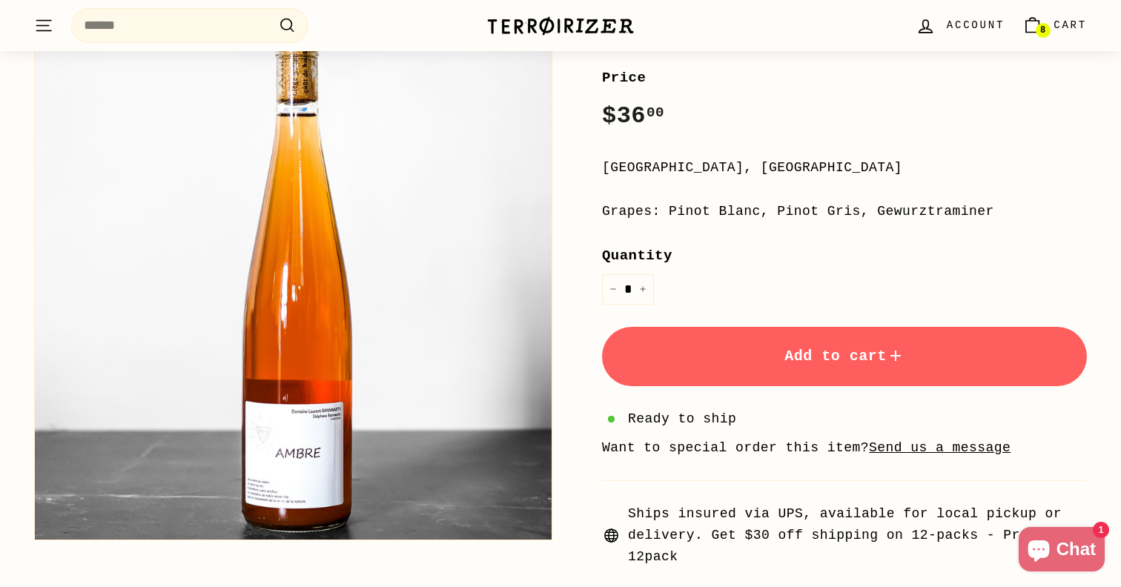
scroll to position [190, 0]
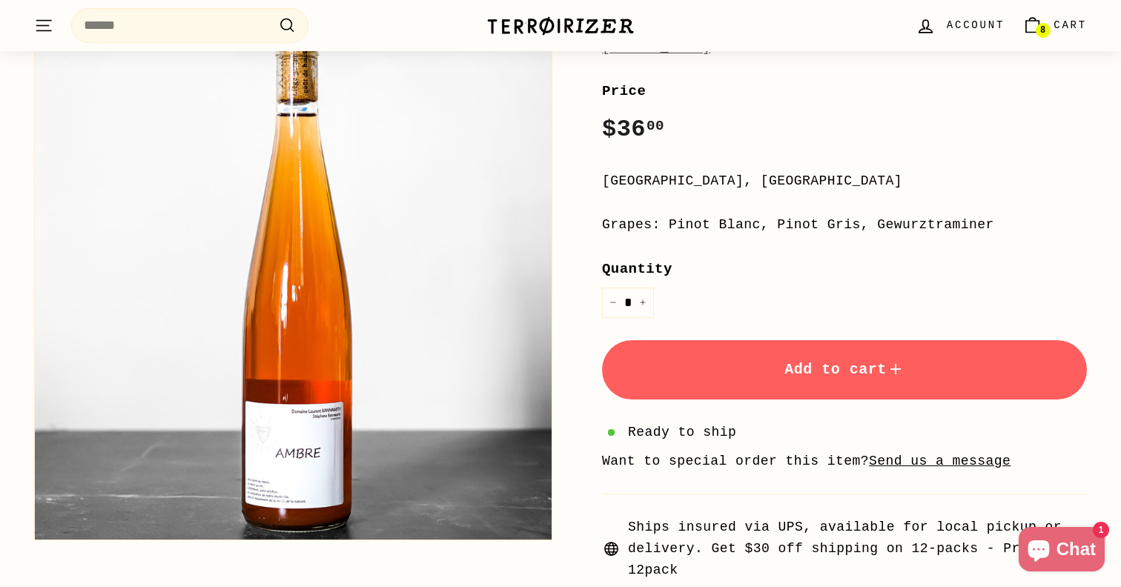
click at [824, 372] on span "Add to cart" at bounding box center [844, 369] width 120 height 17
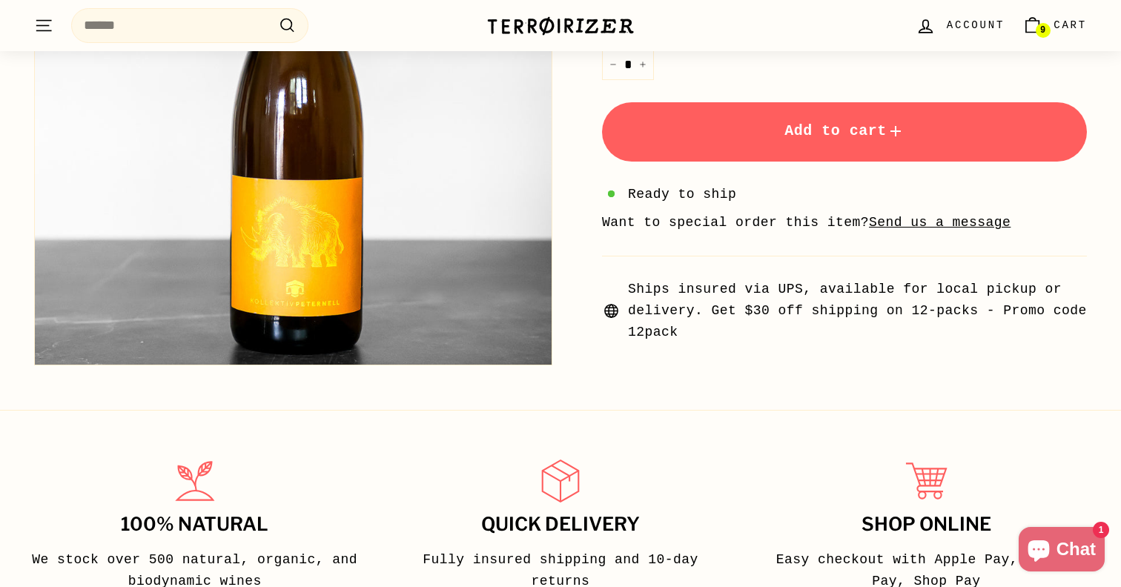
scroll to position [437, 0]
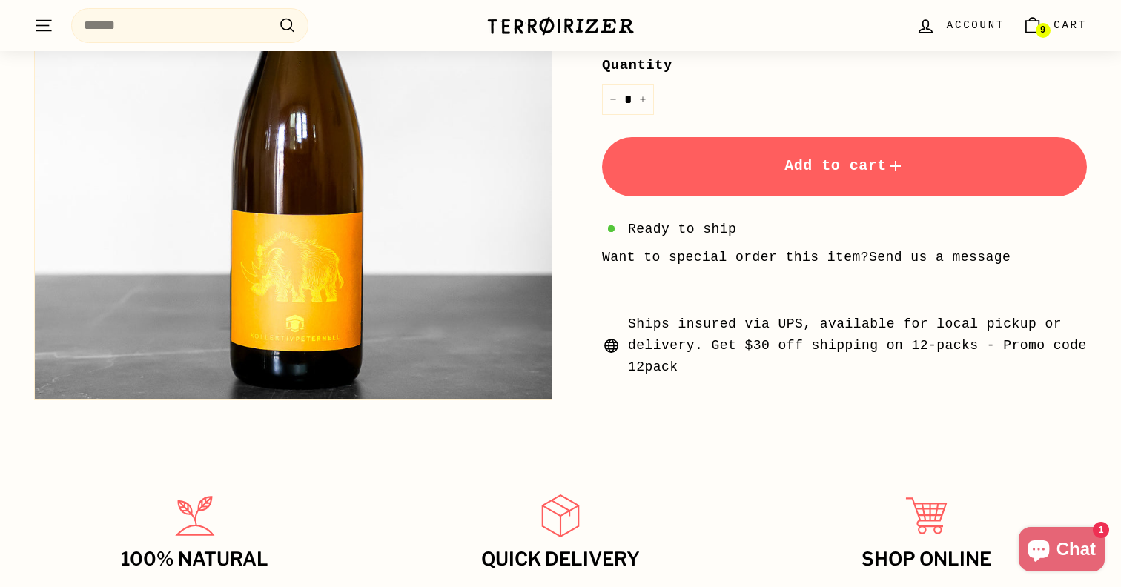
click at [872, 193] on button "Add to cart" at bounding box center [844, 166] width 485 height 59
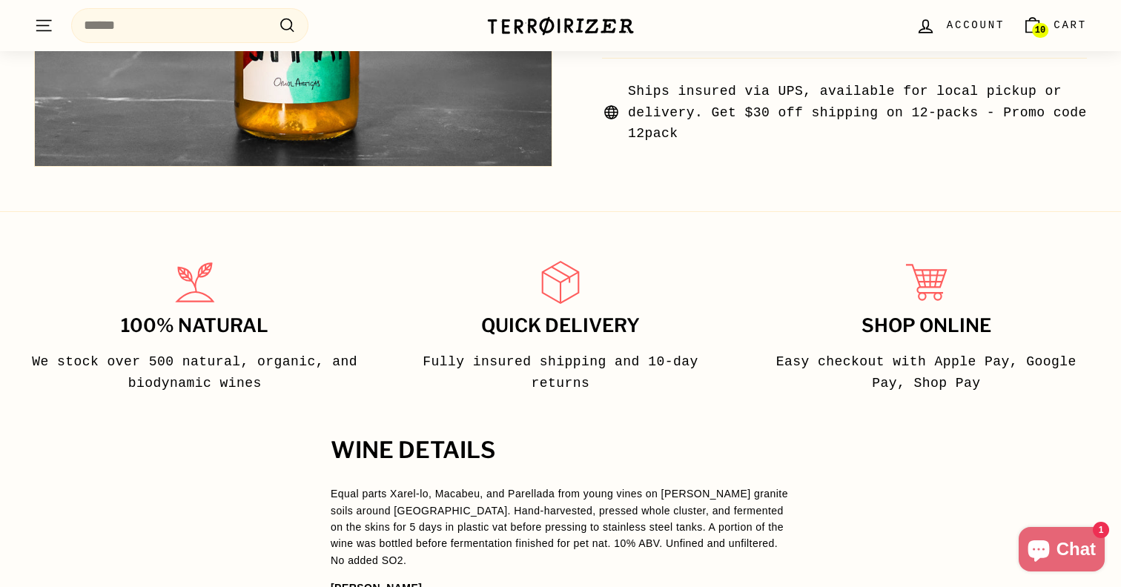
scroll to position [735, 0]
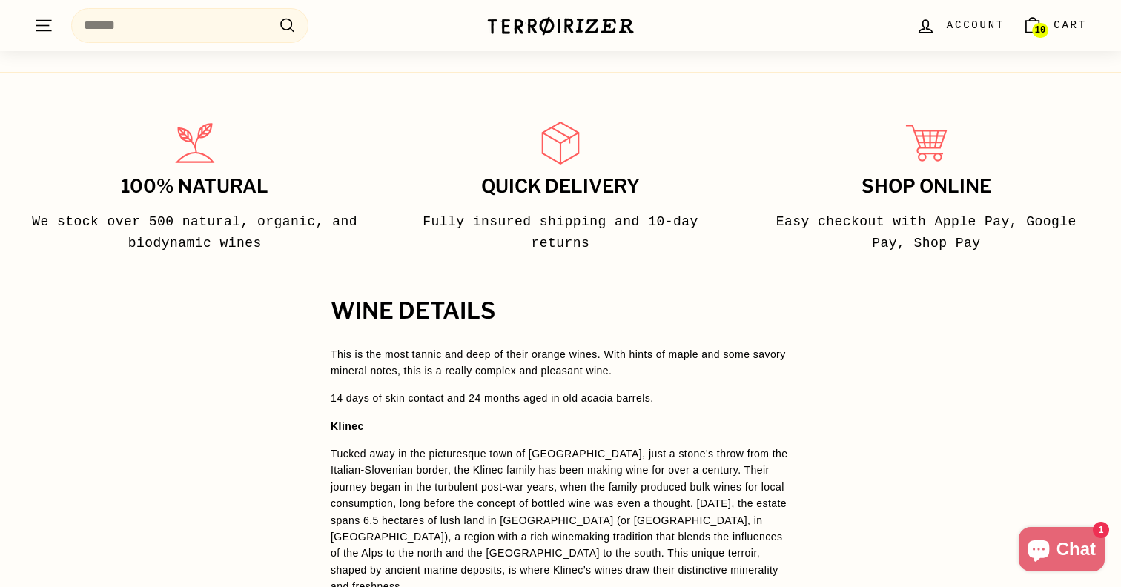
scroll to position [825, 0]
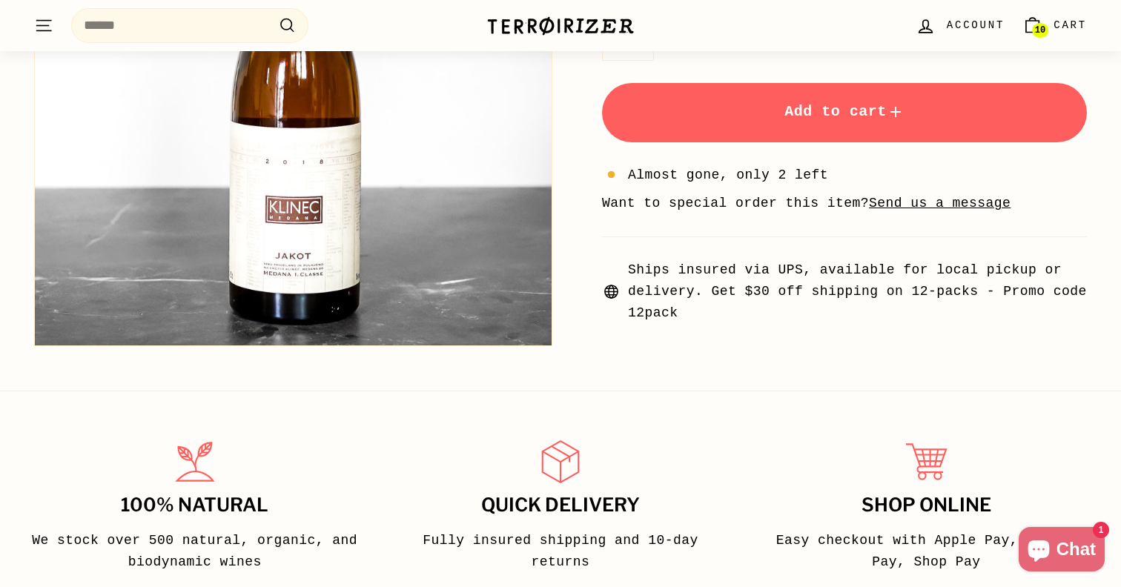
scroll to position [378, 0]
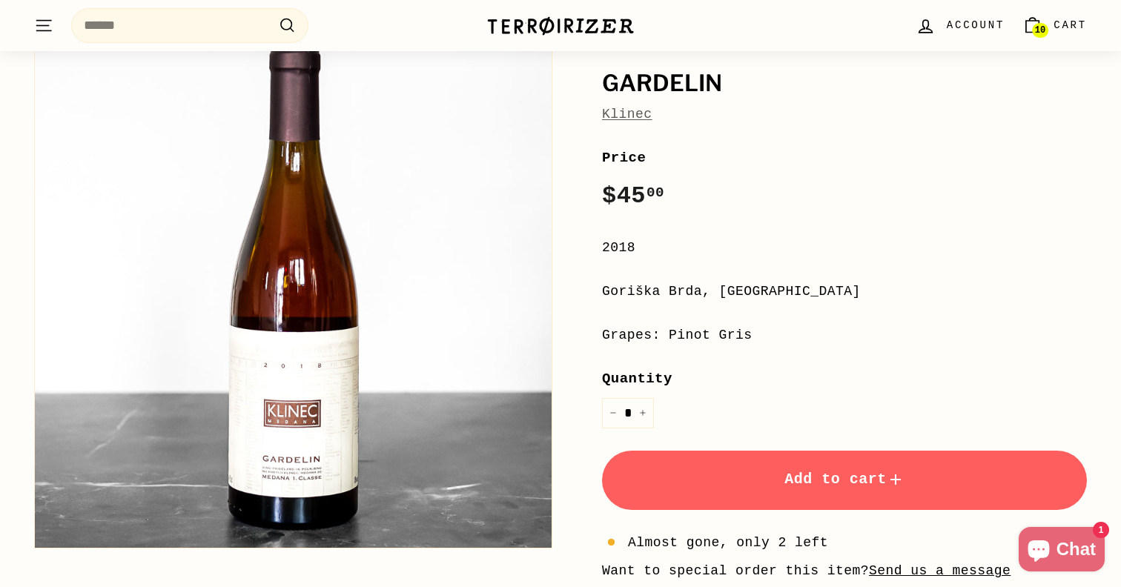
scroll to position [113, 0]
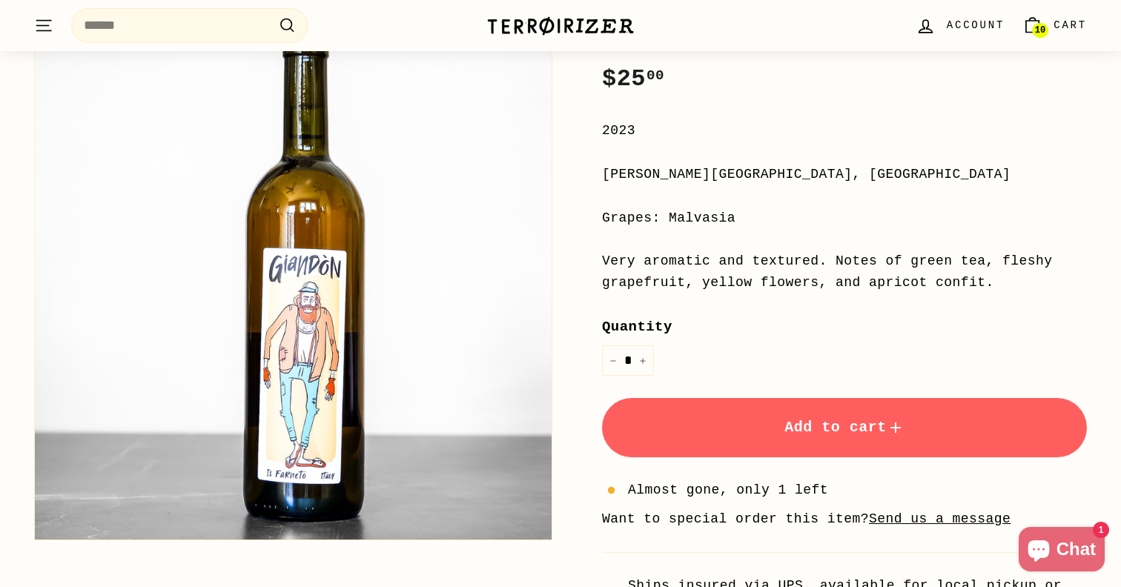
scroll to position [229, 0]
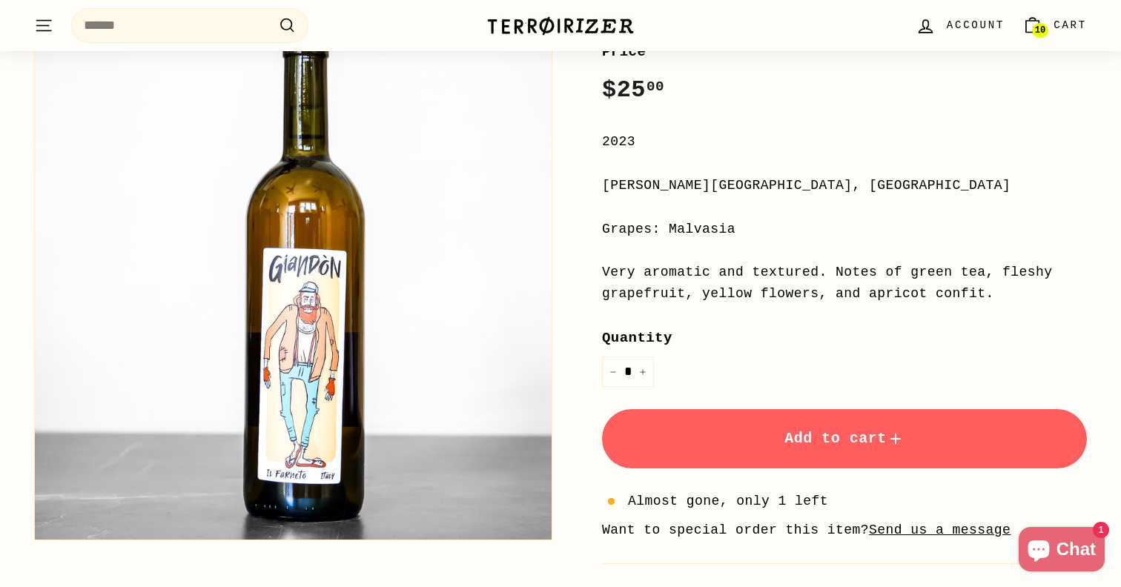
click at [835, 437] on span "Add to cart" at bounding box center [844, 438] width 120 height 17
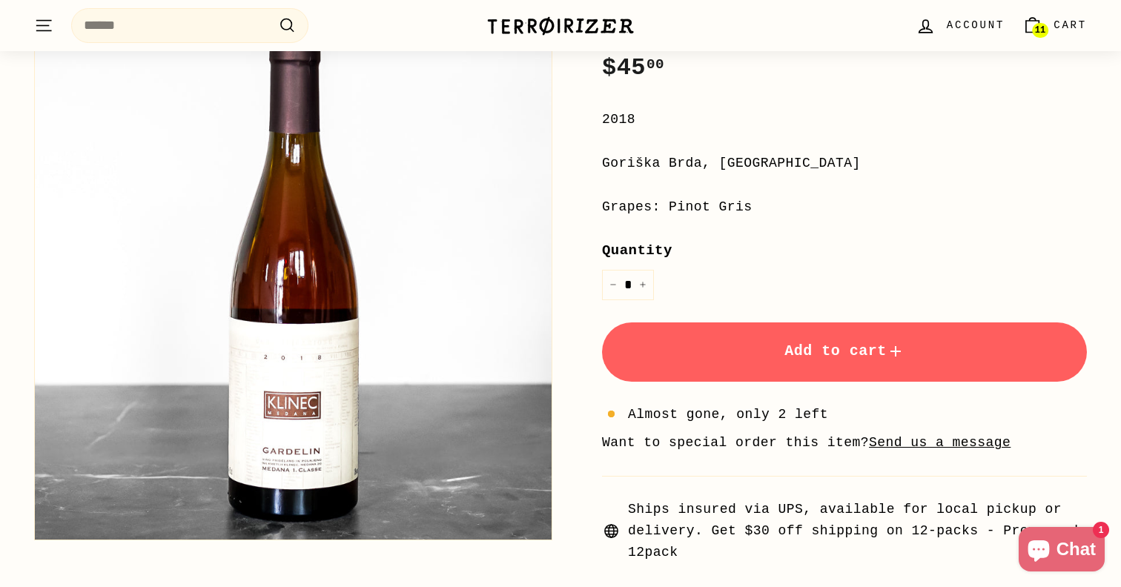
scroll to position [135, 0]
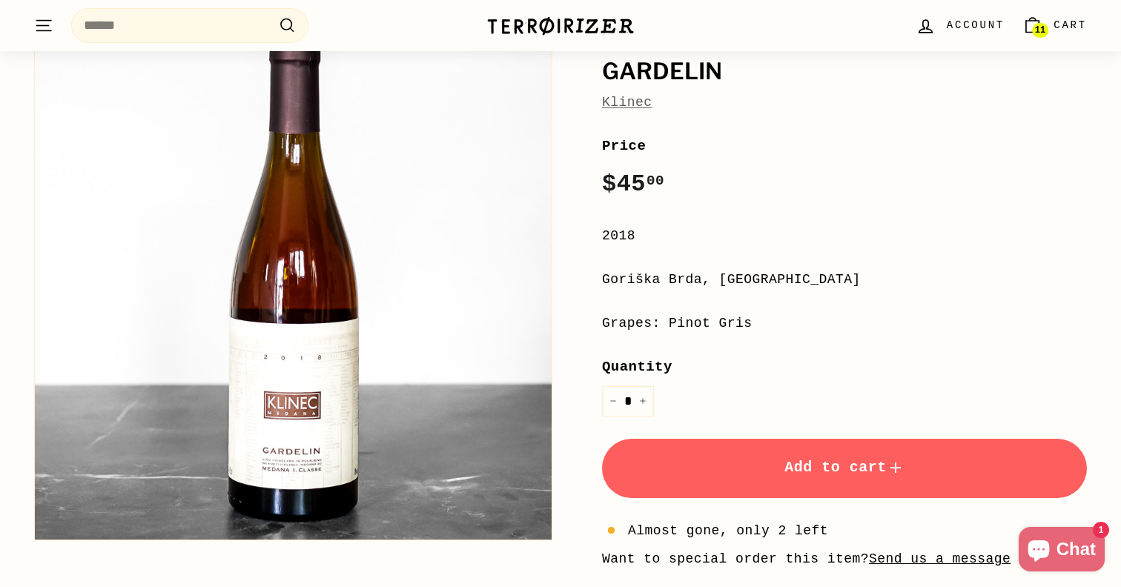
click at [836, 452] on button "Add to cart" at bounding box center [844, 468] width 485 height 59
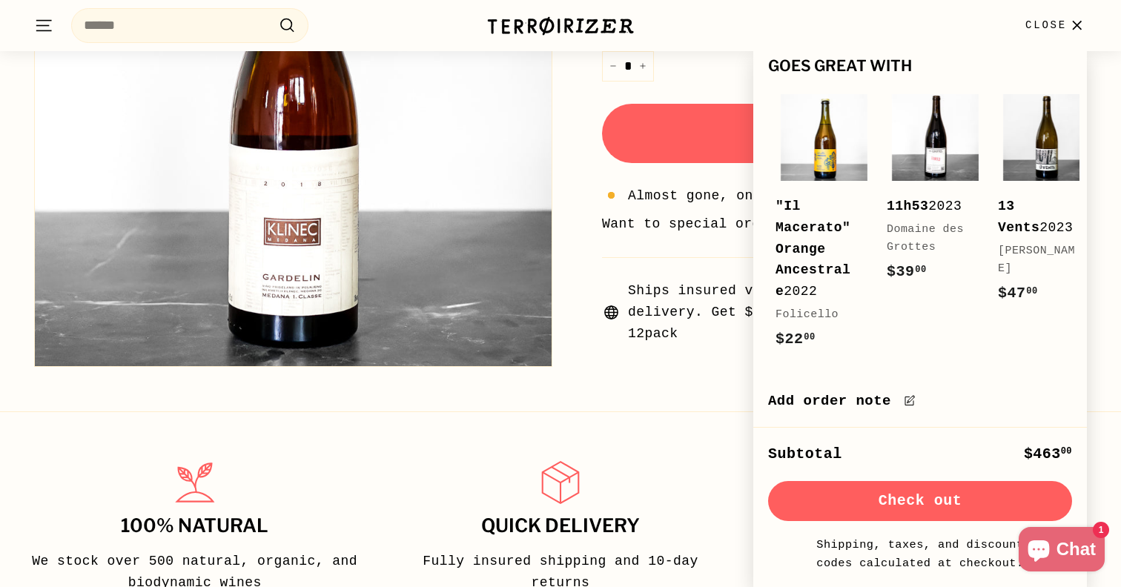
scroll to position [535, 0]
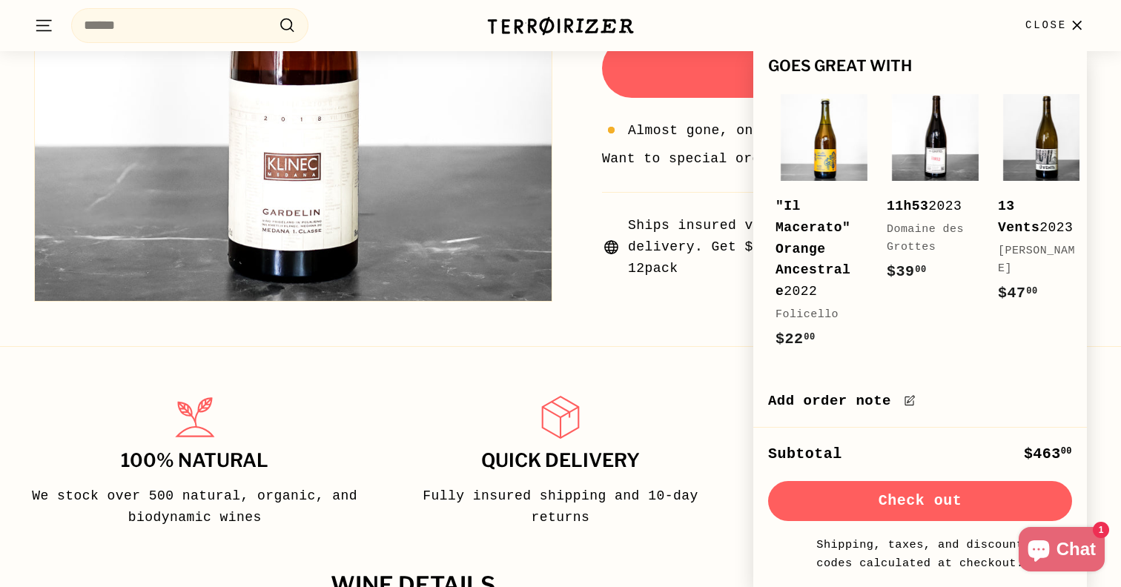
click at [719, 354] on div "100% Natural We stock over 500 natural, organic, and biodynamic wines Quick del…" at bounding box center [560, 445] width 1121 height 199
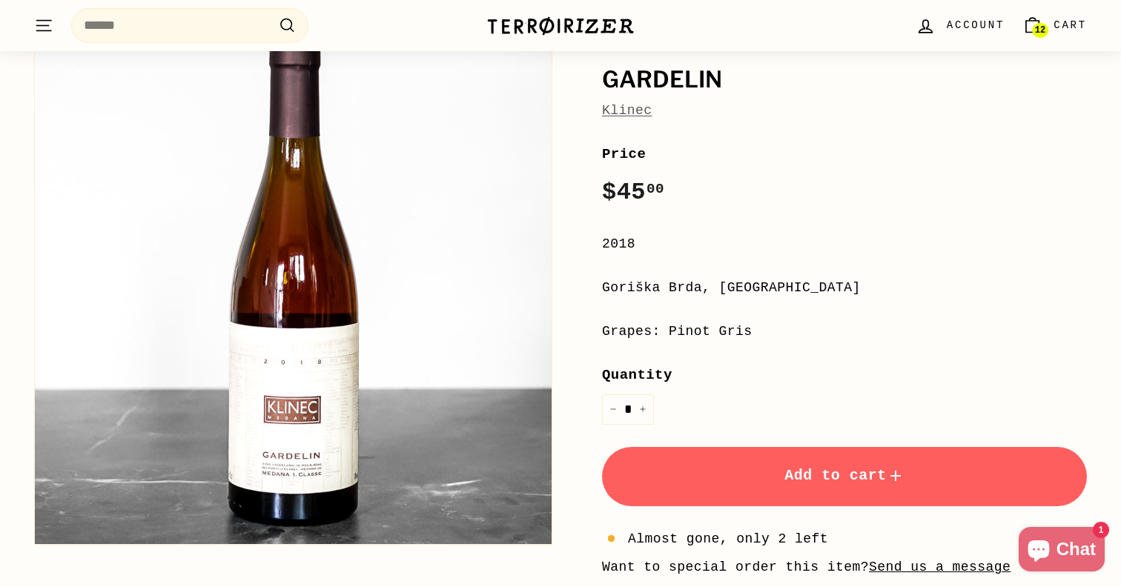
scroll to position [0, 0]
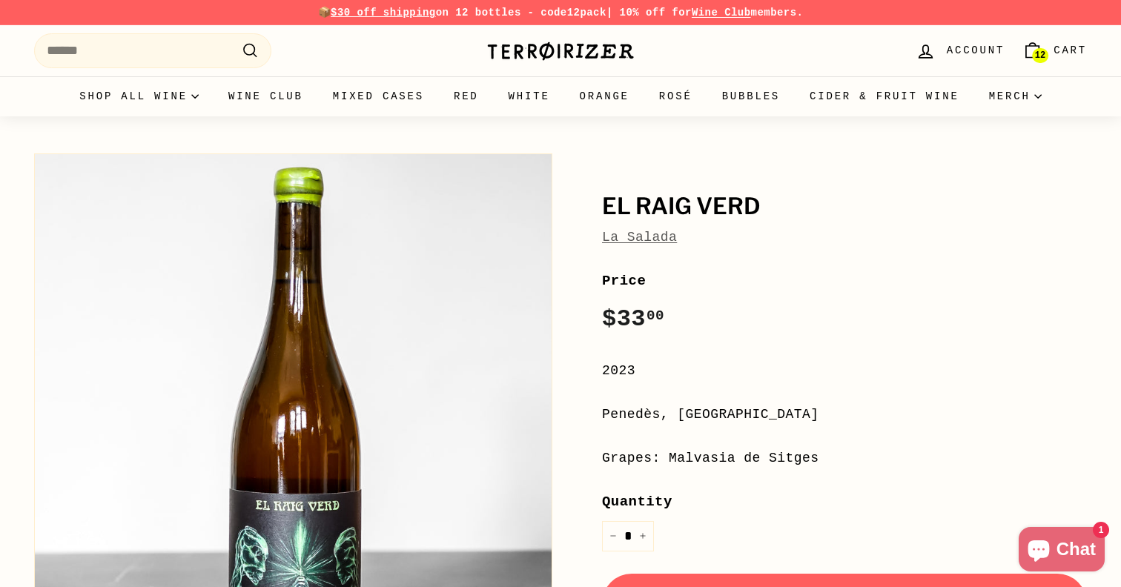
click at [1039, 50] on span "12" at bounding box center [1040, 55] width 10 height 10
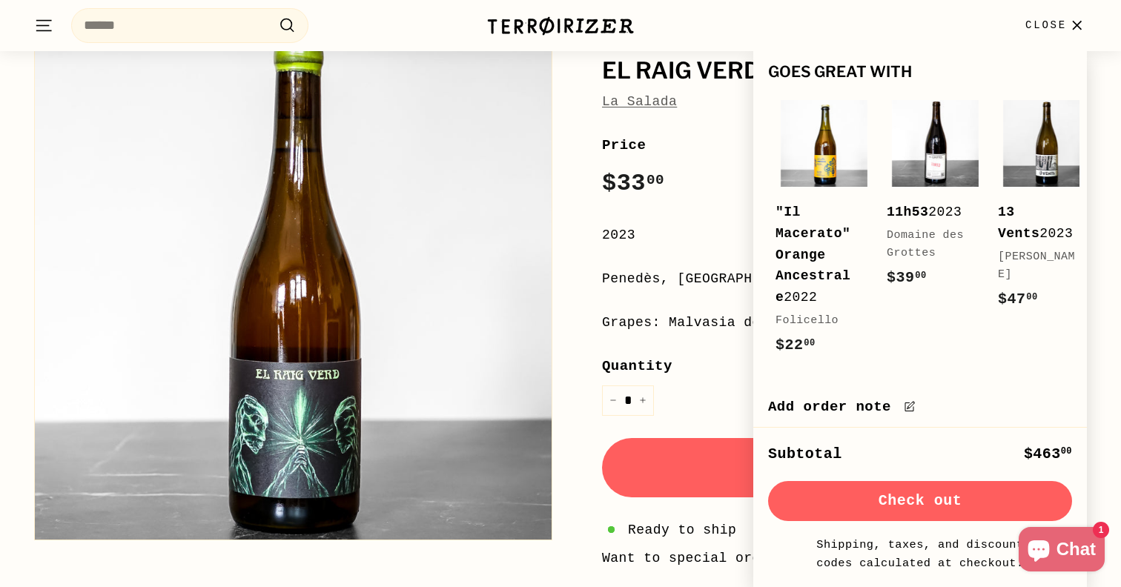
scroll to position [1053, 0]
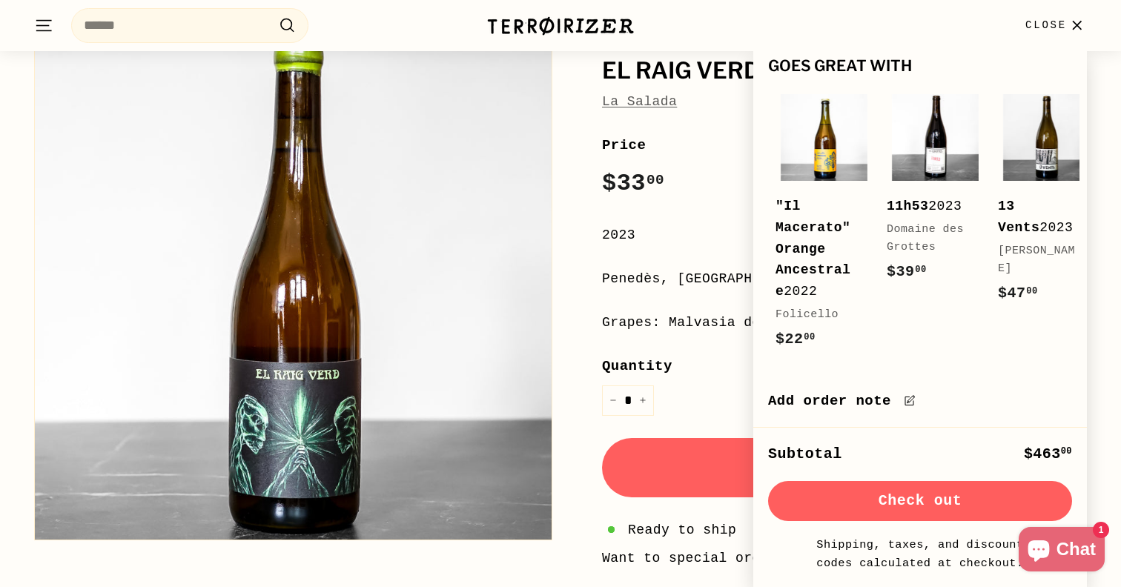
click at [918, 505] on button "Check out" at bounding box center [920, 501] width 304 height 40
click at [1039, 20] on span "Close" at bounding box center [1046, 25] width 42 height 16
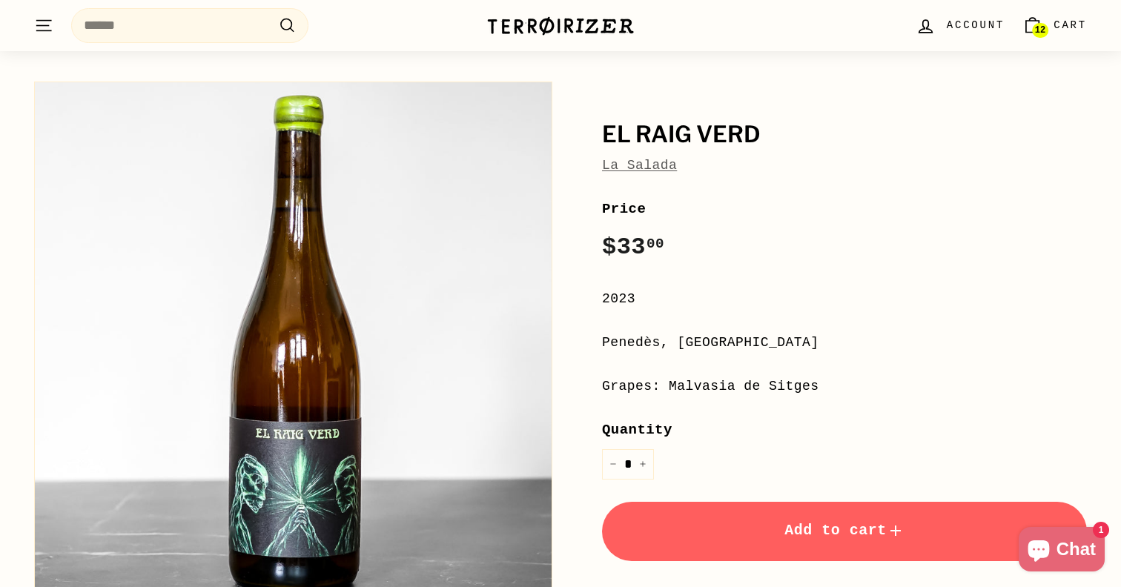
scroll to position [0, 0]
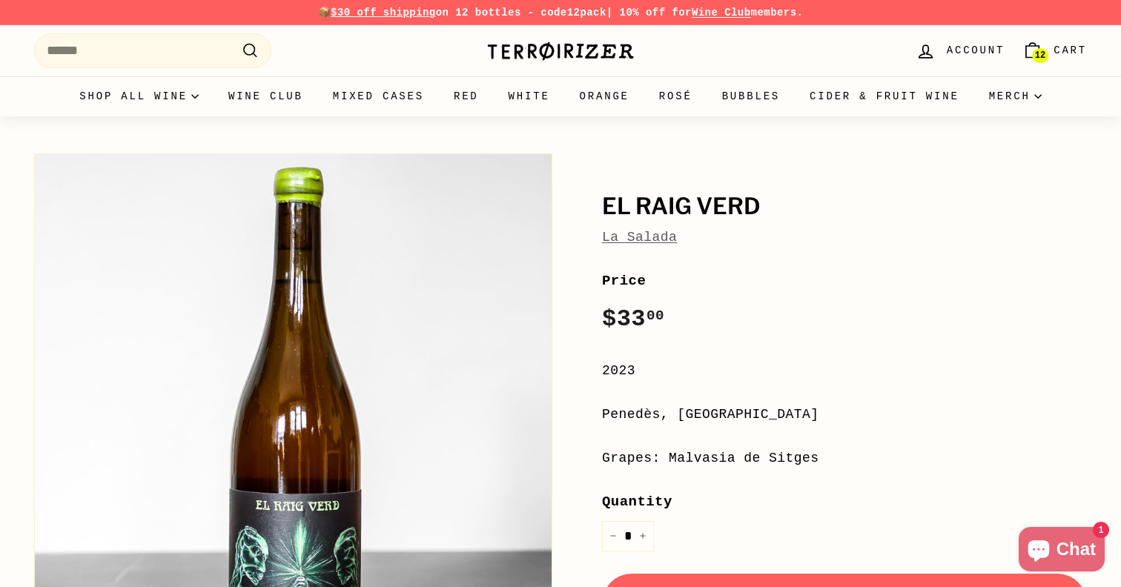
click at [1048, 44] on link "12 Cart" at bounding box center [1054, 51] width 82 height 44
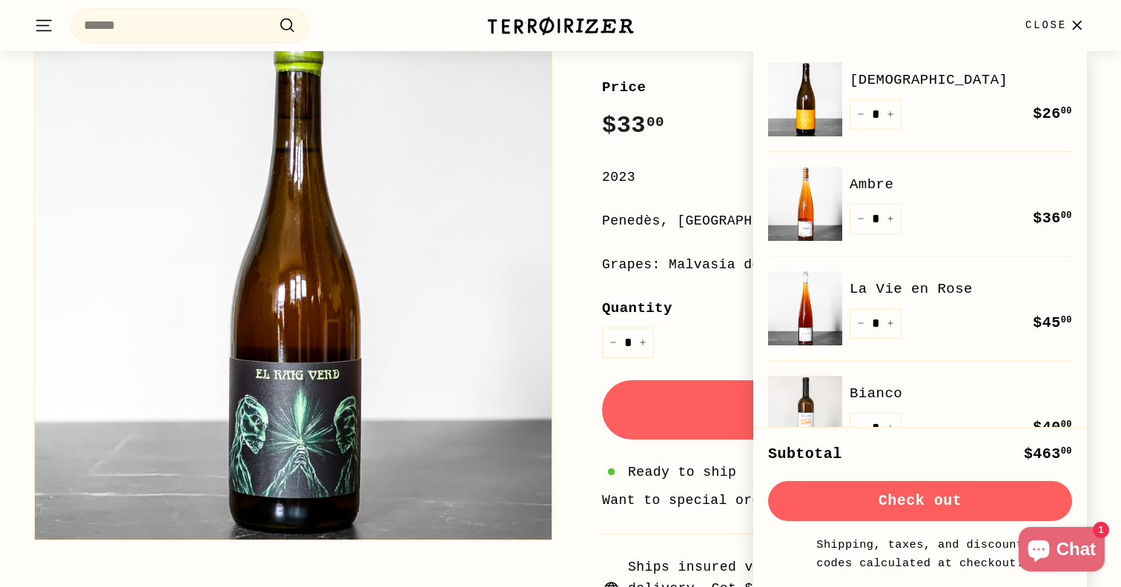
scroll to position [218, 0]
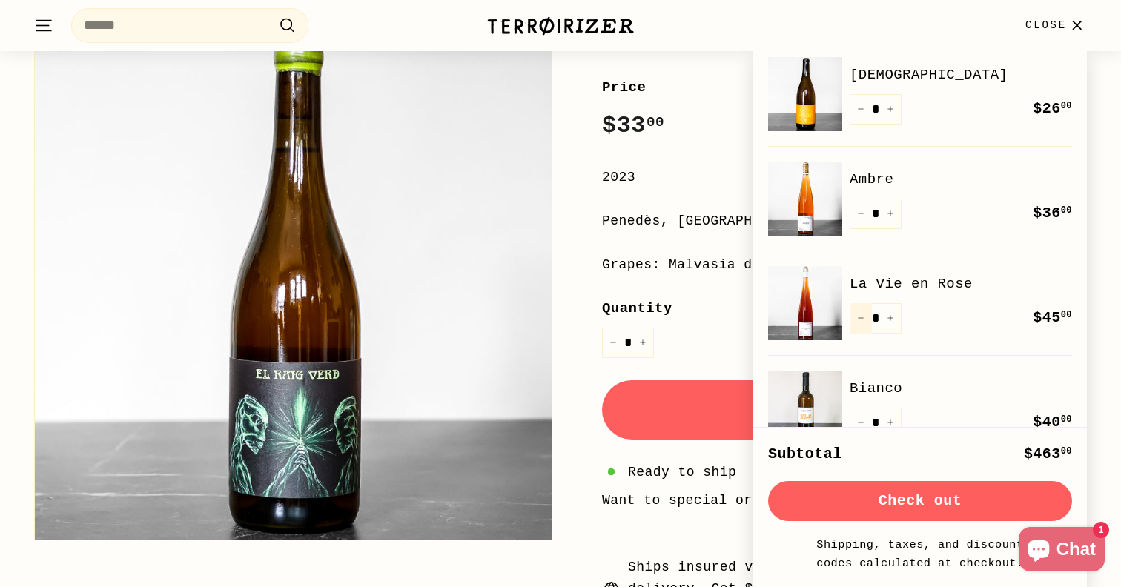
click at [858, 312] on button "−" at bounding box center [861, 318] width 22 height 30
type input "*"
click at [721, 359] on div "**********" at bounding box center [844, 348] width 485 height 544
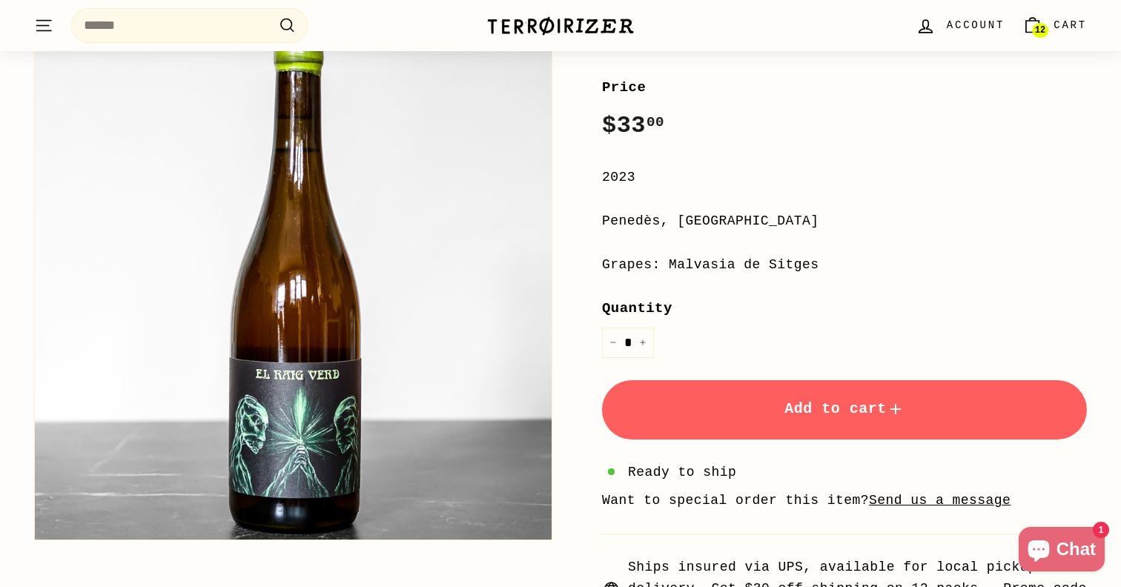
scroll to position [215, 0]
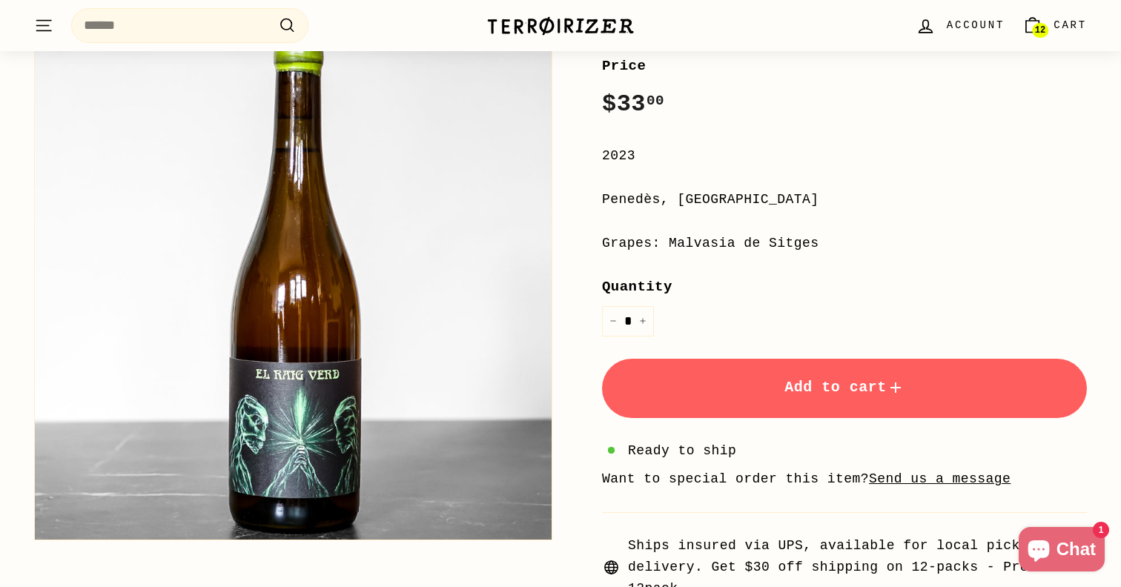
click at [50, 26] on icon ". . ." at bounding box center [43, 26] width 19 height 20
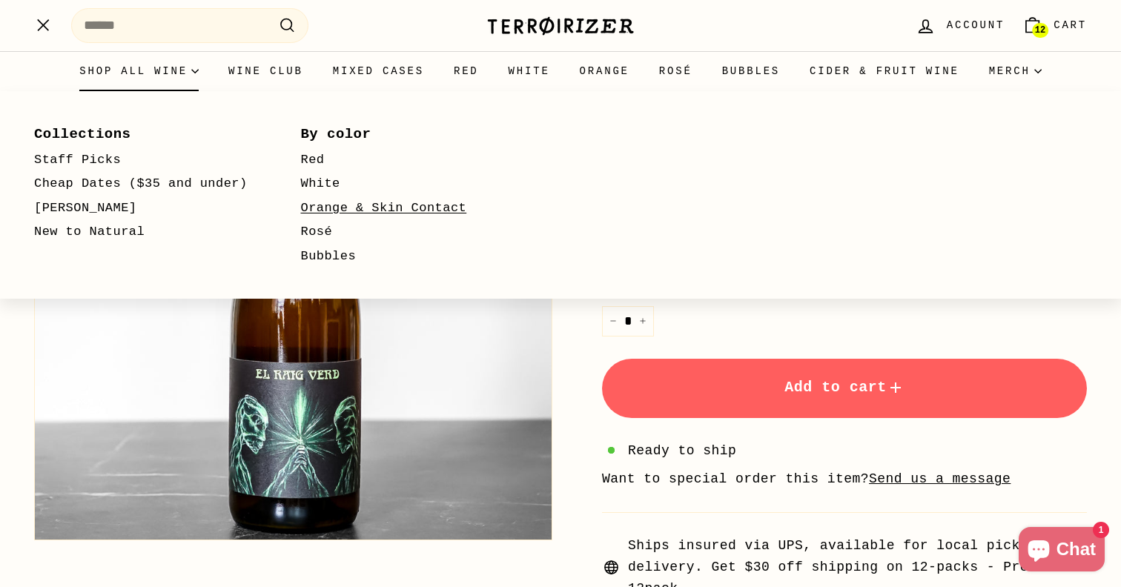
click at [345, 207] on link "Orange & Skin Contact" at bounding box center [413, 208] width 224 height 24
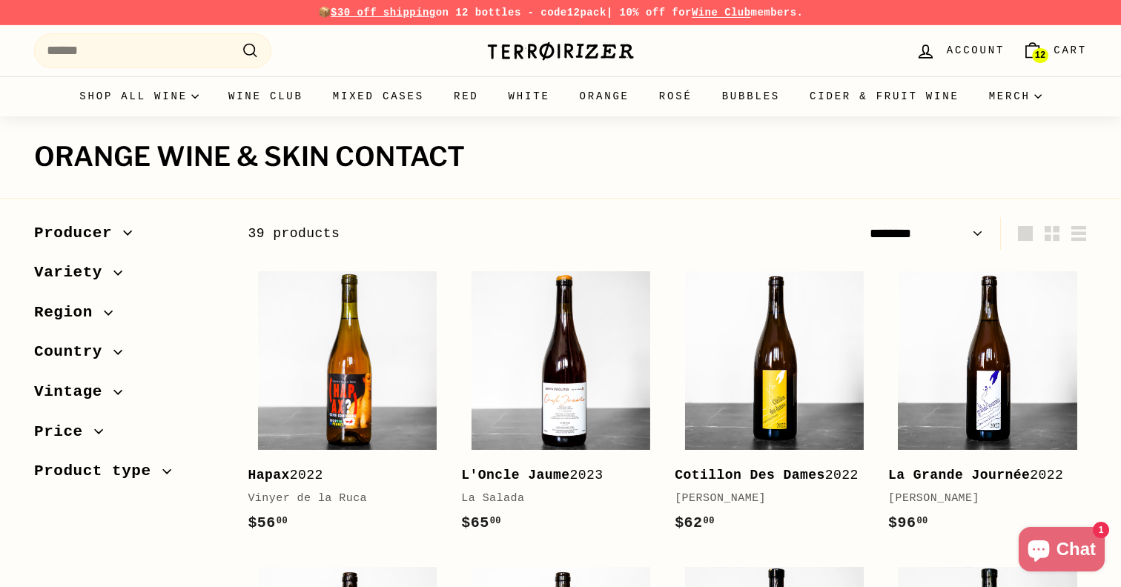
select select "******"
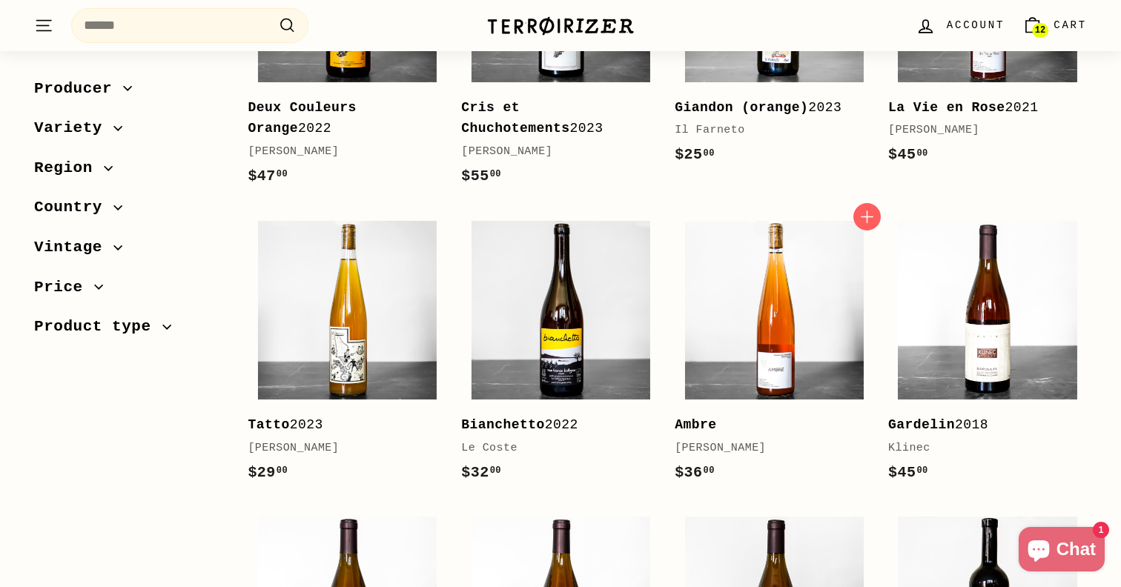
scroll to position [1918, 0]
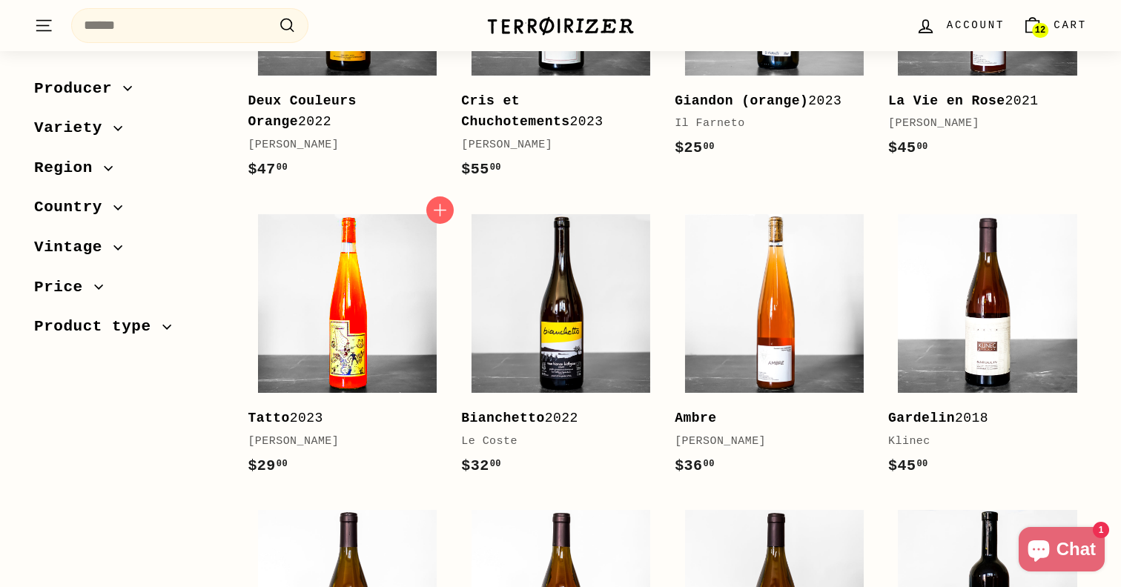
click at [336, 345] on img at bounding box center [347, 303] width 179 height 179
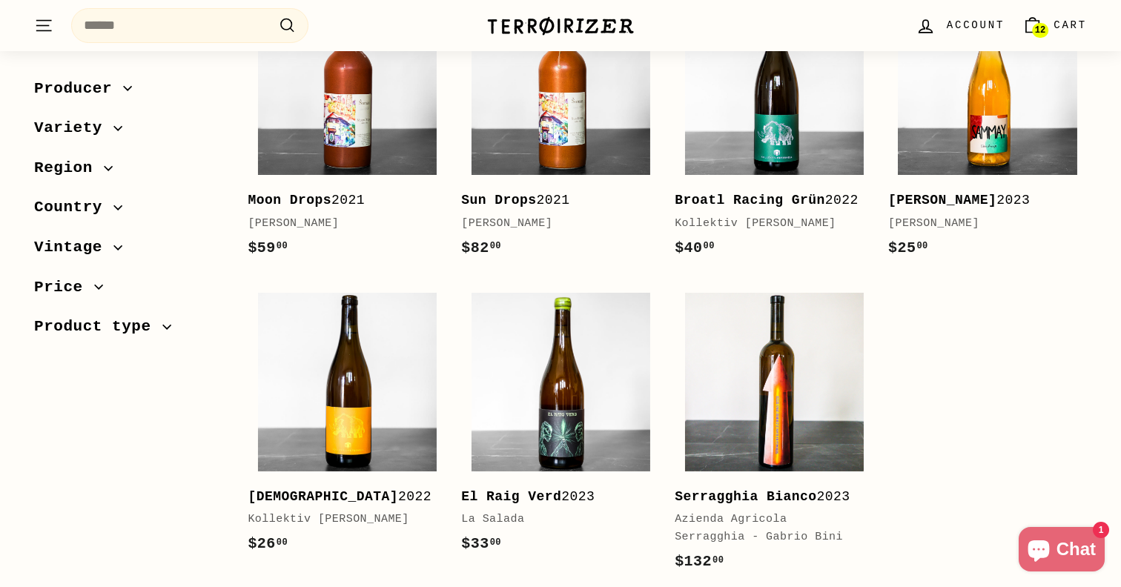
scroll to position [2771, 0]
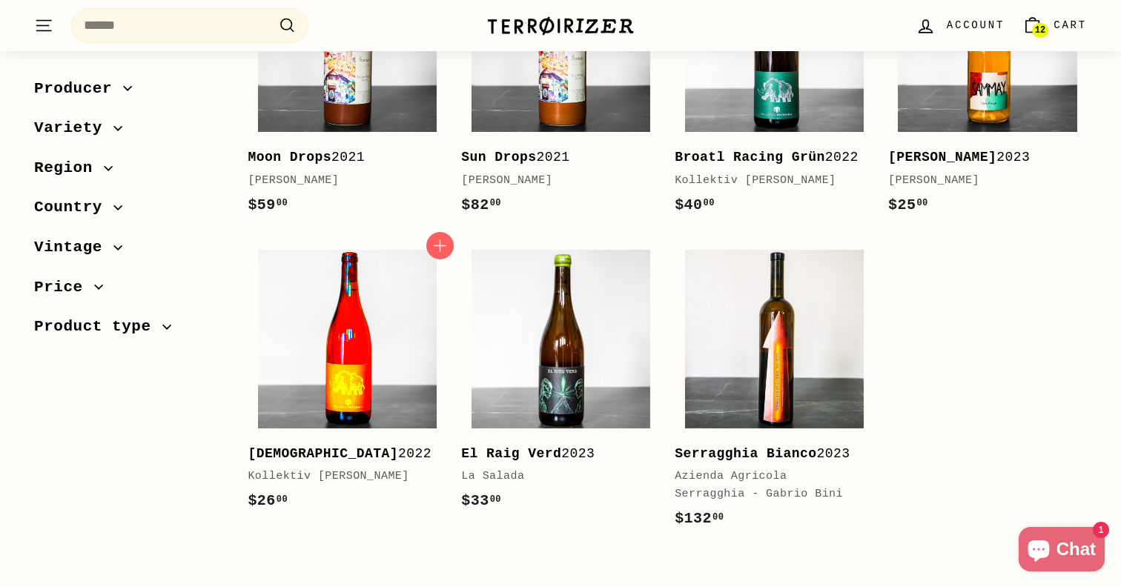
click at [377, 428] on img at bounding box center [347, 339] width 179 height 179
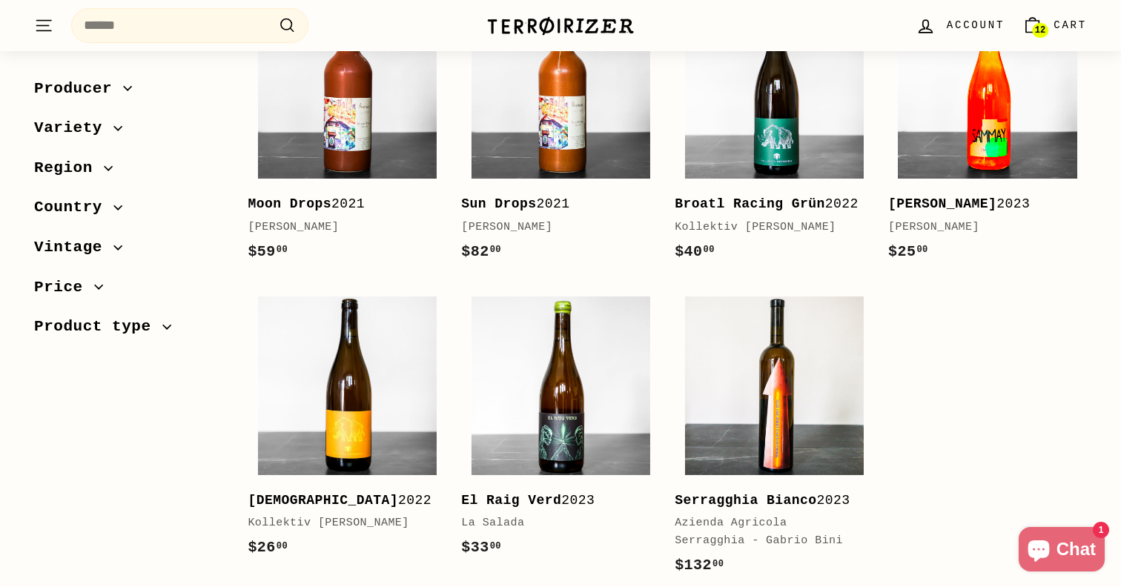
scroll to position [2718, 0]
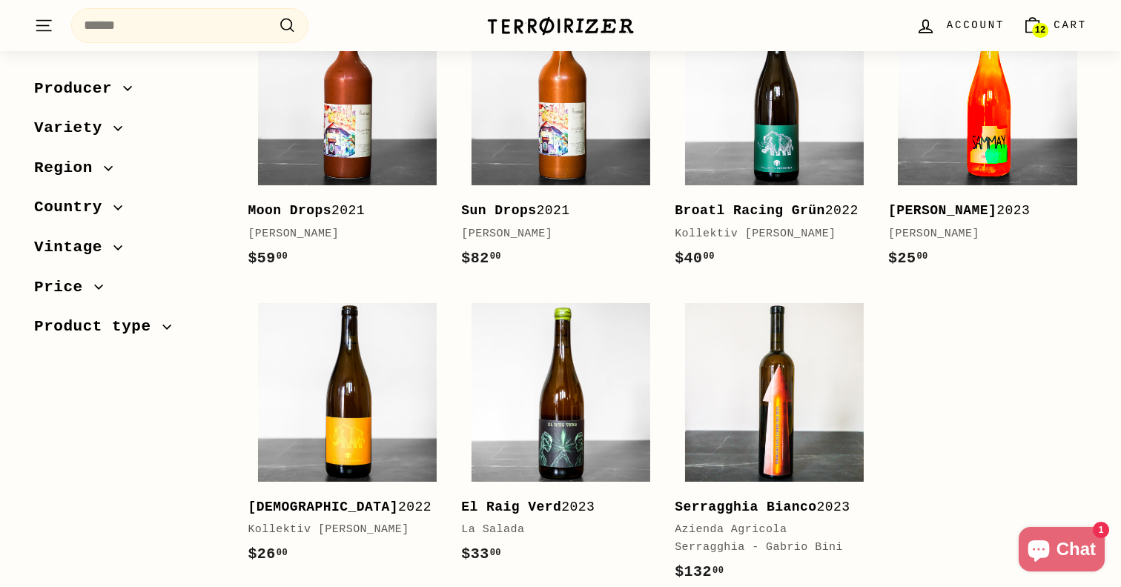
click at [939, 169] on img at bounding box center [987, 96] width 179 height 179
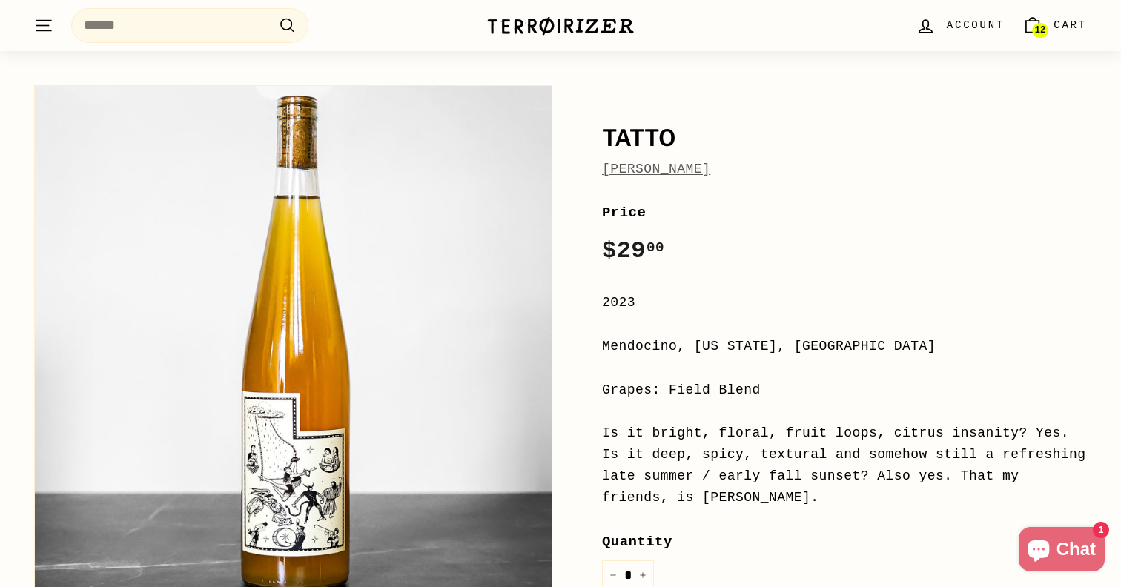
scroll to position [82, 0]
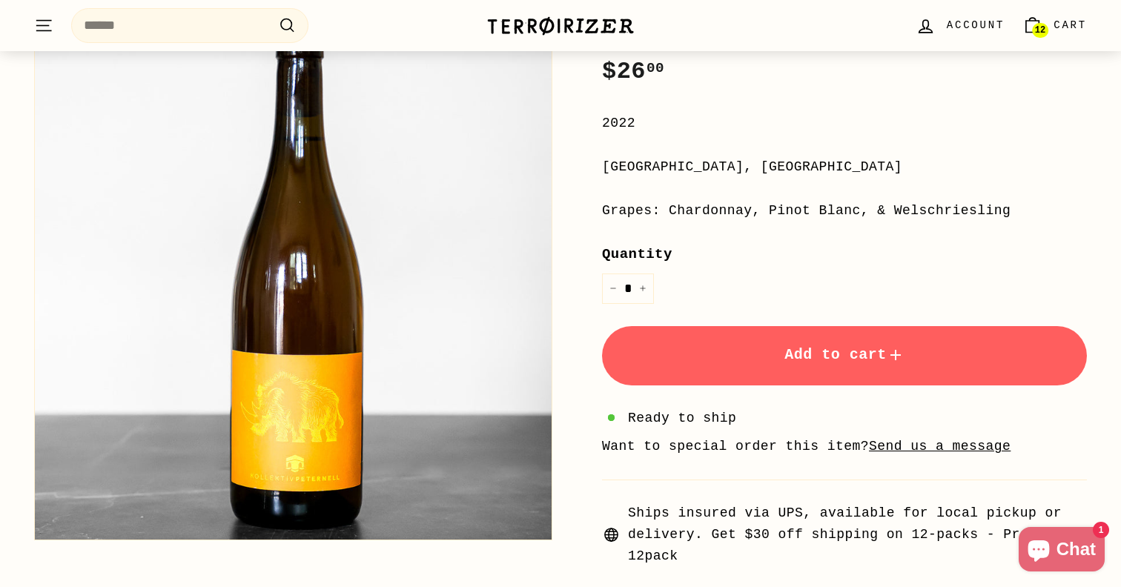
scroll to position [265, 0]
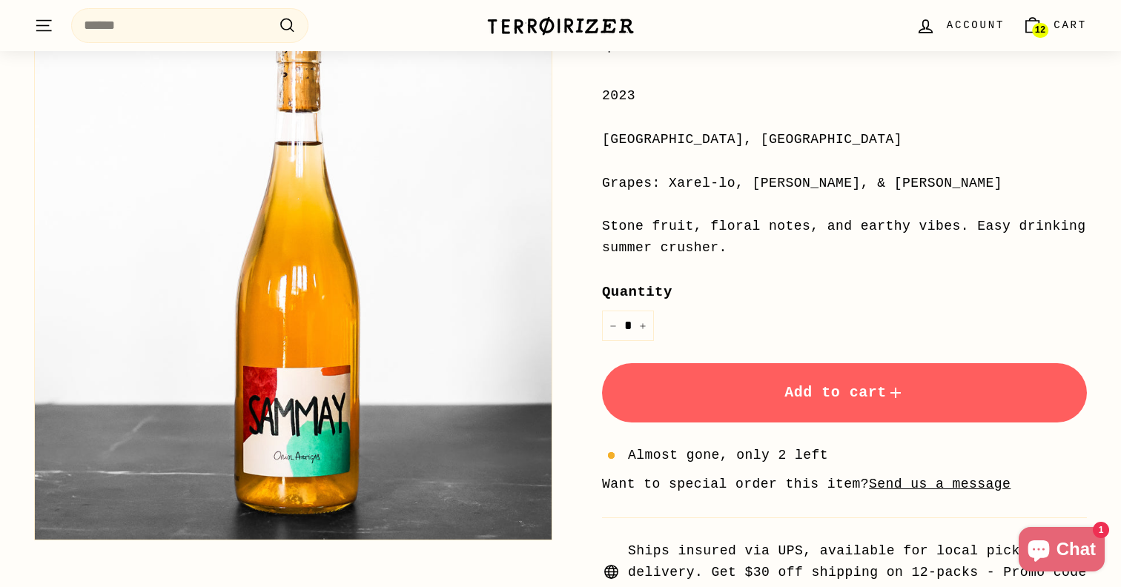
scroll to position [268, 0]
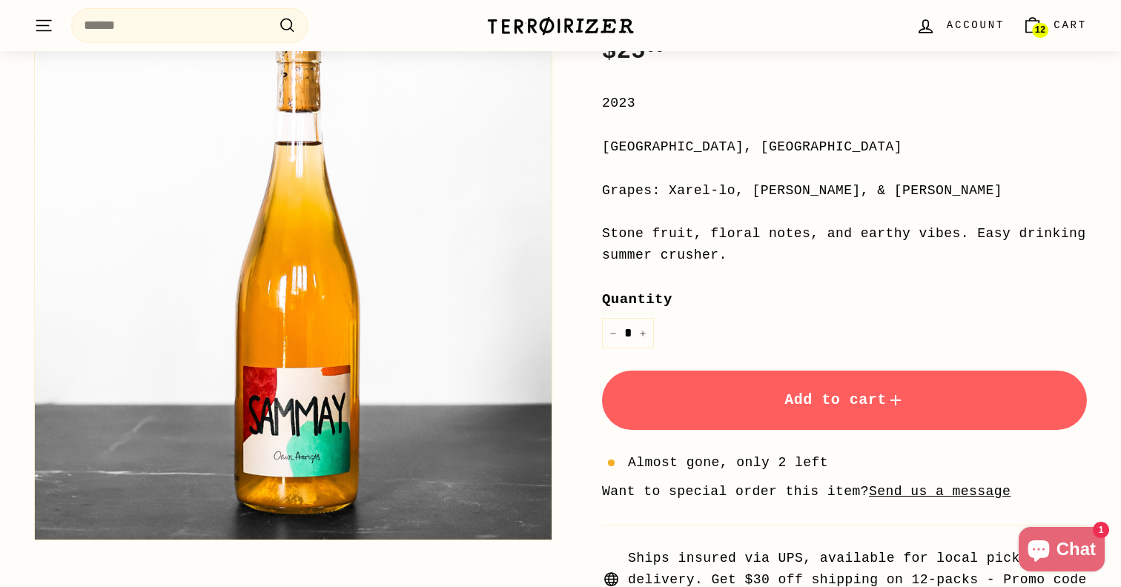
click at [824, 420] on button "Add to cart" at bounding box center [844, 400] width 485 height 59
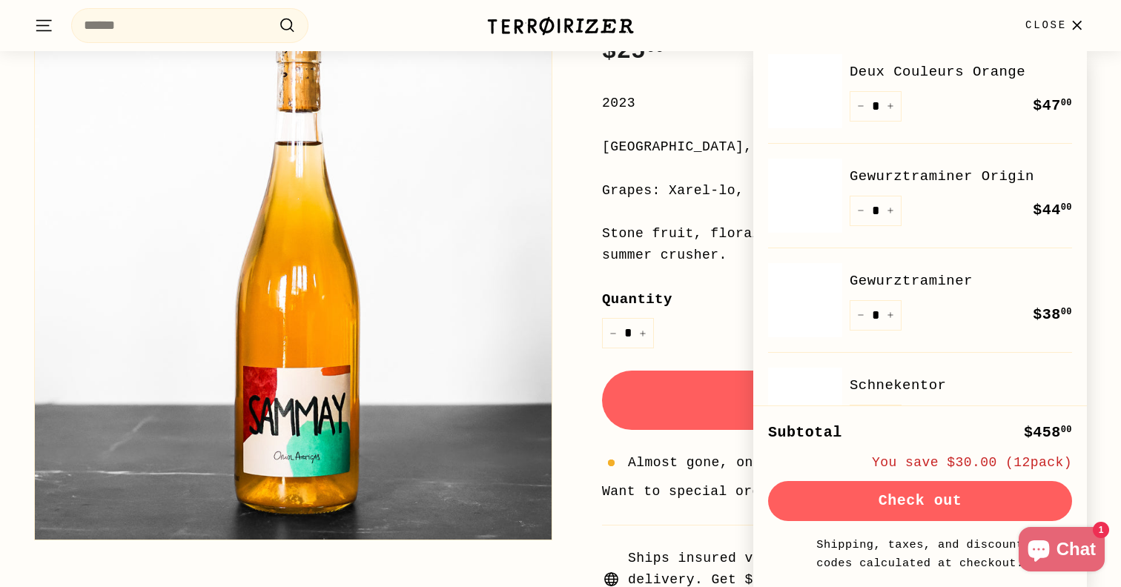
scroll to position [1056, 0]
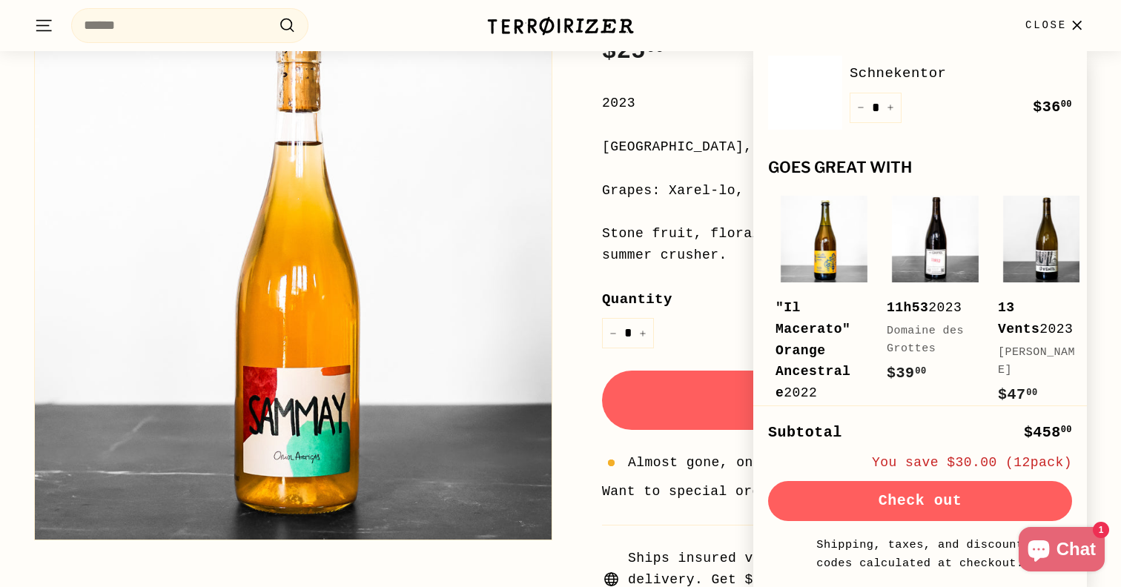
click at [919, 494] on button "Check out" at bounding box center [920, 501] width 304 height 40
click at [1069, 23] on icon "button" at bounding box center [1077, 26] width 20 height 20
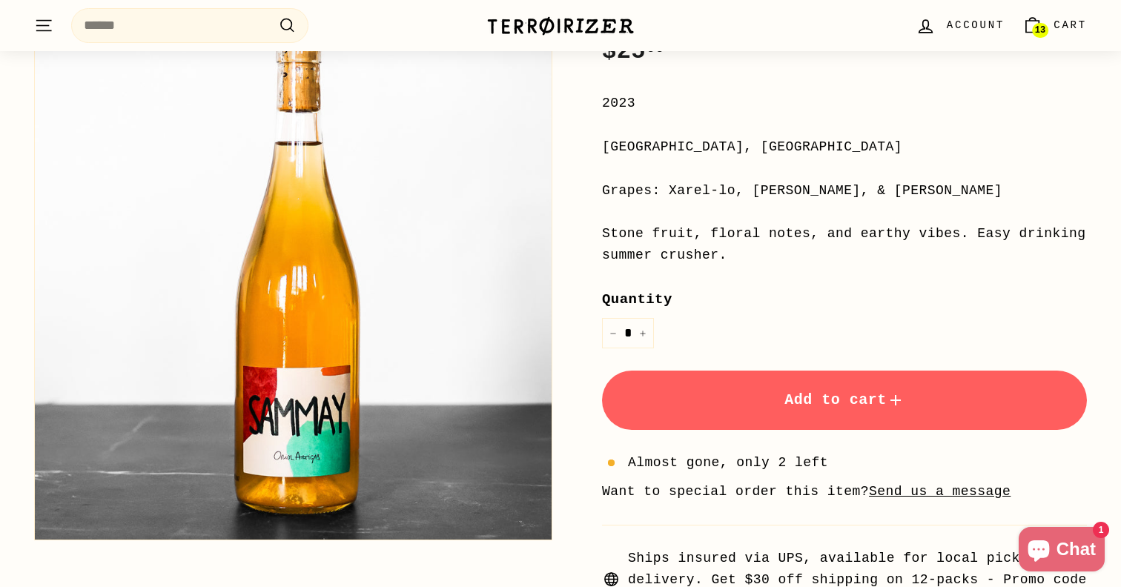
click at [1035, 25] on span "13" at bounding box center [1040, 30] width 10 height 10
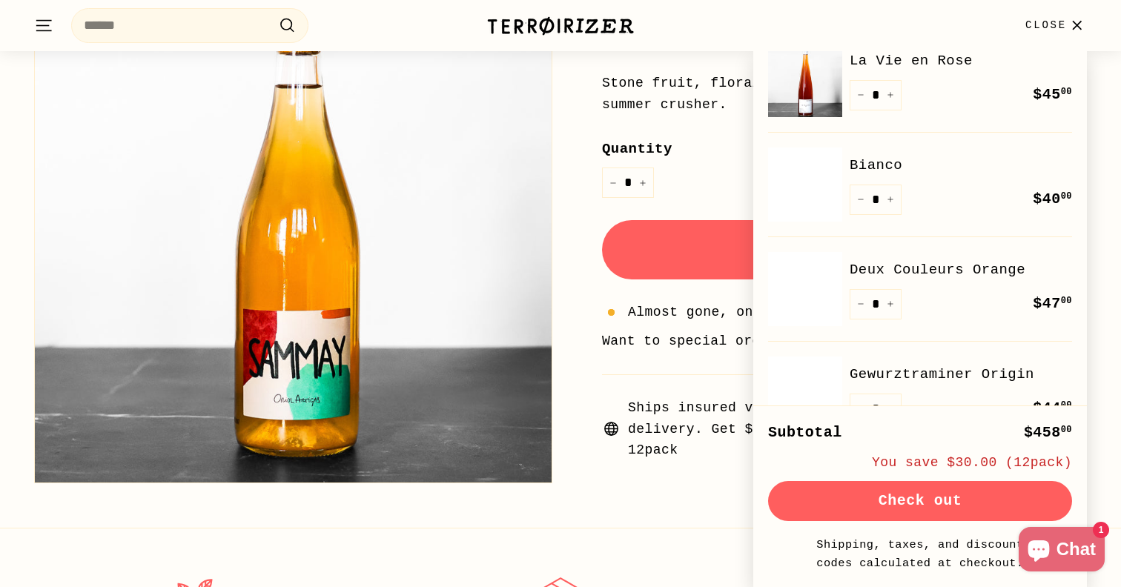
scroll to position [423, 0]
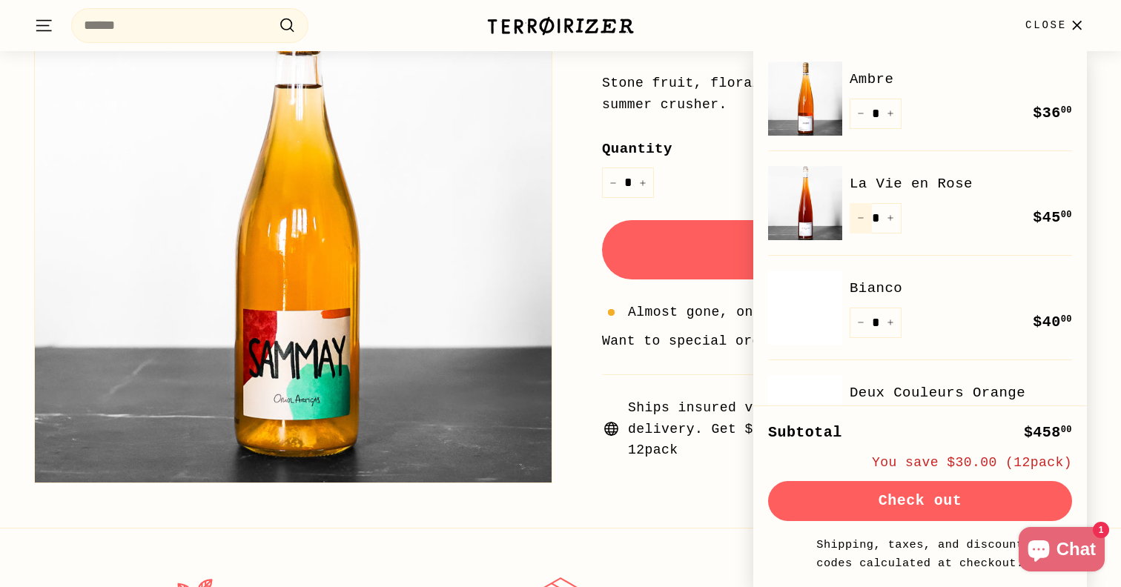
click at [864, 219] on icon "Reduce item quantity by one" at bounding box center [860, 217] width 7 height 7
type input "*"
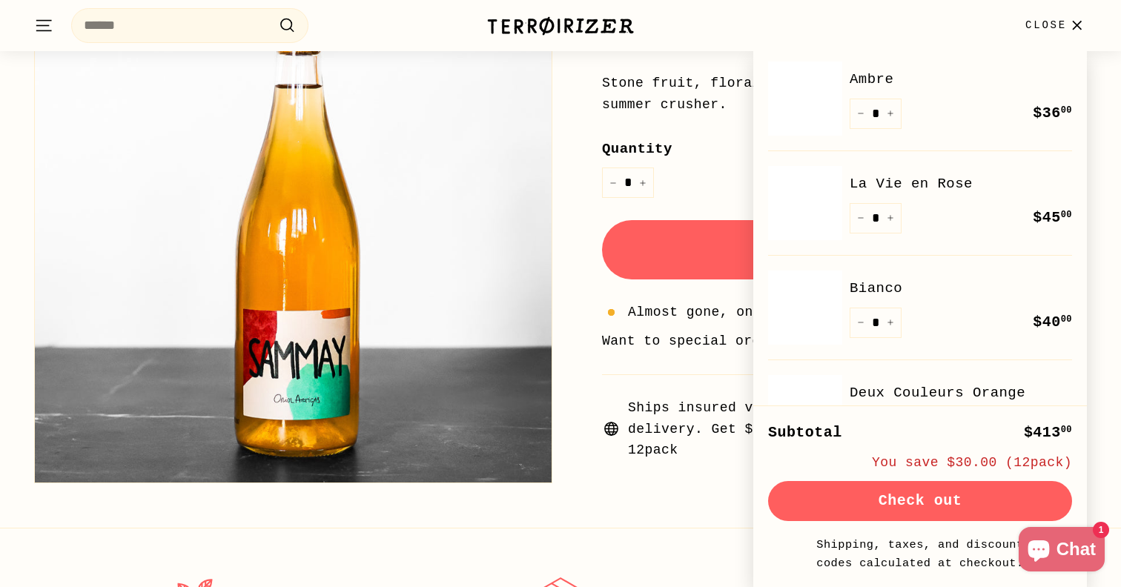
click at [949, 503] on button "Check out" at bounding box center [920, 501] width 304 height 40
